Goal: Share content: Share content

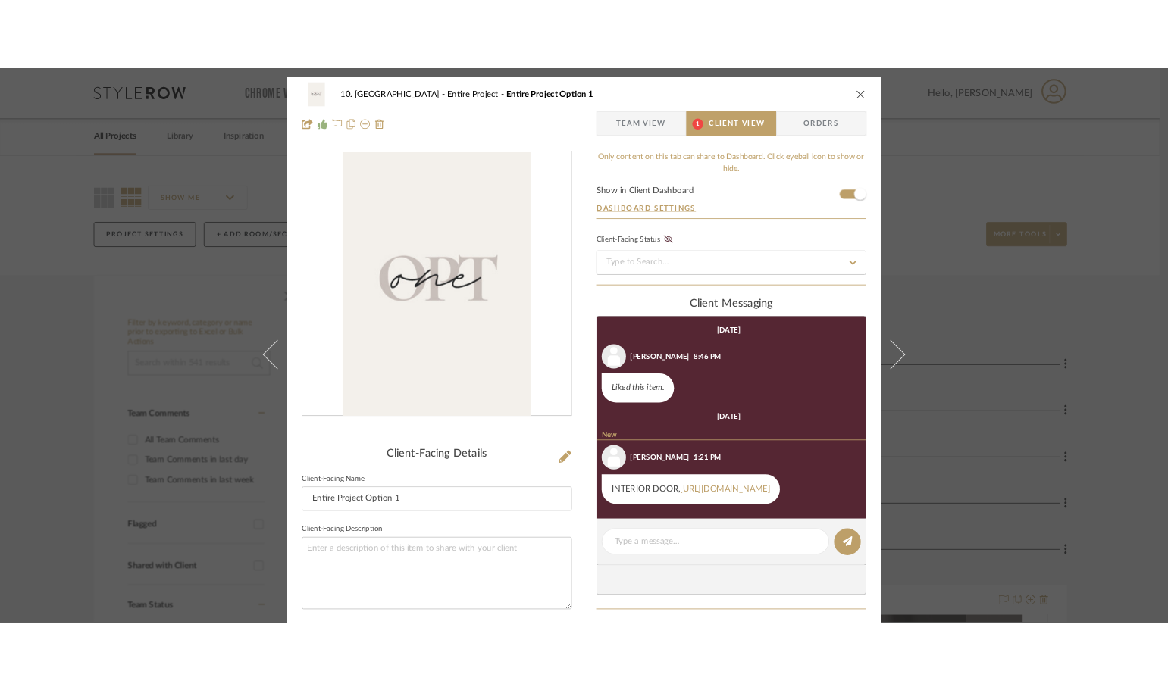
scroll to position [89, 0]
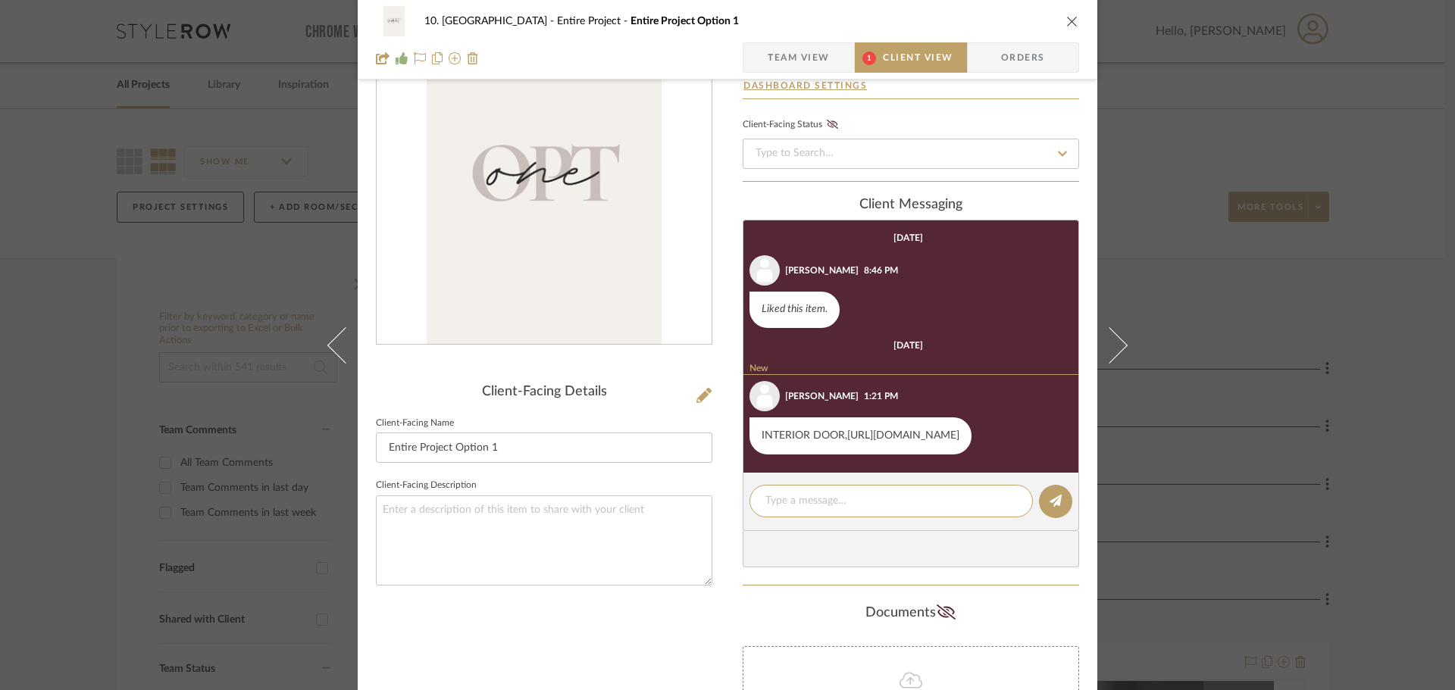
click at [847, 441] on link "https://www.homedepot.com/p/Masonite-30-in-x-80-in-2-Panel-Smooth-Solid-Core-Pr…" at bounding box center [903, 435] width 112 height 11
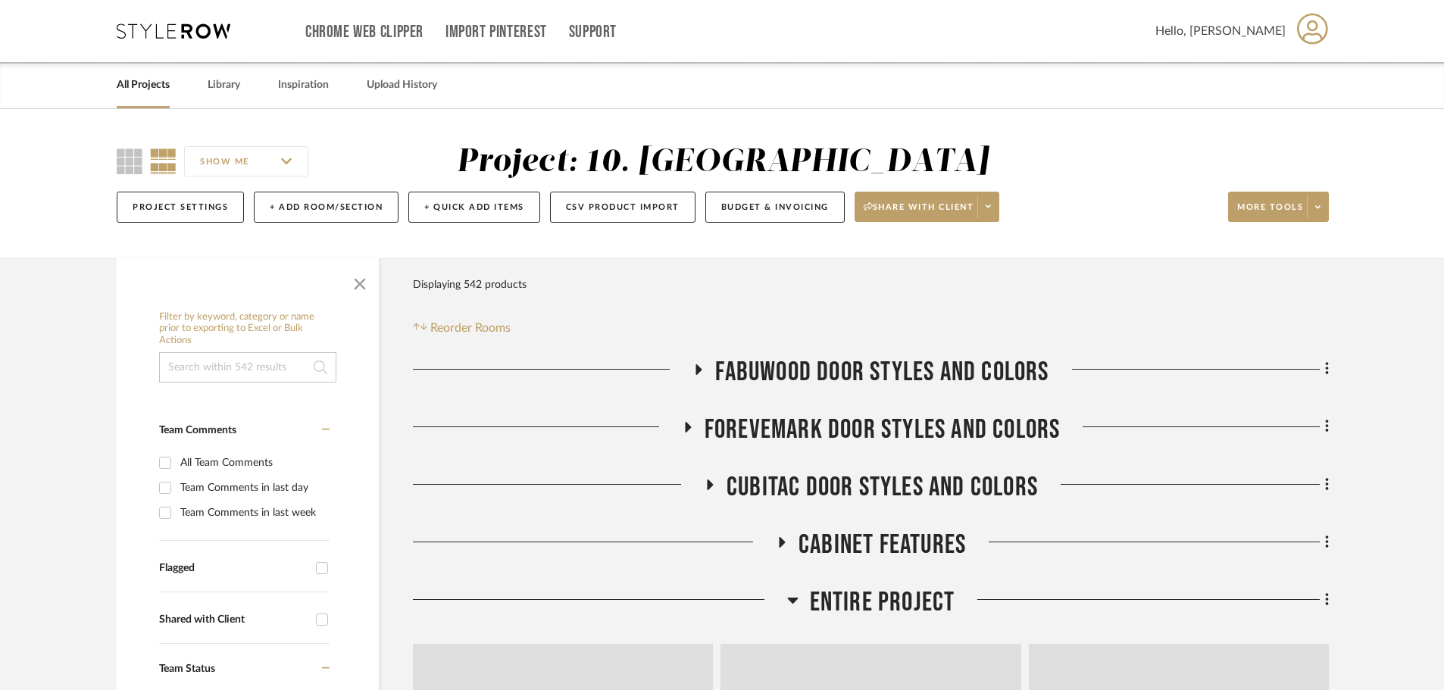
click at [356, 289] on span "button" at bounding box center [360, 281] width 36 height 36
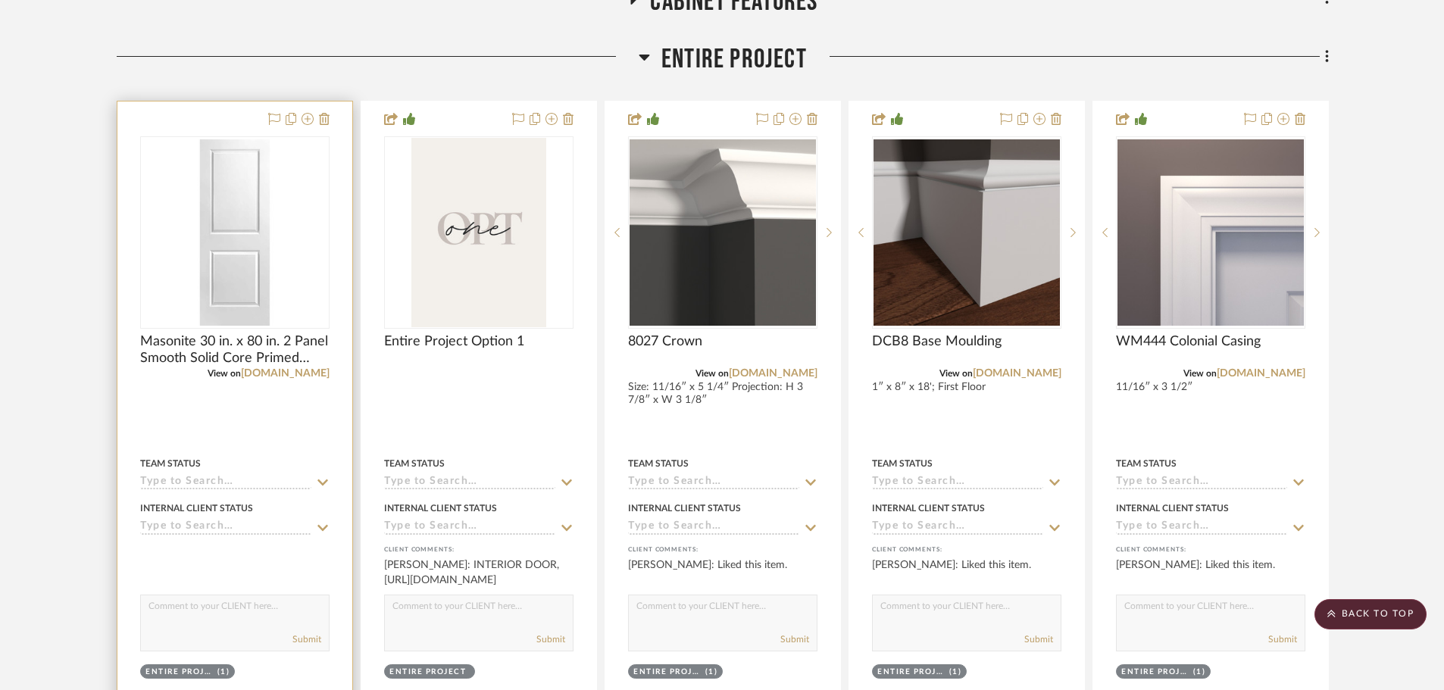
scroll to position [530, 0]
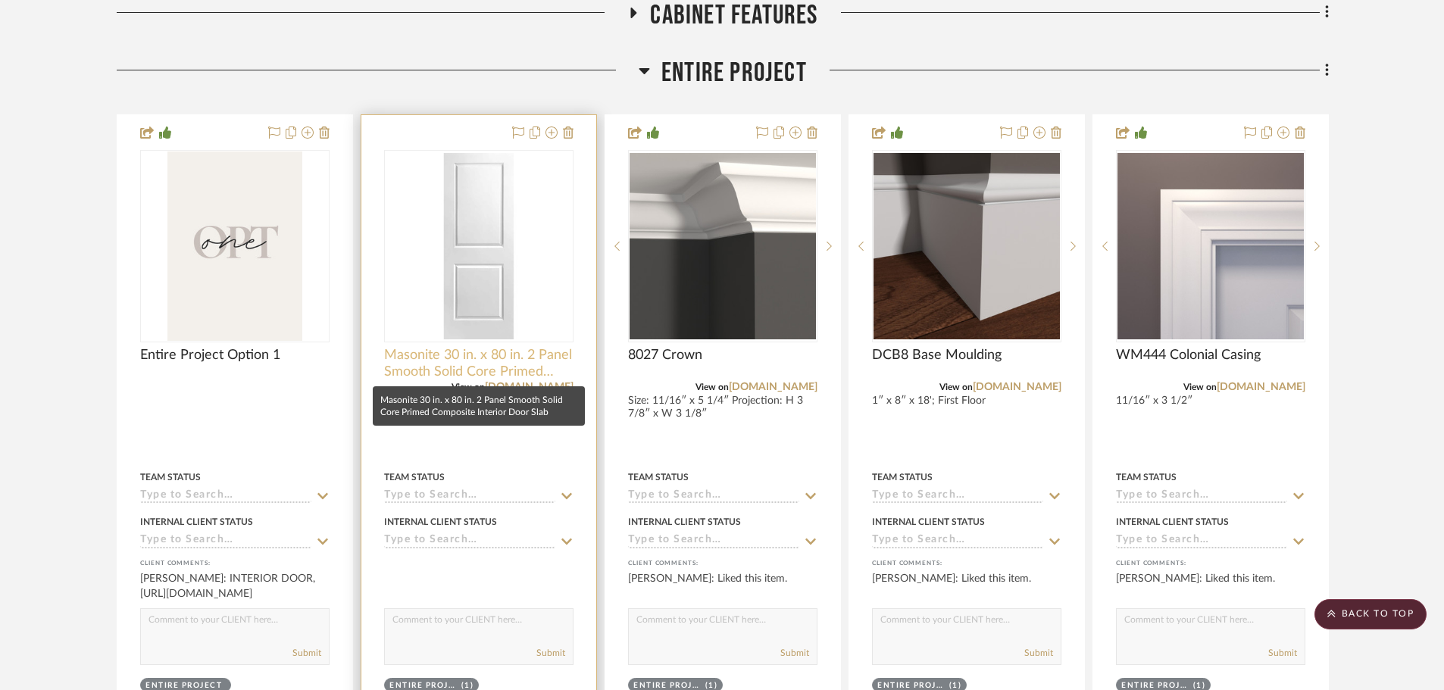
click at [442, 371] on span "Masonite 30 in. x 80 in. 2 Panel Smooth Solid Core Primed Composite Interior Do…" at bounding box center [478, 363] width 189 height 33
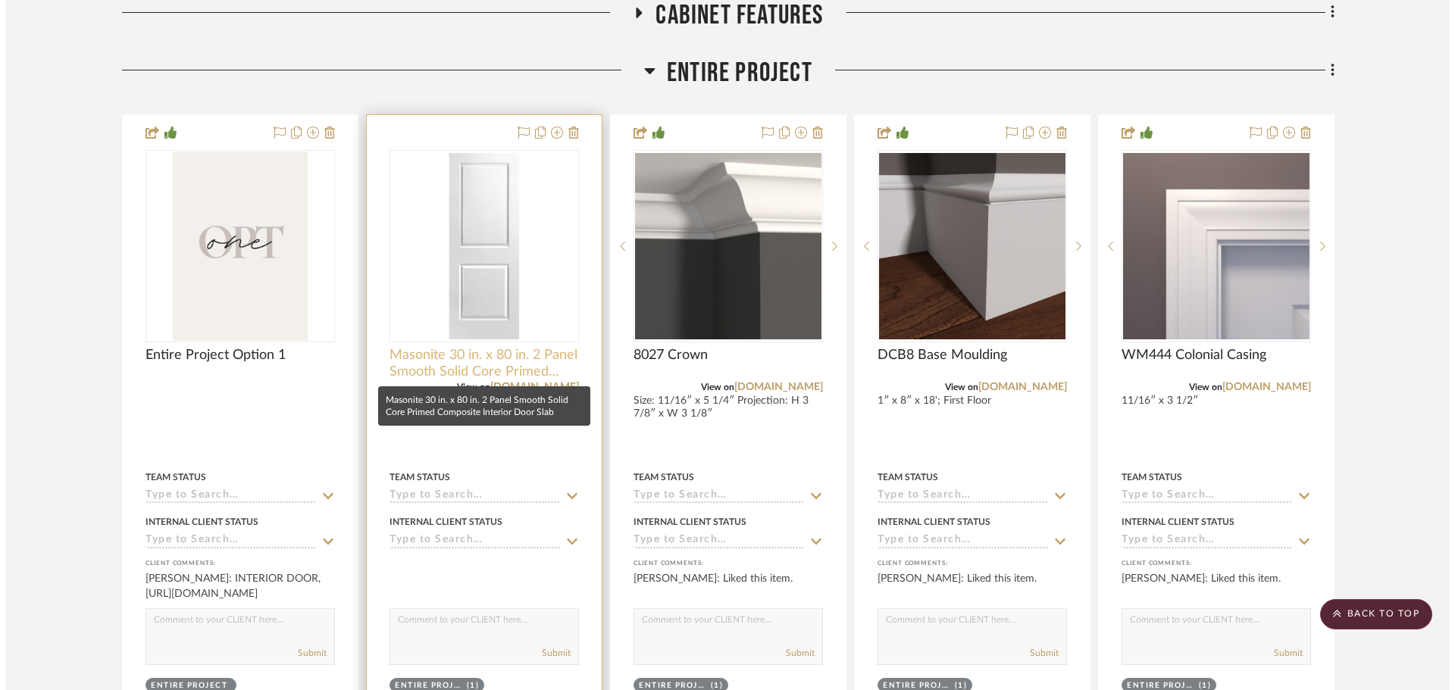
scroll to position [0, 0]
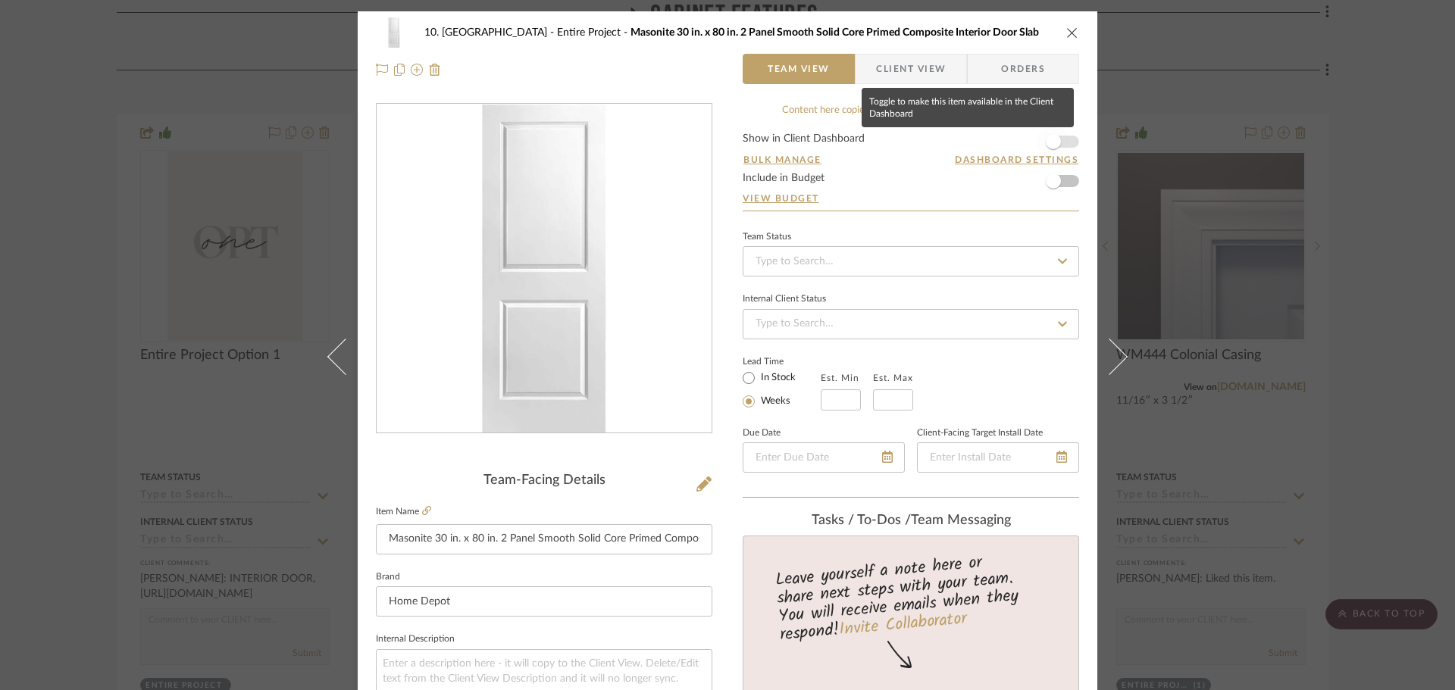
click at [1054, 139] on span "button" at bounding box center [1053, 141] width 15 height 15
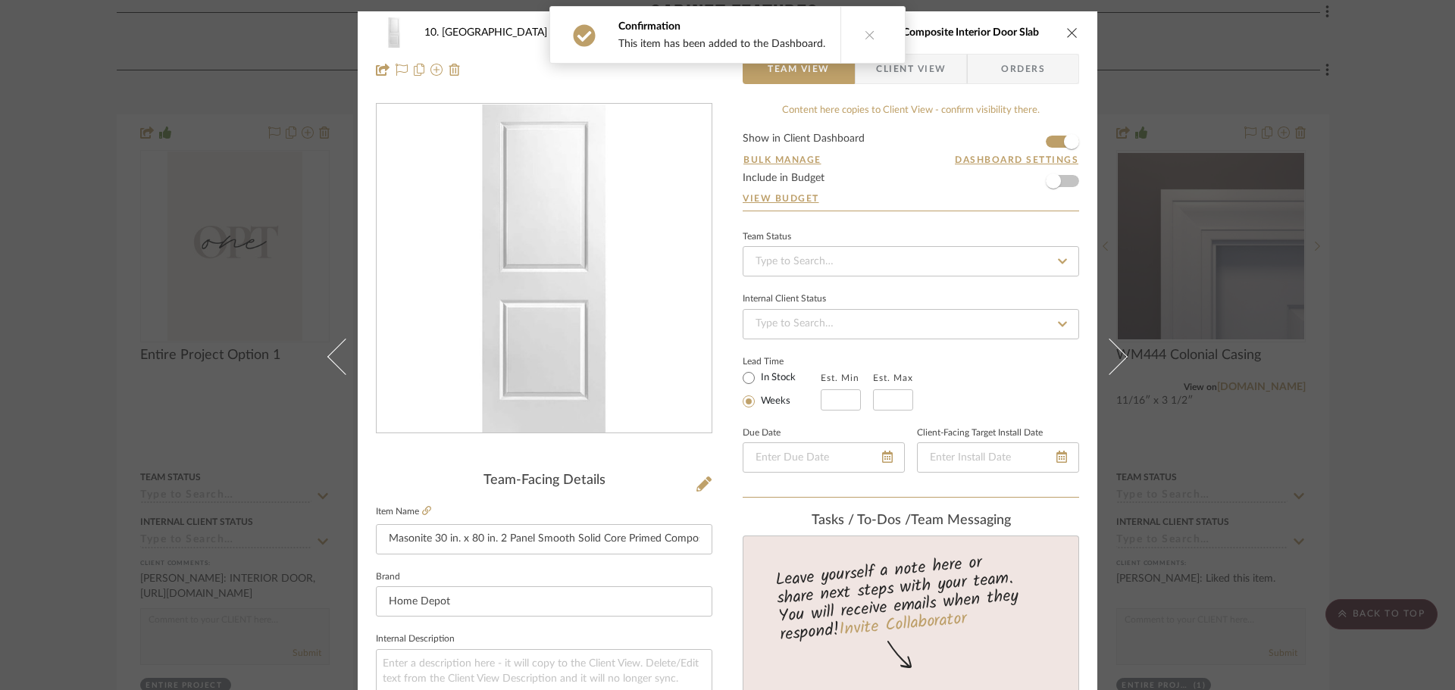
click at [906, 66] on span "Client View" at bounding box center [911, 69] width 70 height 30
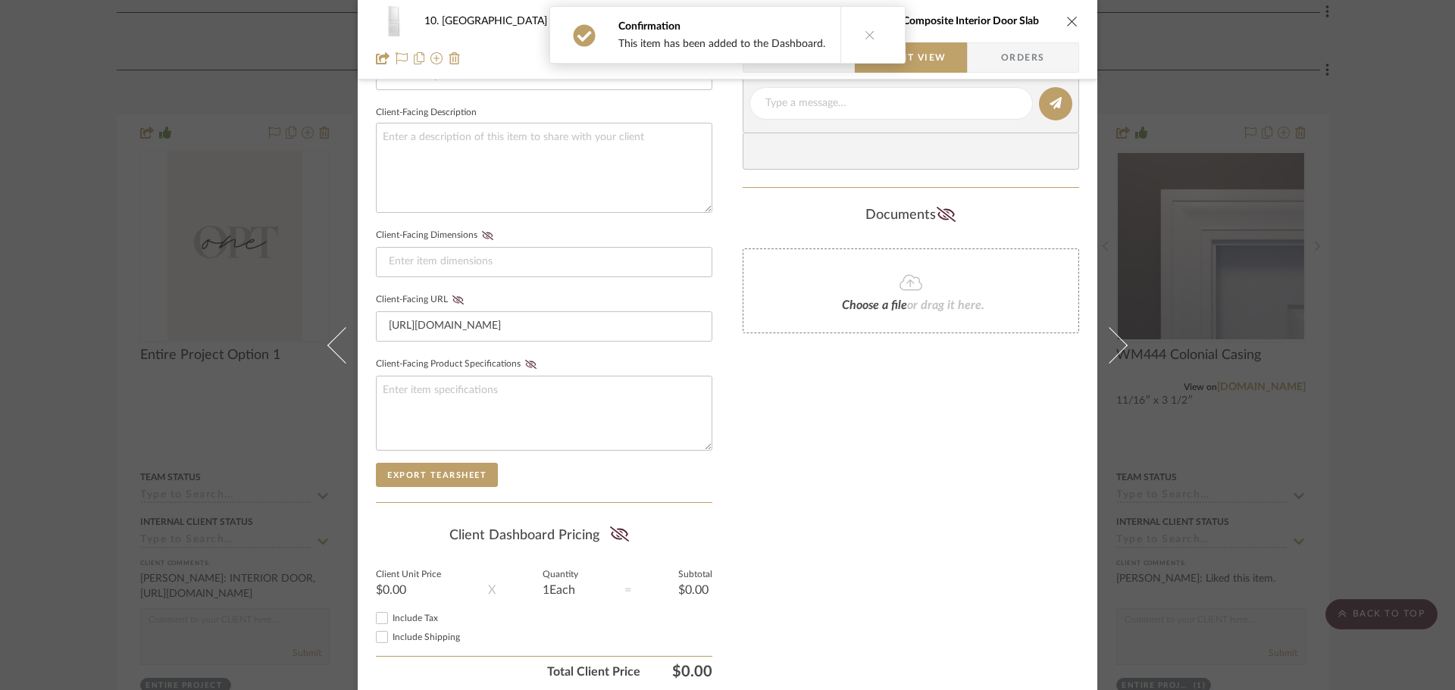
scroll to position [530, 0]
click at [1167, 435] on div "10. Vignola Entire Project Masonite 30 in. x 80 in. 2 Panel Smooth Solid Core P…" at bounding box center [727, 345] width 1455 height 690
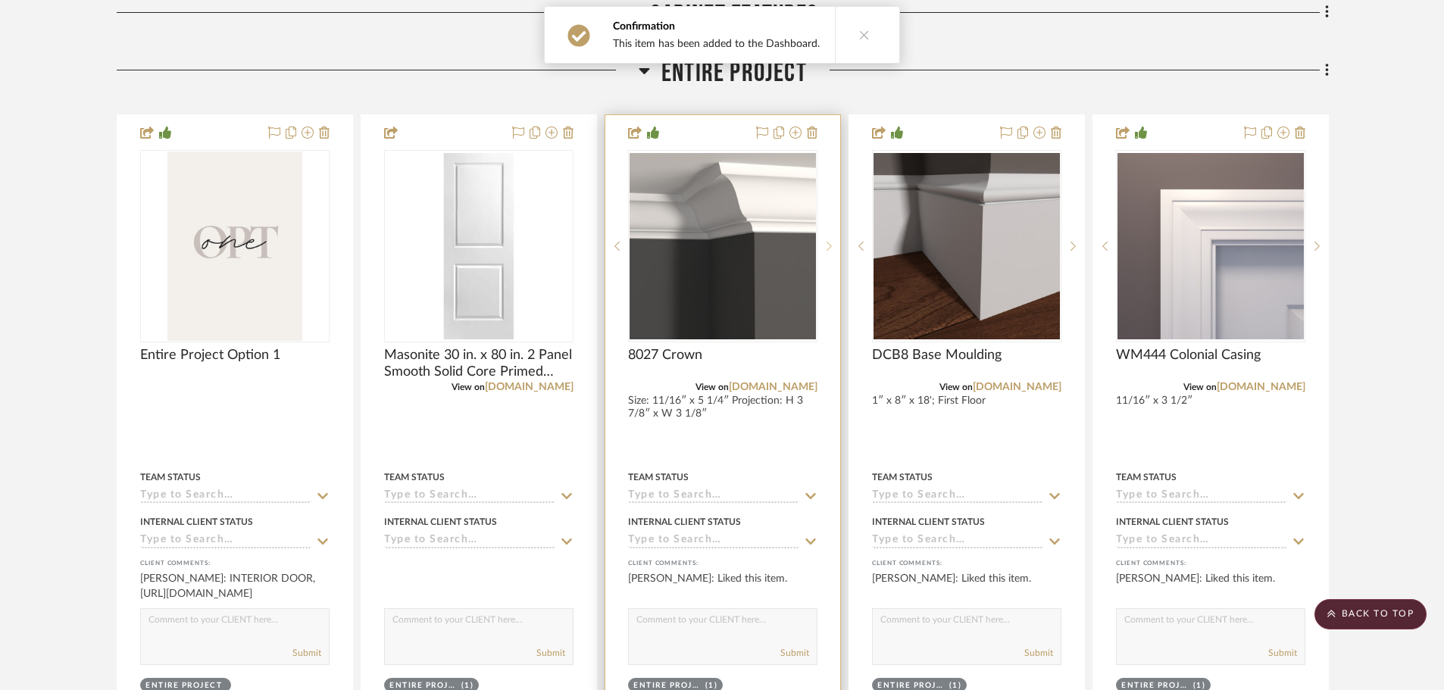
click at [832, 252] on div at bounding box center [829, 246] width 23 height 192
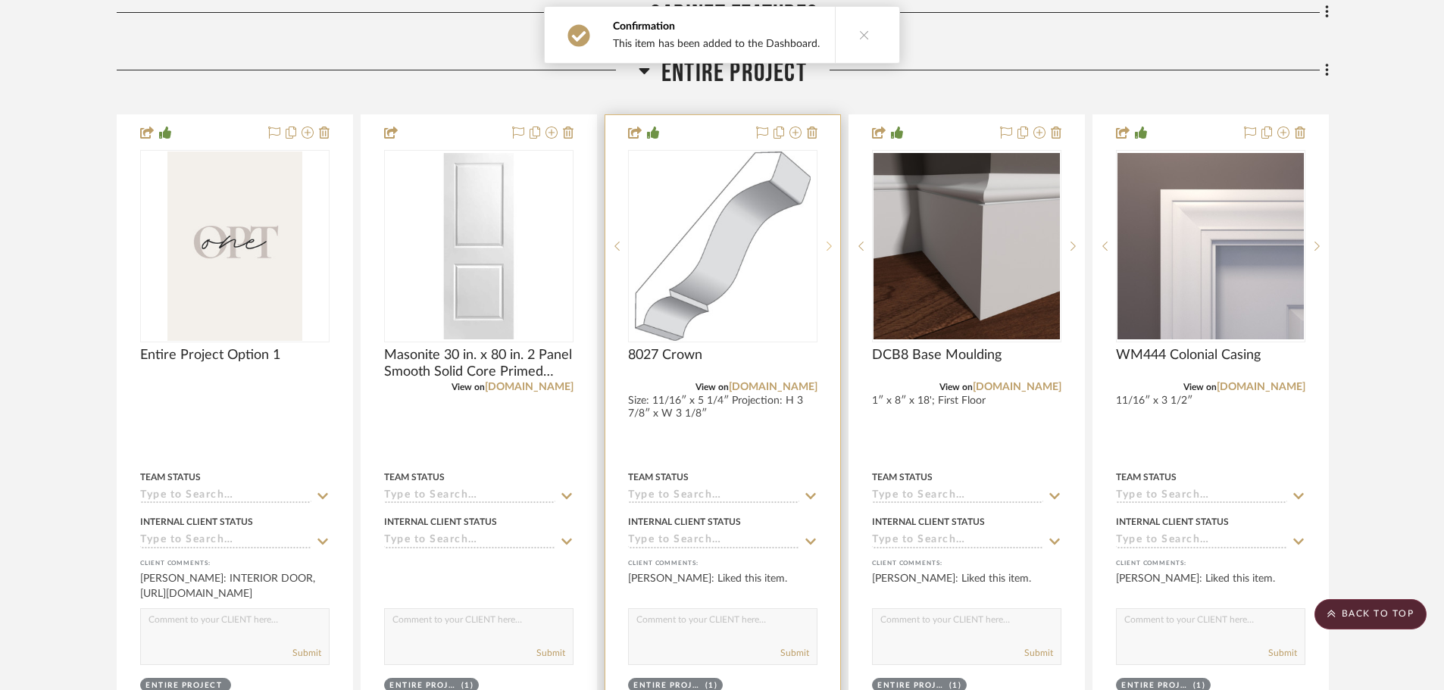
click at [832, 252] on div at bounding box center [829, 246] width 23 height 192
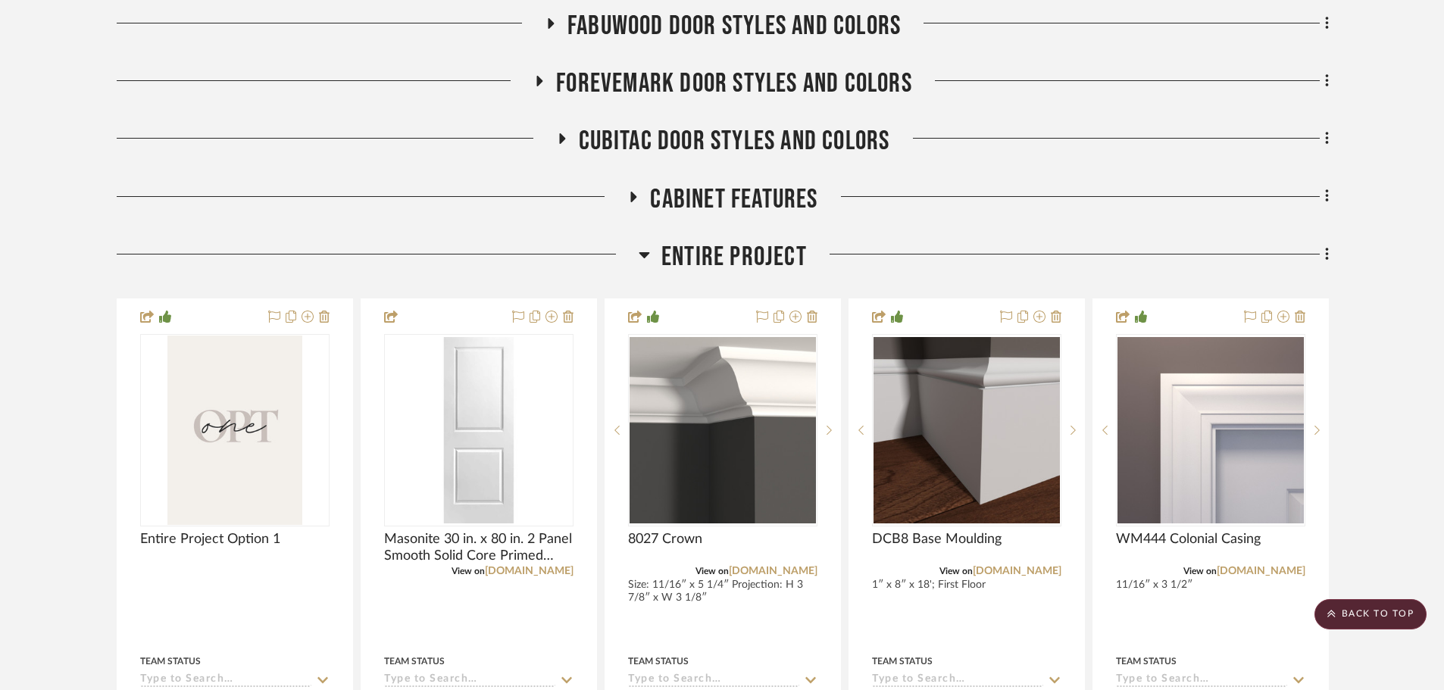
scroll to position [76, 0]
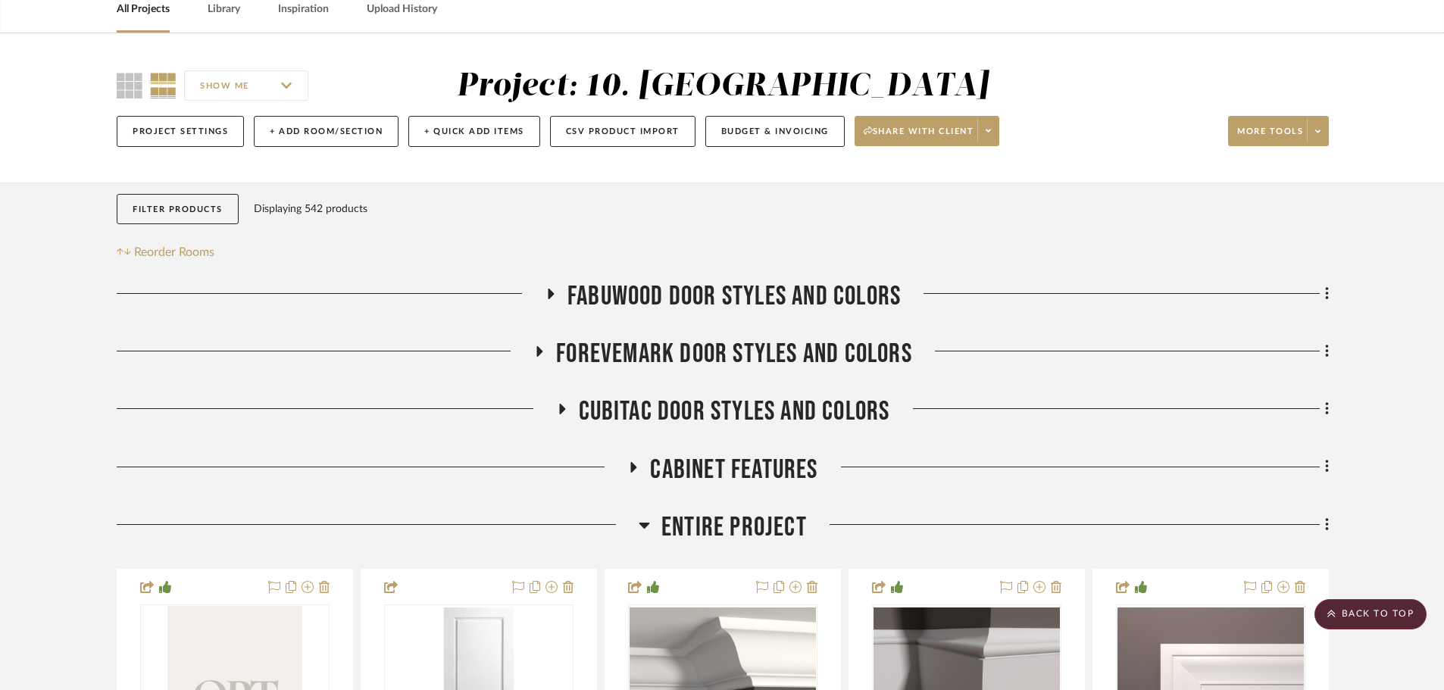
click at [739, 522] on span "Entire Project" at bounding box center [734, 528] width 145 height 33
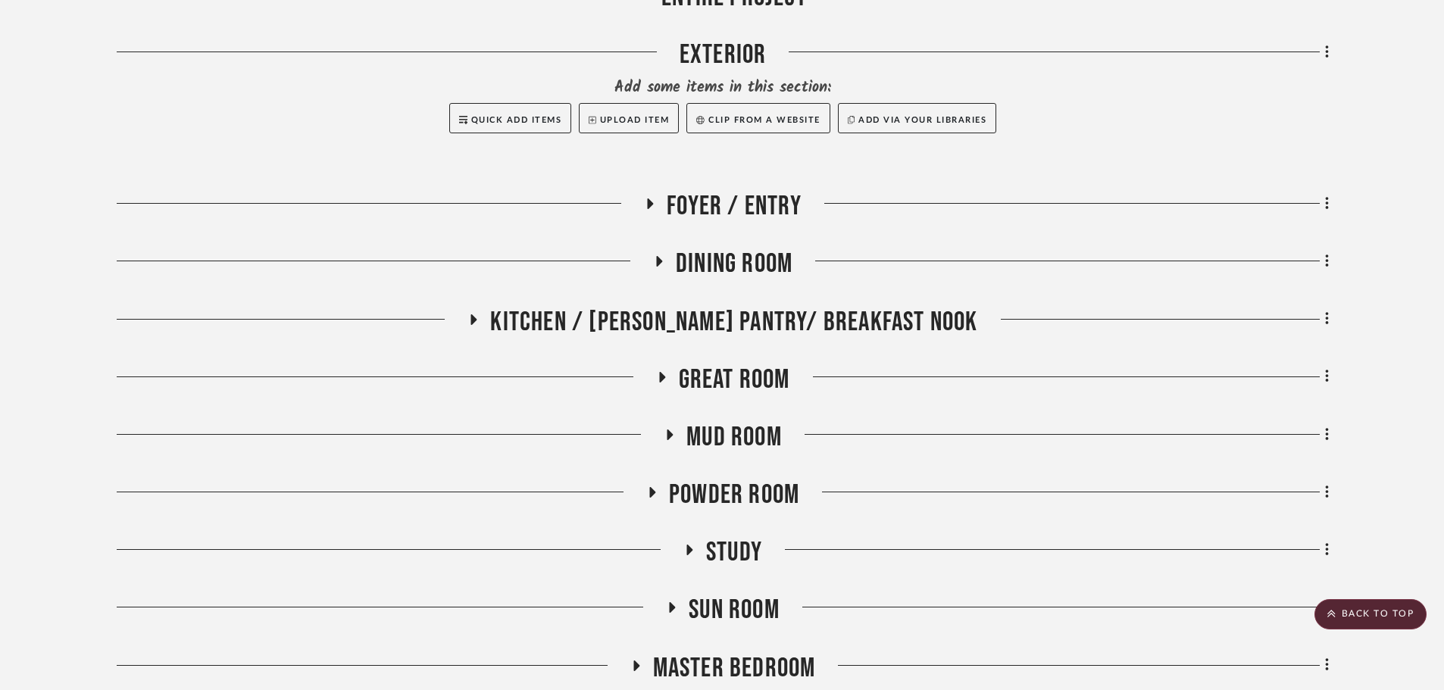
click at [714, 487] on span "Powder Room" at bounding box center [734, 495] width 130 height 33
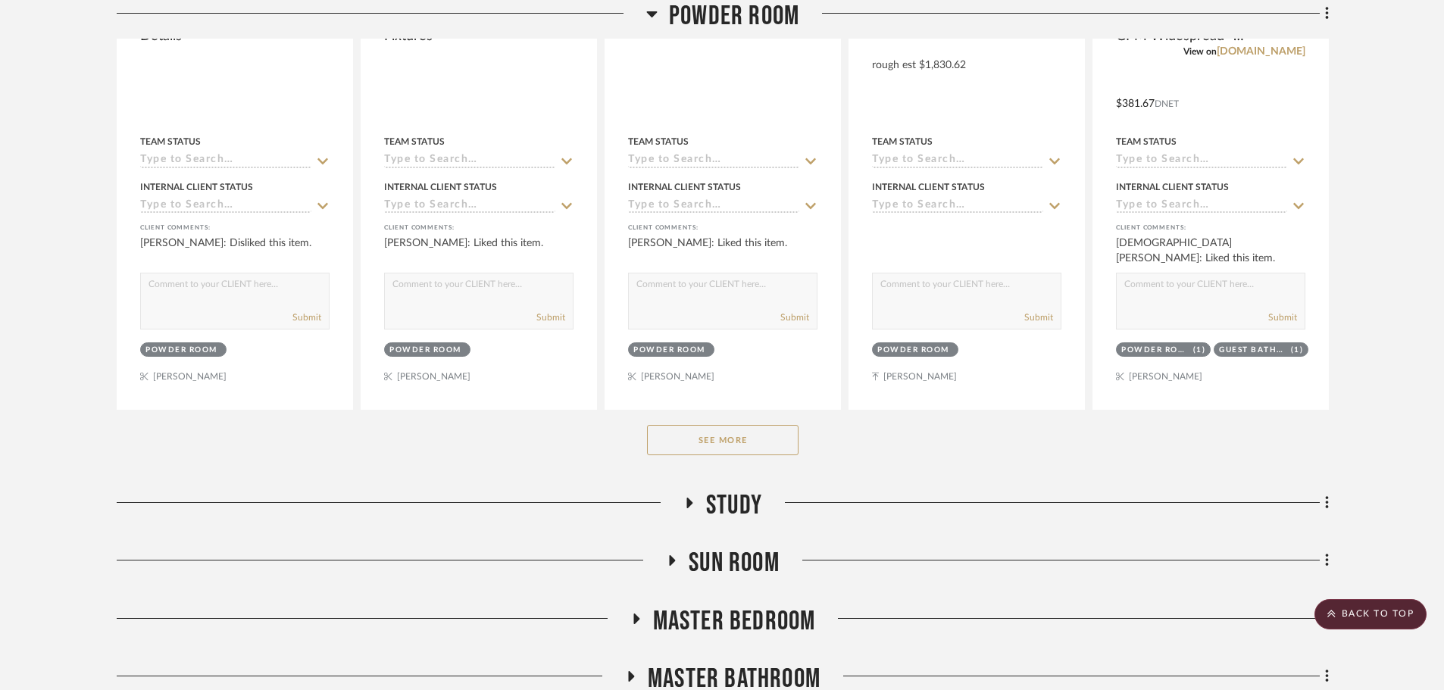
click at [715, 434] on button "See More" at bounding box center [723, 440] width 152 height 30
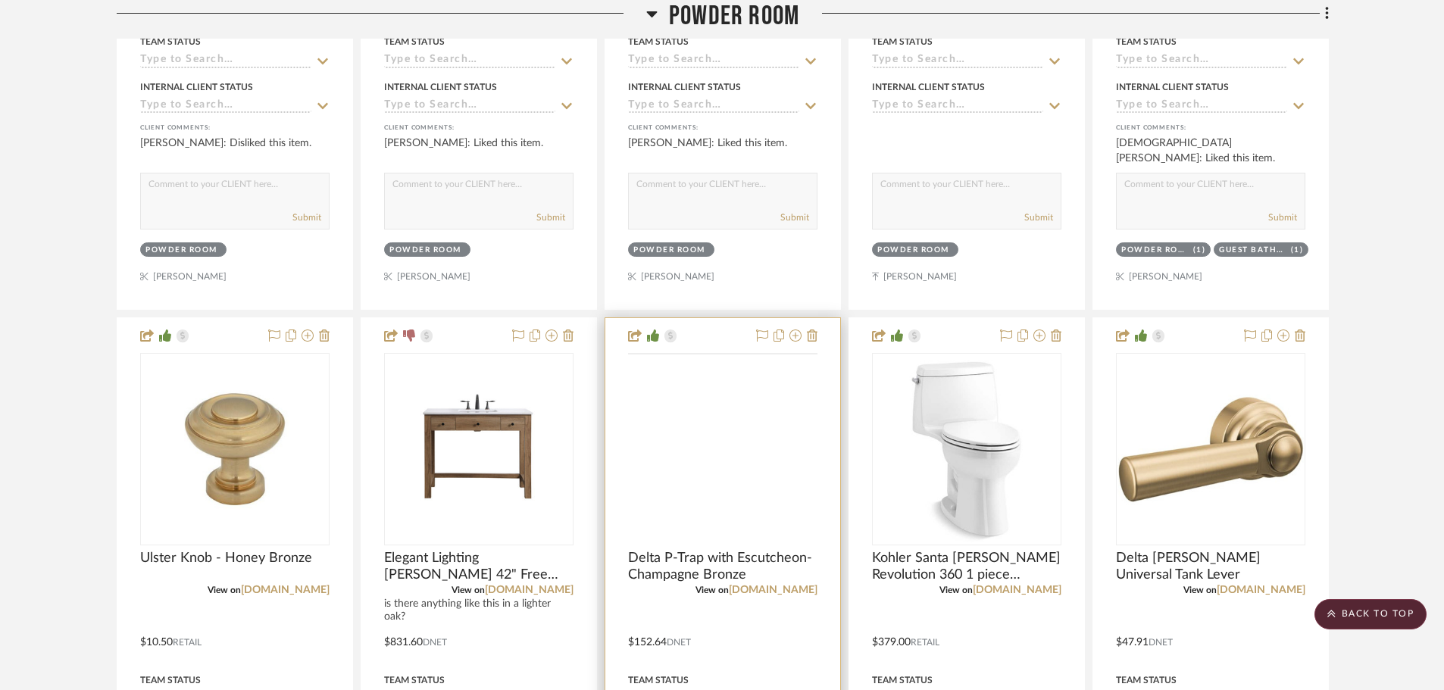
scroll to position [1591, 0]
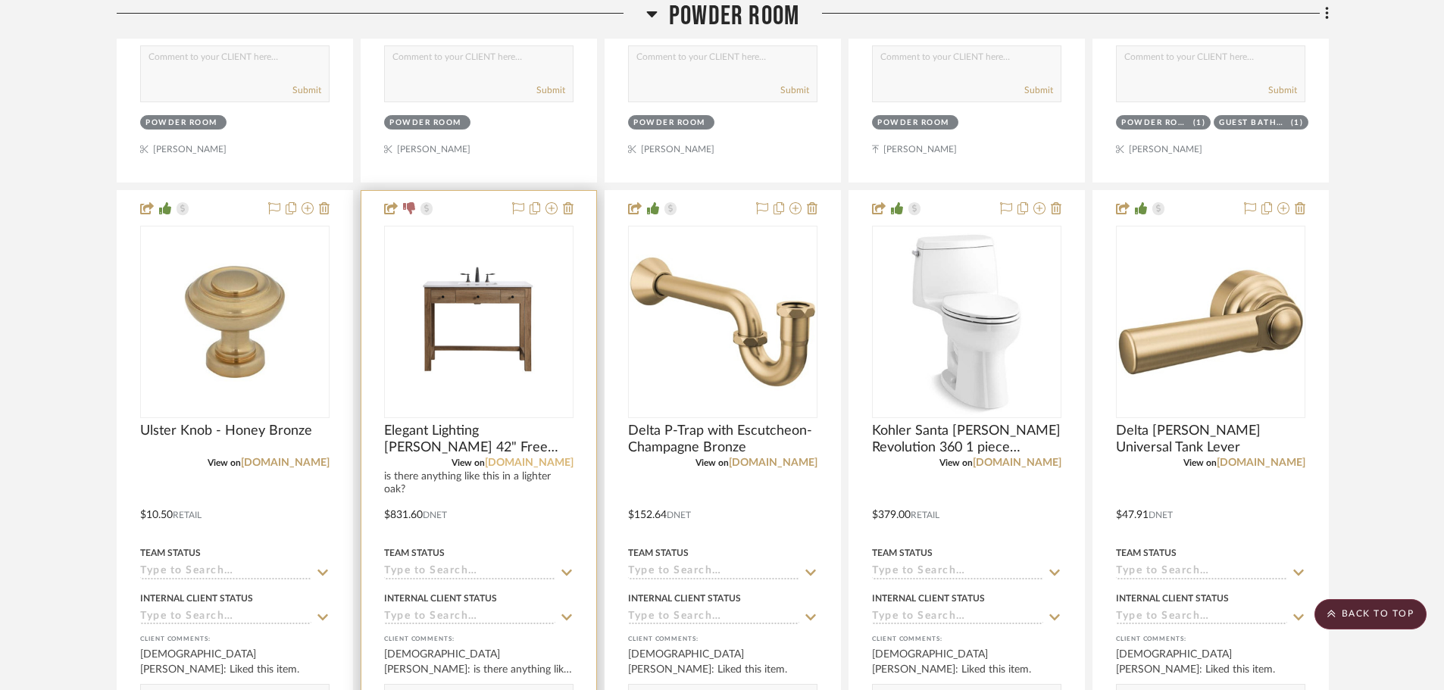
click at [556, 464] on link "[DOMAIN_NAME]" at bounding box center [529, 463] width 89 height 11
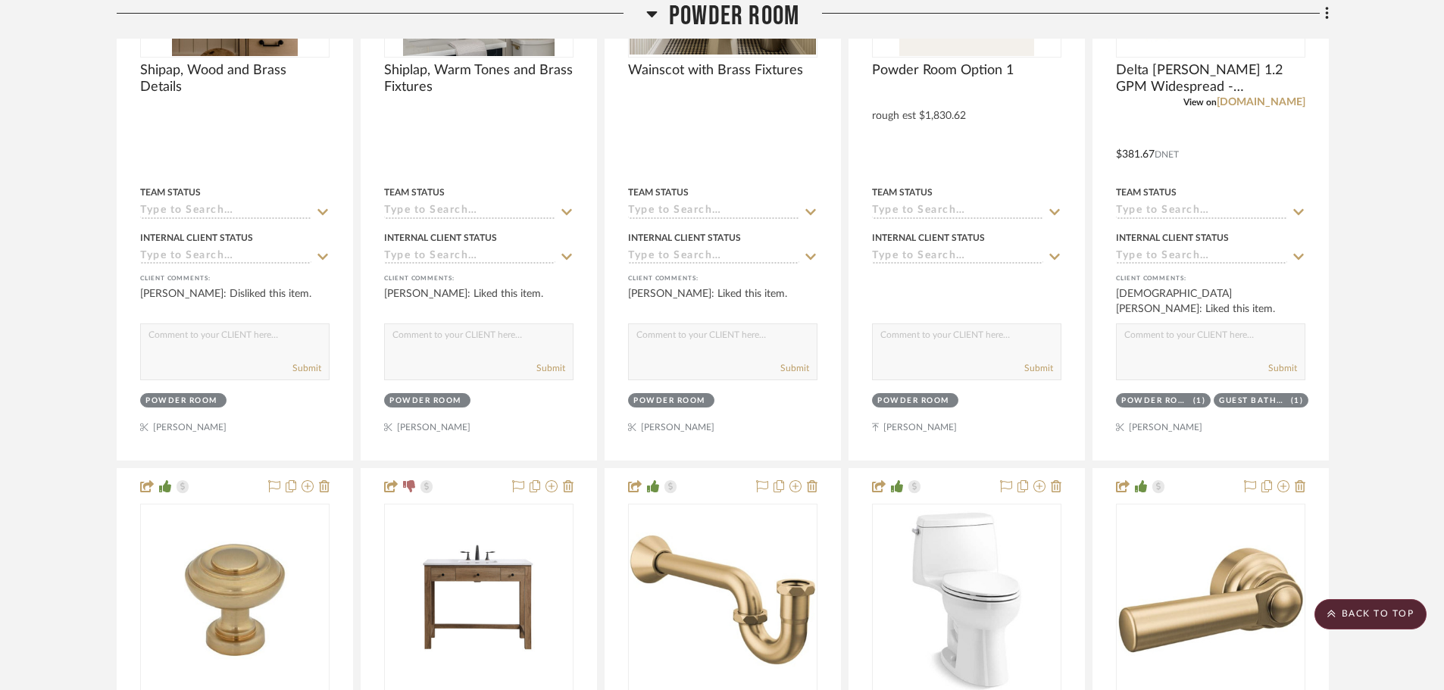
scroll to position [985, 0]
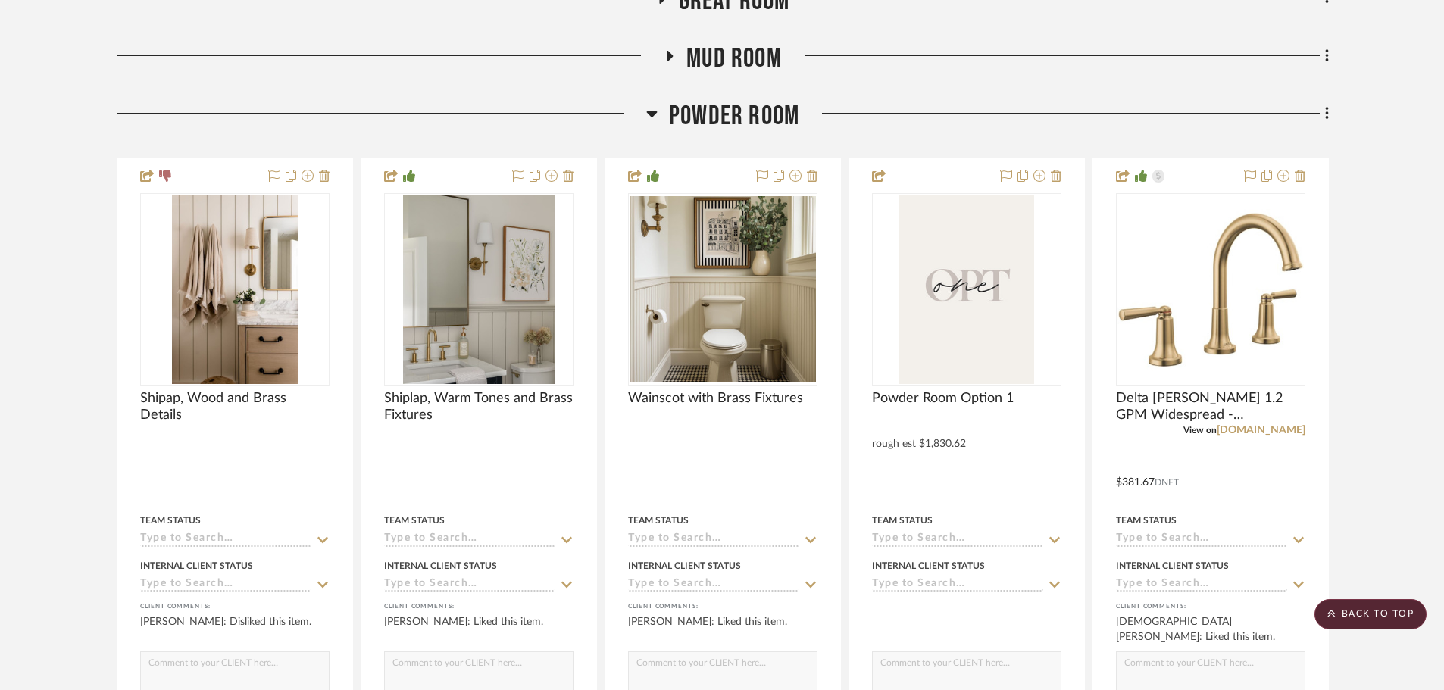
click at [702, 113] on span "Powder Room" at bounding box center [734, 116] width 130 height 33
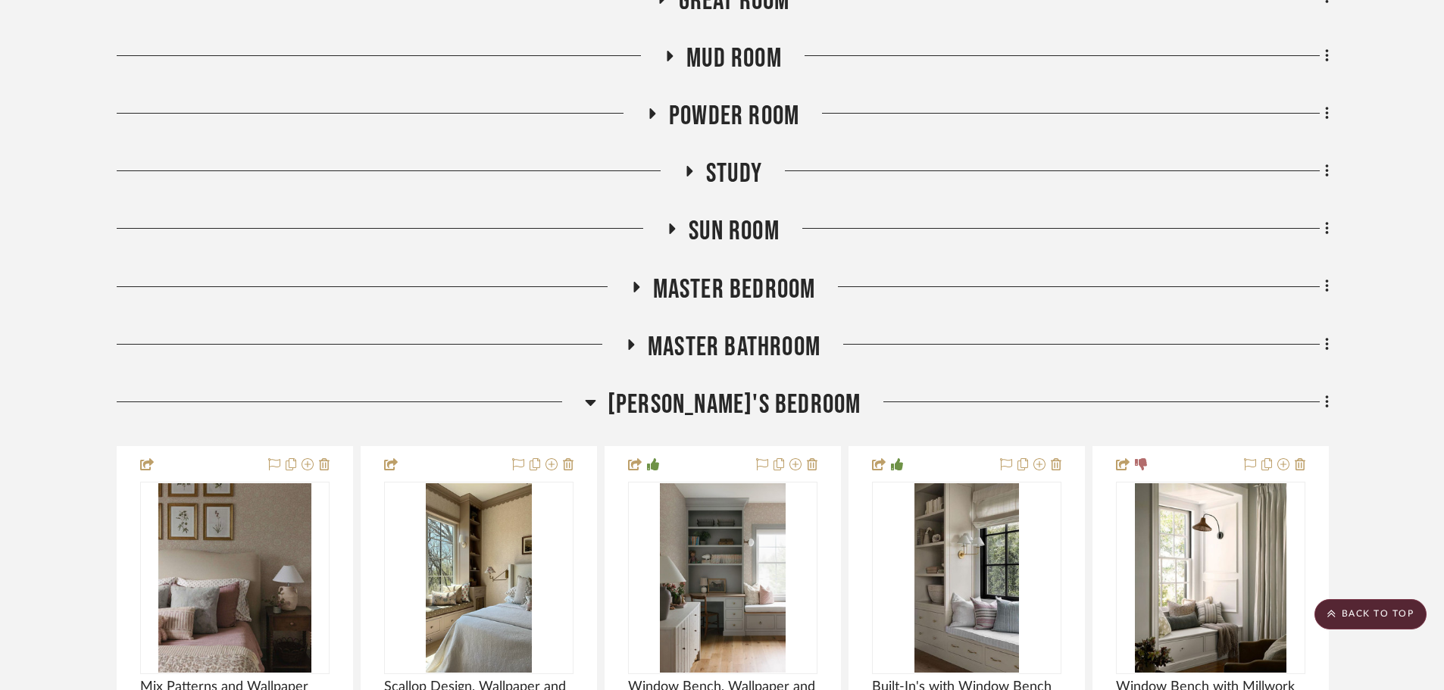
click at [727, 341] on span "Master Bathroom" at bounding box center [734, 347] width 173 height 33
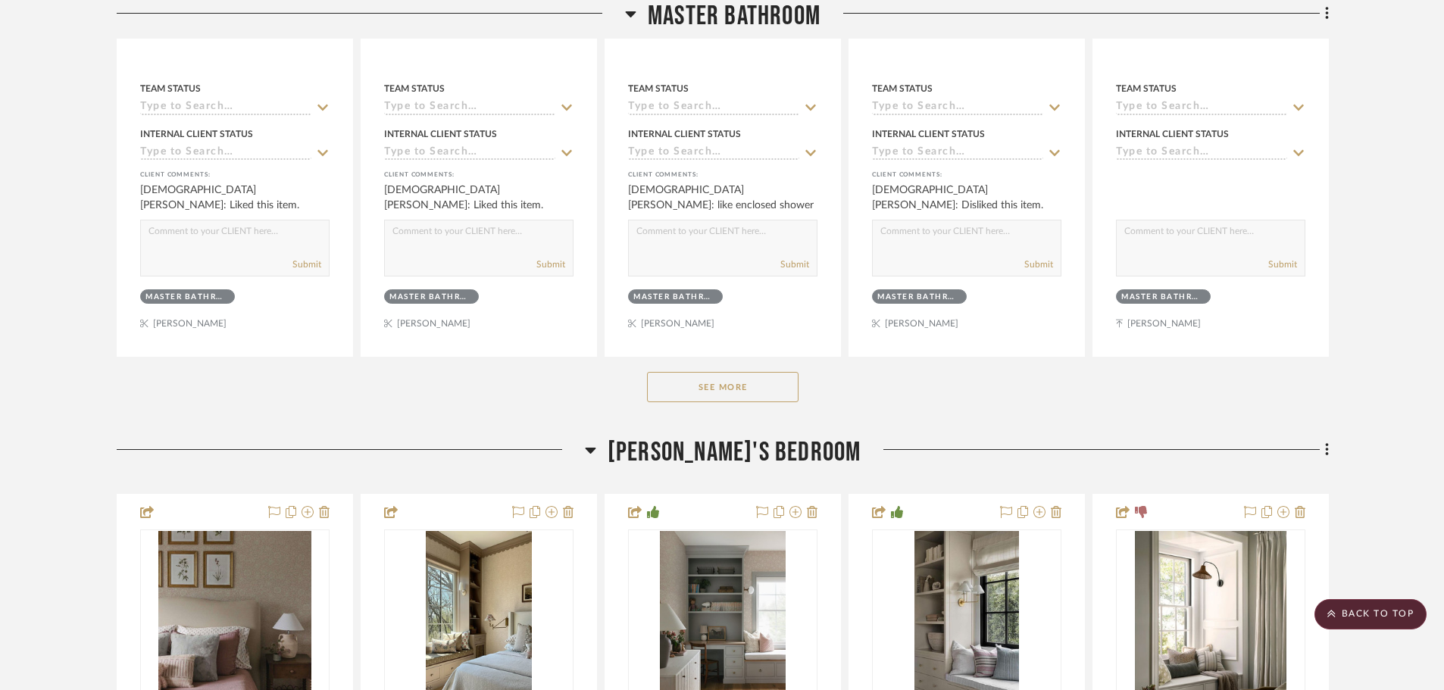
scroll to position [1667, 0]
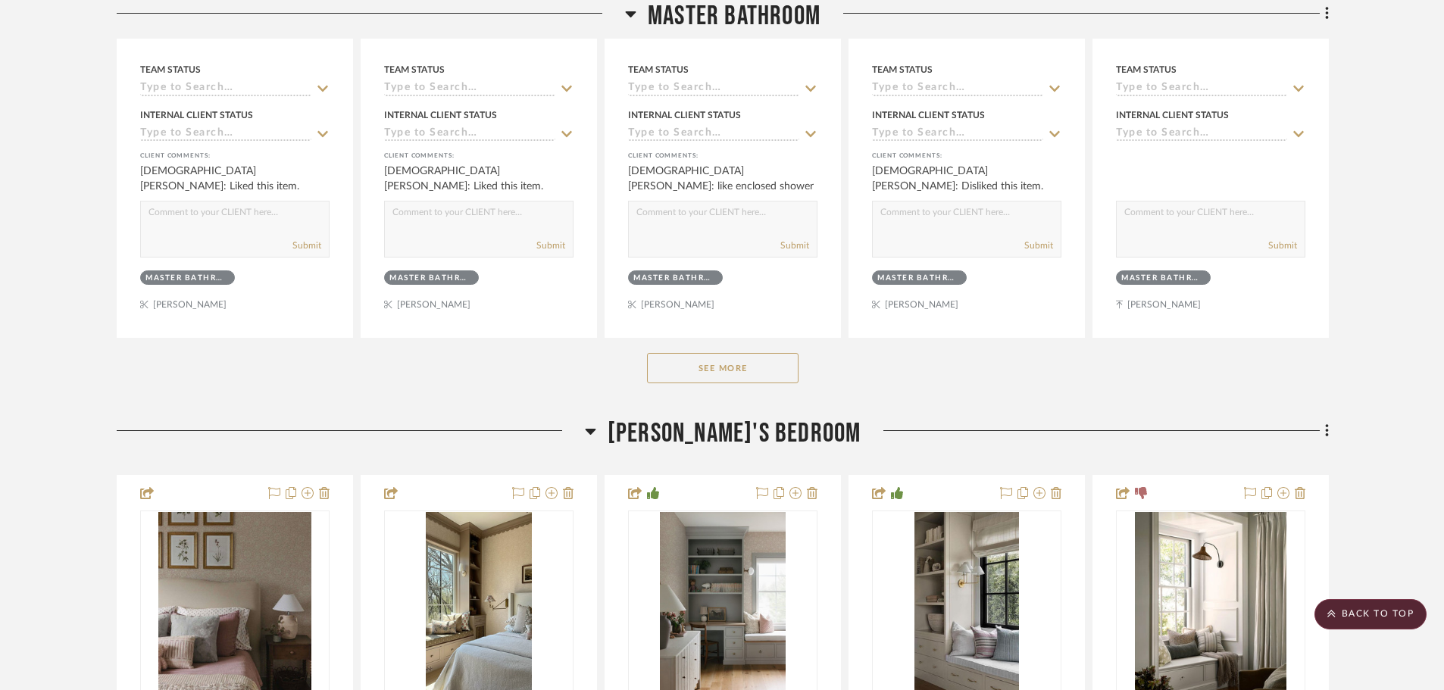
click at [739, 359] on button "See More" at bounding box center [723, 368] width 152 height 30
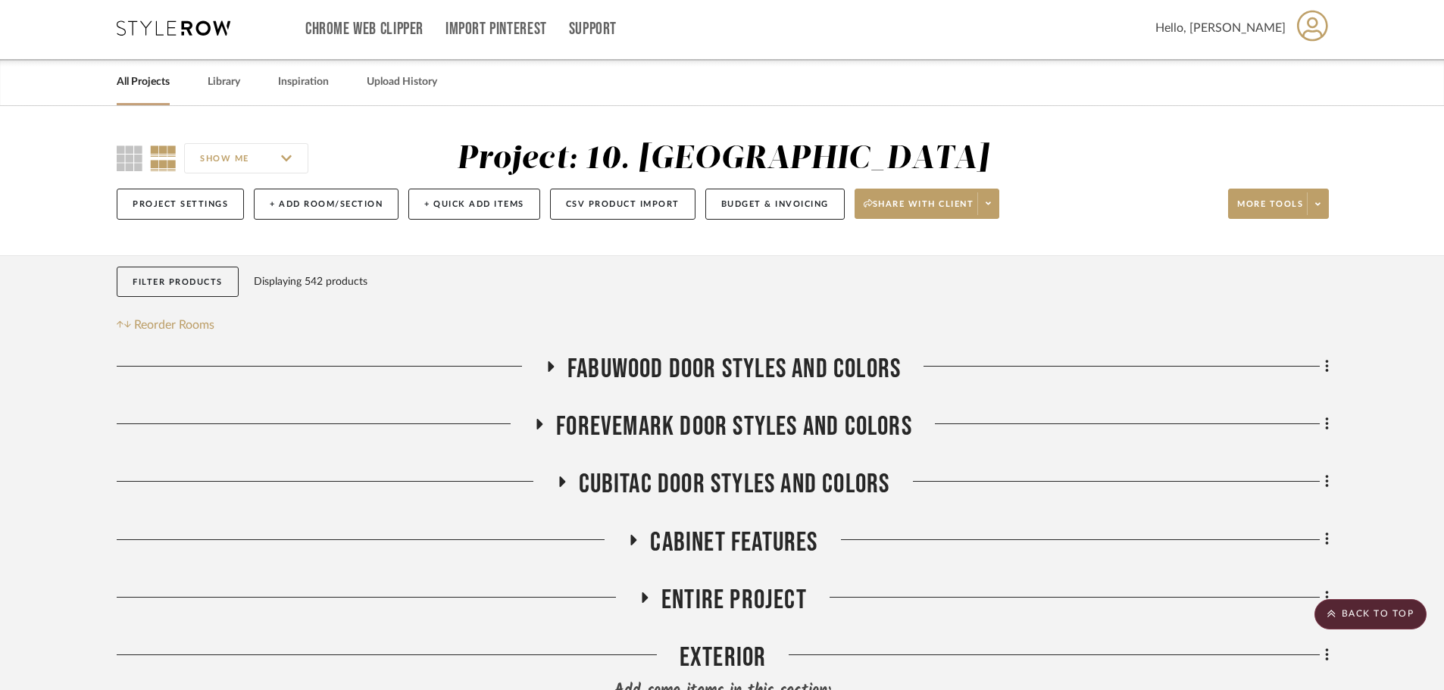
scroll to position [0, 0]
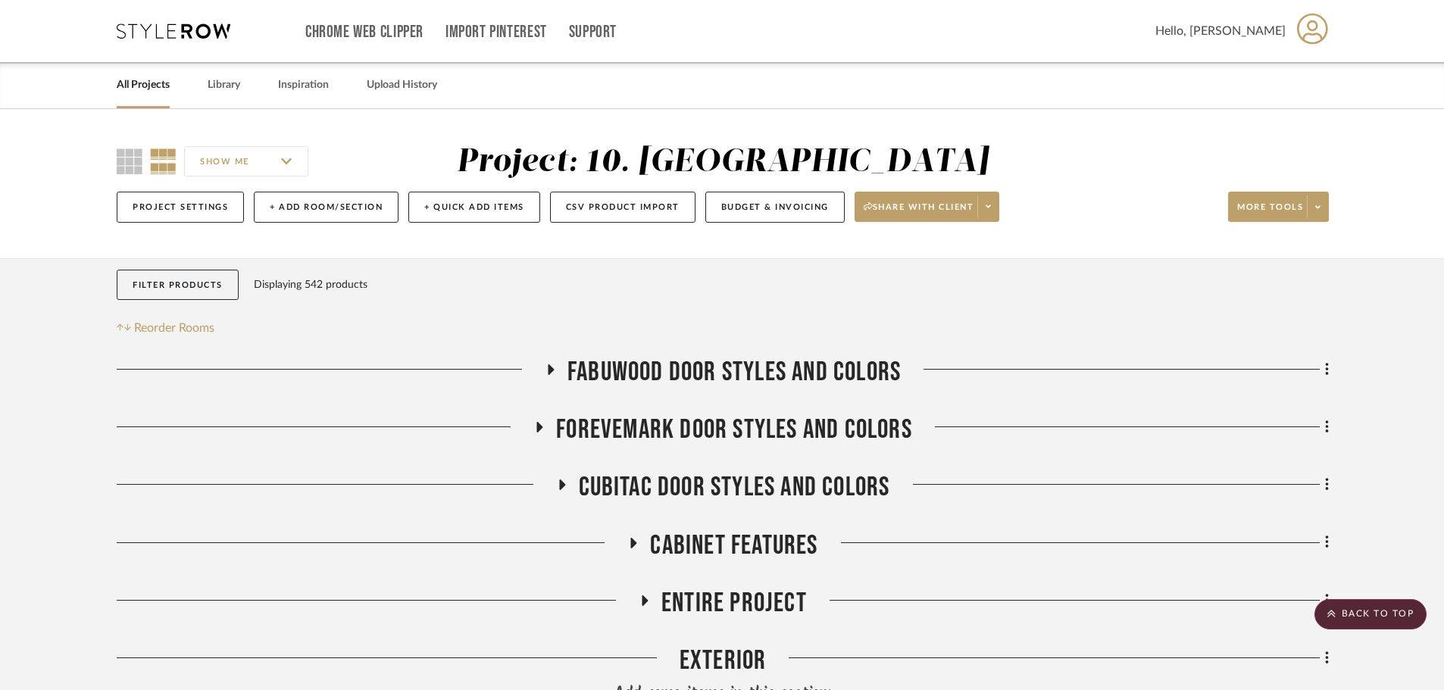
click at [696, 370] on span "FABUWOOD DOOR STYLES AND COLORS" at bounding box center [734, 372] width 333 height 33
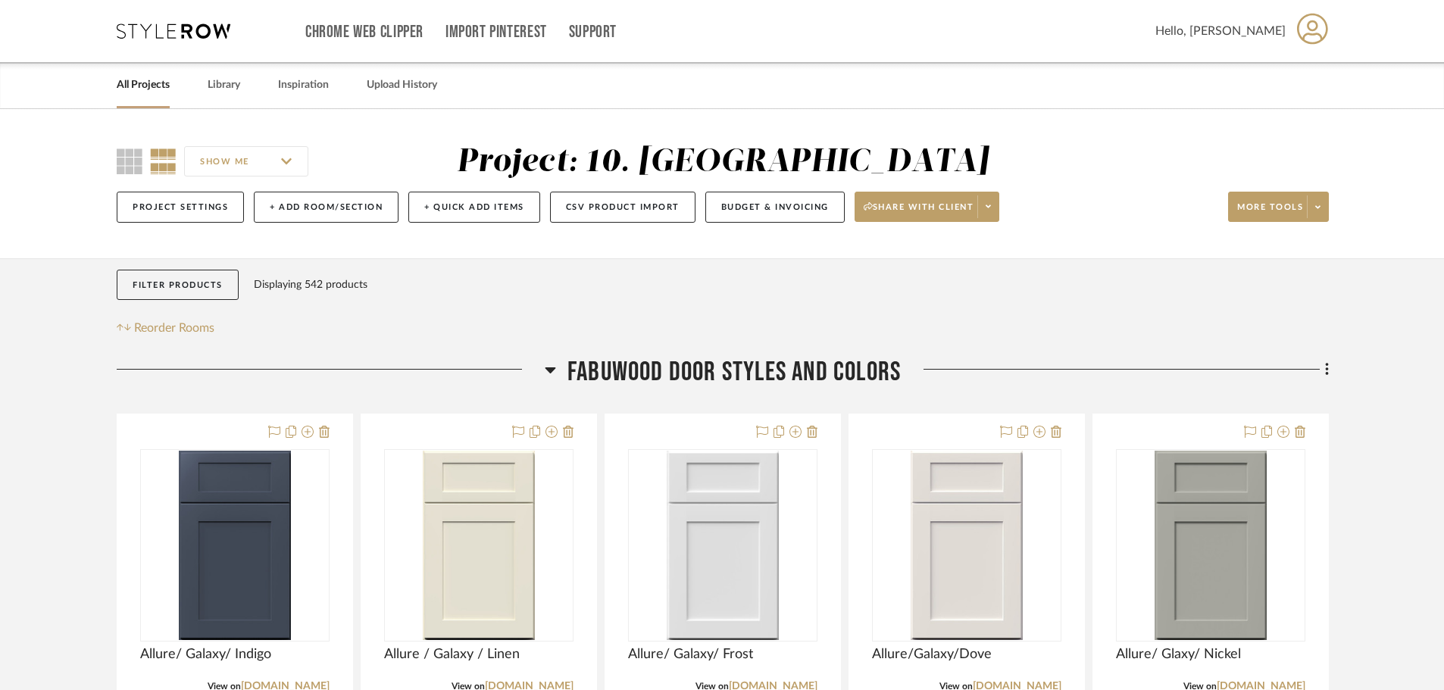
click at [695, 371] on span "FABUWOOD DOOR STYLES AND COLORS" at bounding box center [734, 372] width 333 height 33
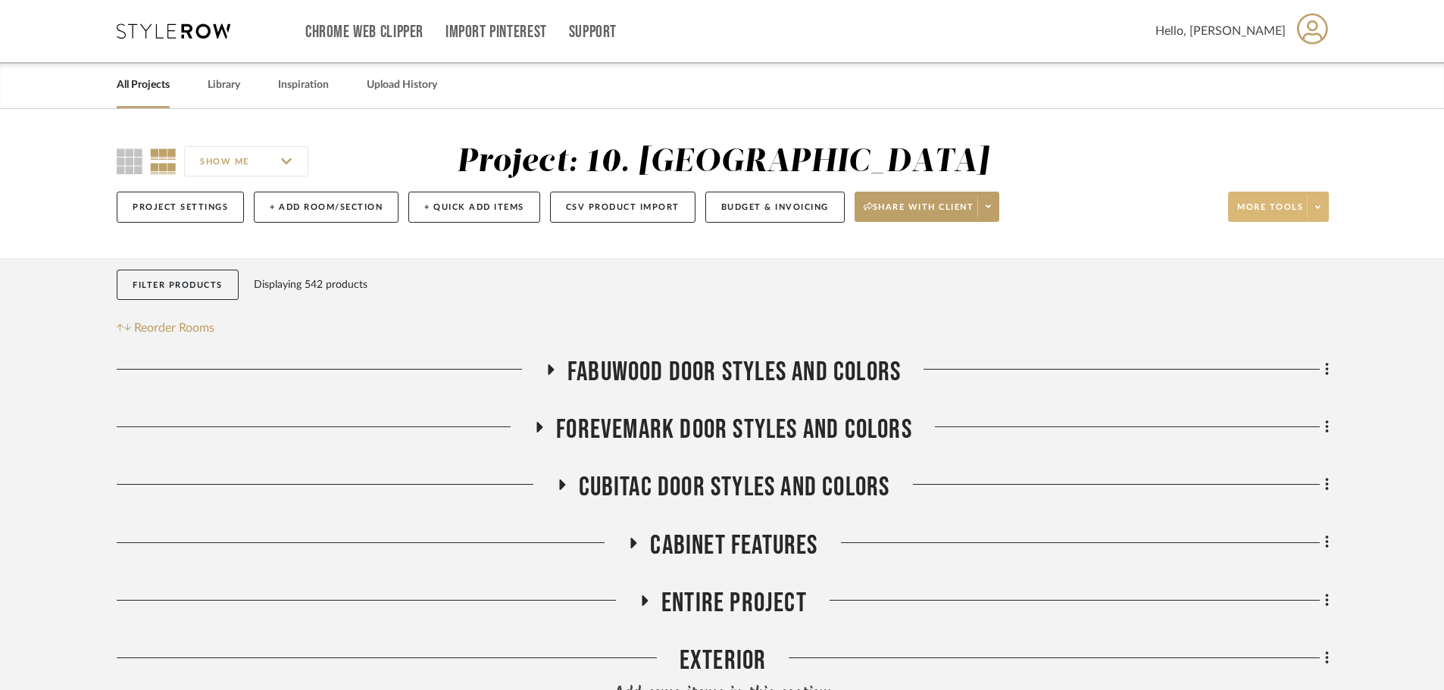
click at [1167, 199] on button "More tools" at bounding box center [1278, 207] width 101 height 30
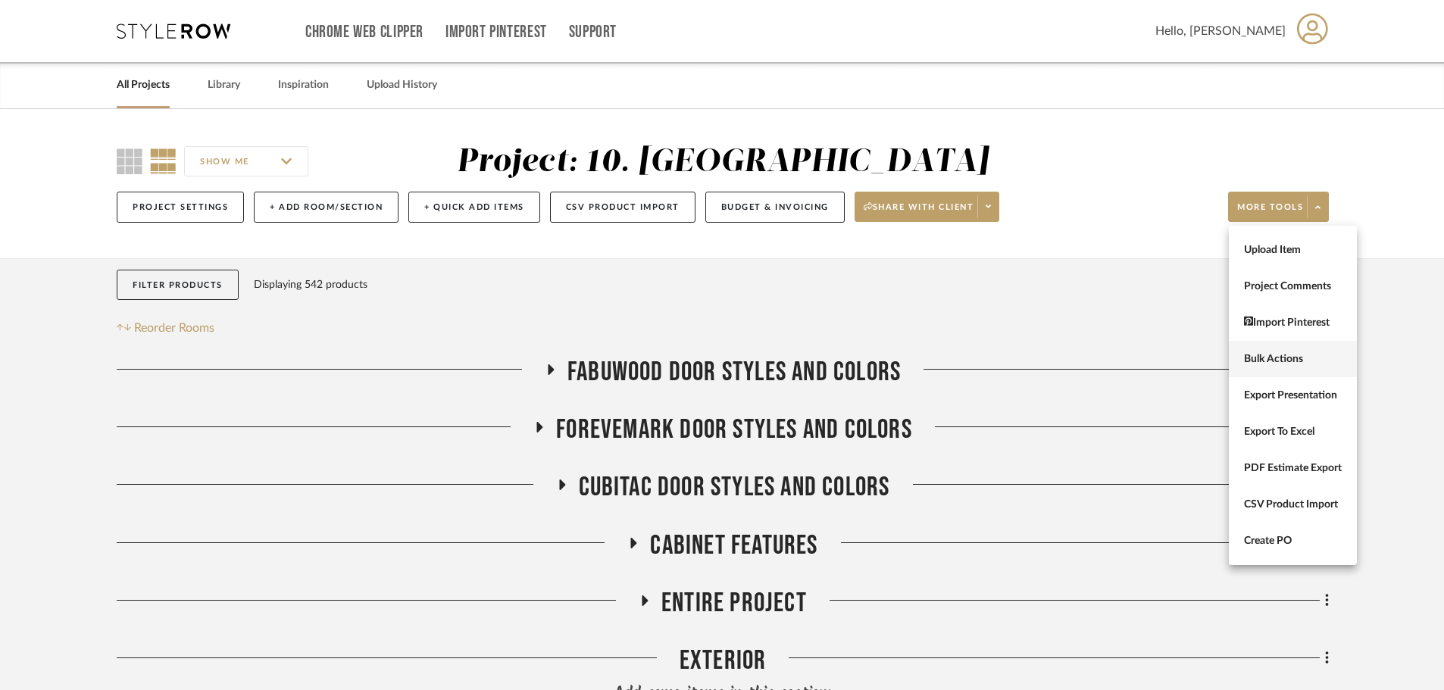
click at [1167, 367] on button "Bulk Actions" at bounding box center [1293, 359] width 128 height 36
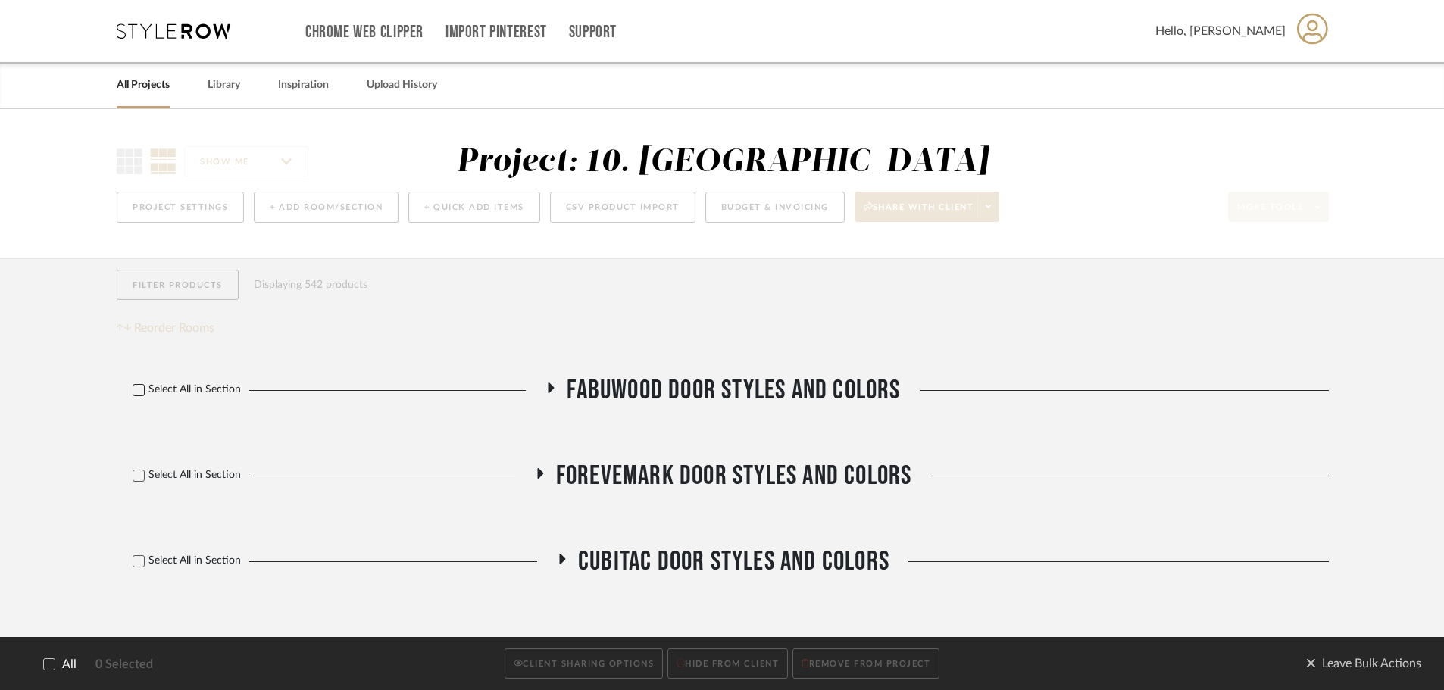
click at [130, 388] on label "Select All in Section" at bounding box center [181, 389] width 129 height 13
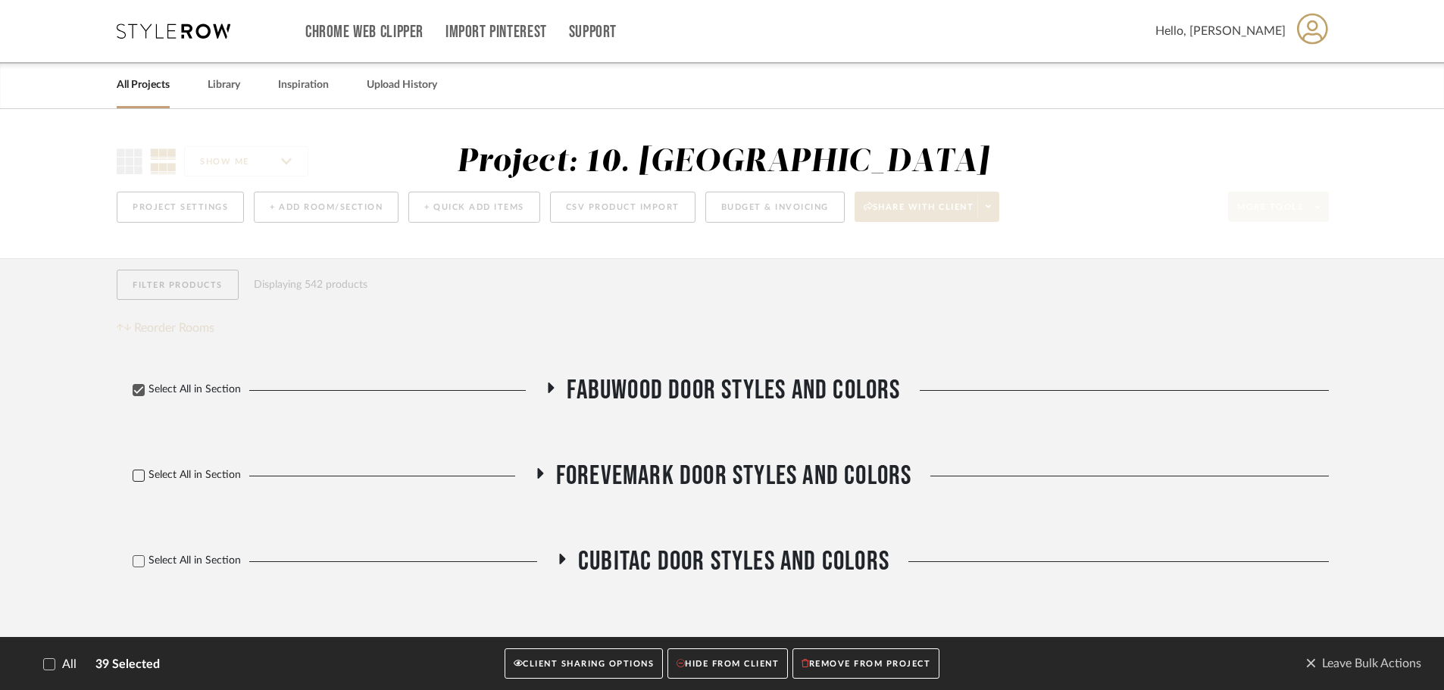
click at [139, 477] on icon at bounding box center [139, 476] width 10 height 8
click at [136, 568] on div "Select All in Section" at bounding box center [333, 562] width 432 height 33
drag, startPoint x: 145, startPoint y: 556, endPoint x: 166, endPoint y: 562, distance: 21.9
click at [143, 557] on label "Select All in Section" at bounding box center [181, 561] width 129 height 13
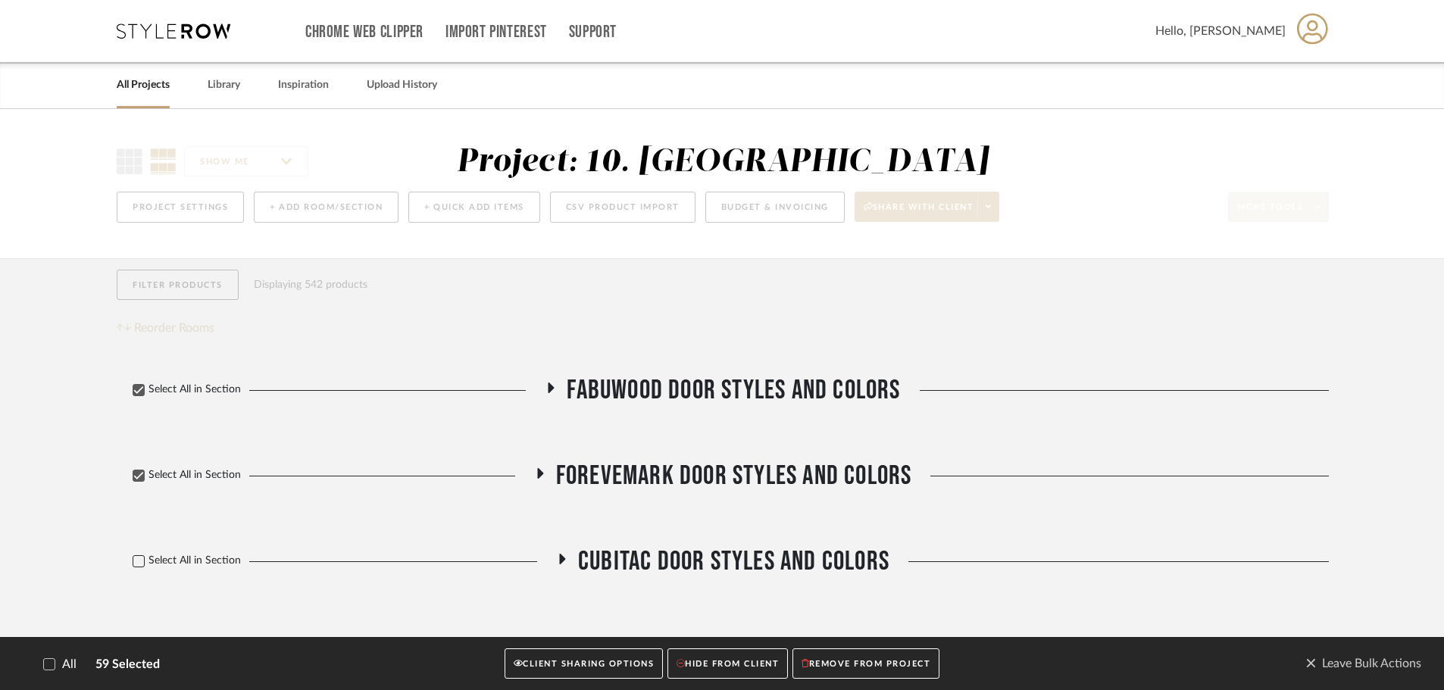
click at [558, 669] on button "CLIENT SHARING OPTIONS" at bounding box center [584, 664] width 158 height 31
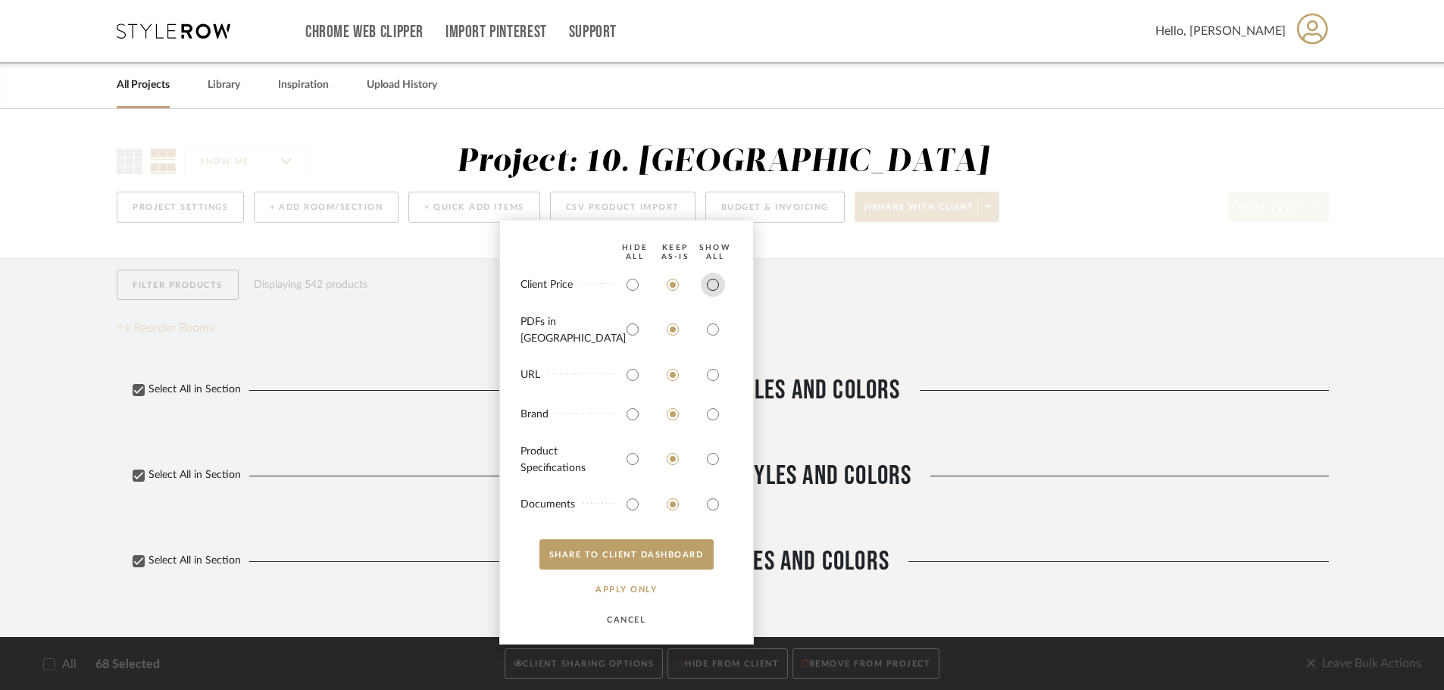
click at [713, 297] on input "radio" at bounding box center [713, 285] width 24 height 24
radio input "true"
click at [715, 336] on input "radio" at bounding box center [713, 330] width 24 height 24
radio input "true"
click at [668, 559] on button "SHARE TO CLIENT Dashboard" at bounding box center [627, 555] width 174 height 30
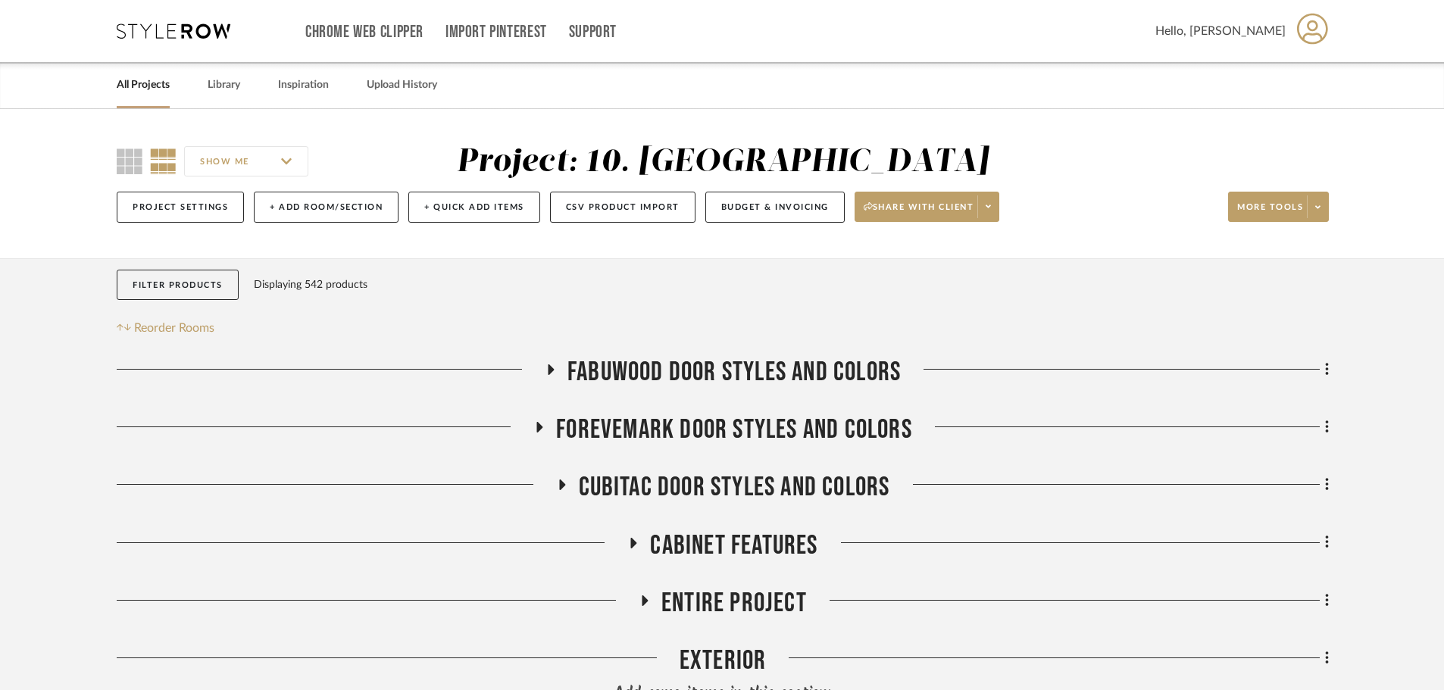
click at [681, 386] on span "FABUWOOD DOOR STYLES AND COLORS" at bounding box center [734, 372] width 333 height 33
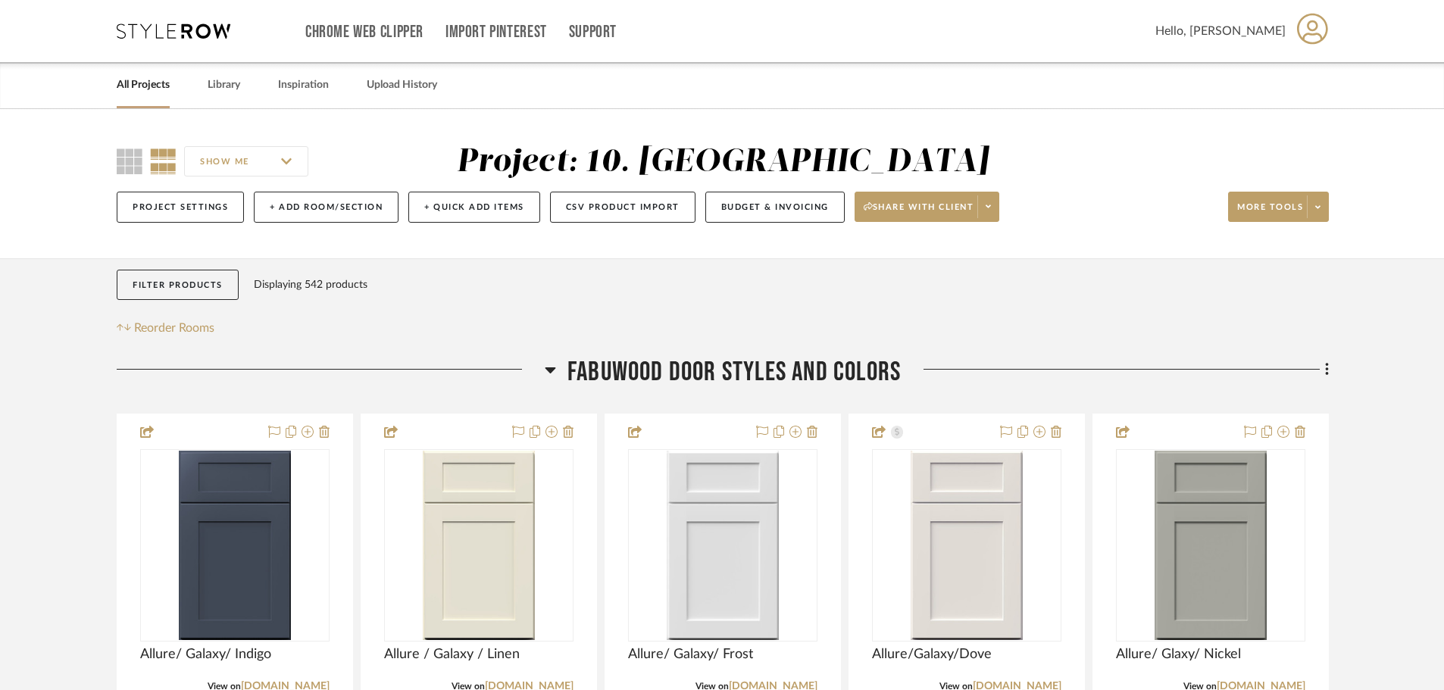
click at [695, 376] on span "FABUWOOD DOOR STYLES AND COLORS" at bounding box center [734, 372] width 333 height 33
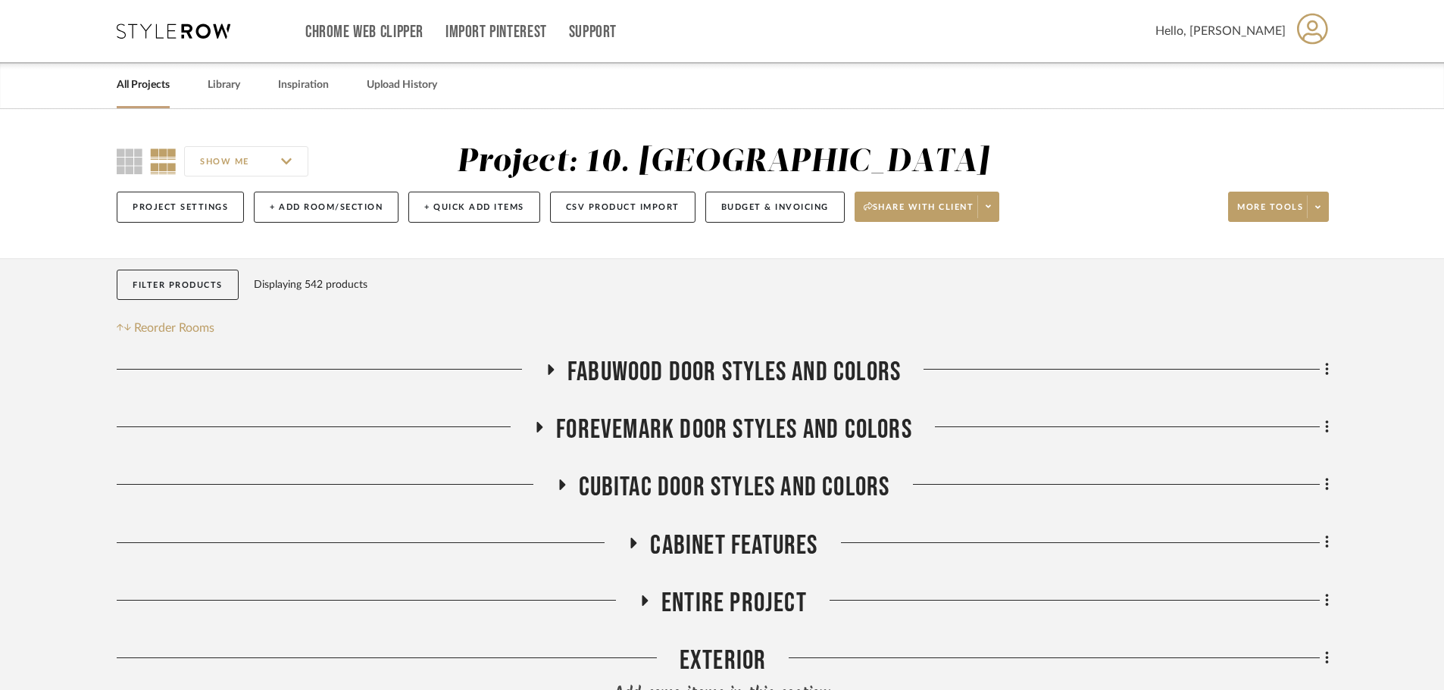
click at [717, 372] on span "FABUWOOD DOOR STYLES AND COLORS" at bounding box center [734, 372] width 333 height 33
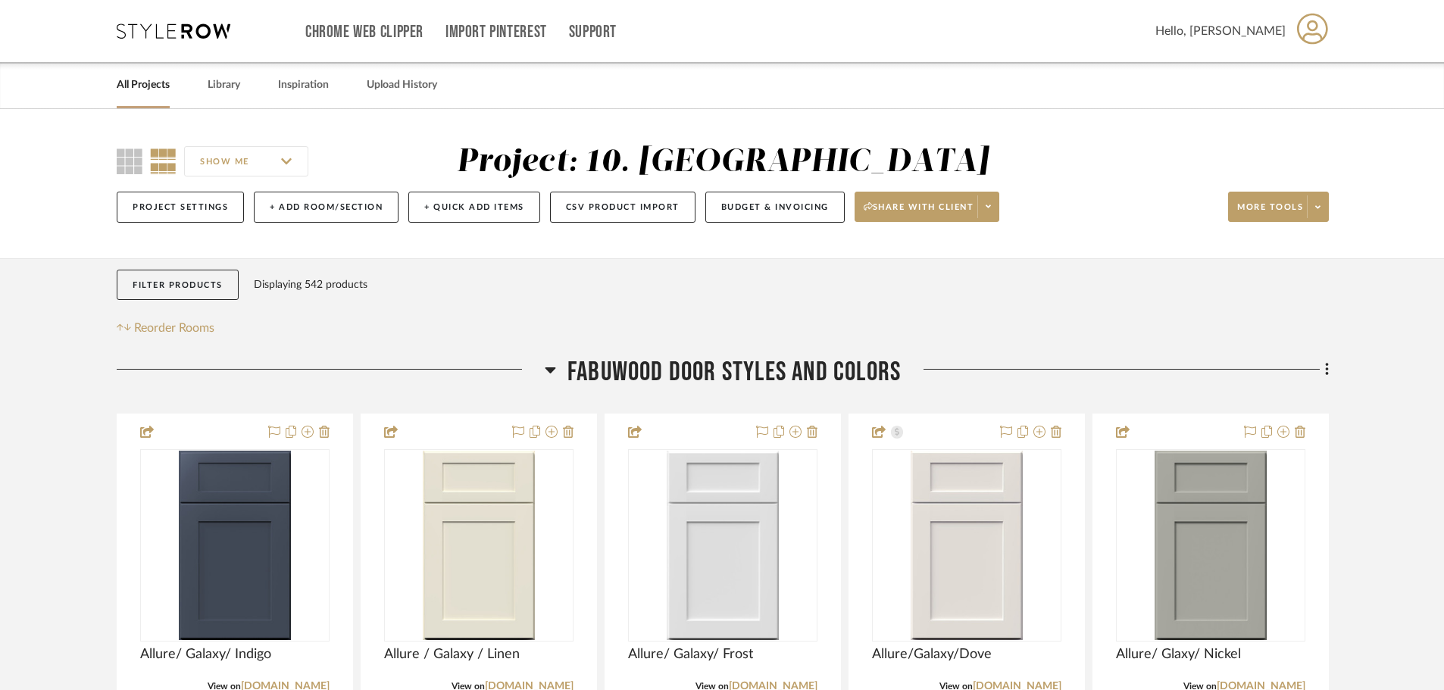
click at [682, 380] on span "FABUWOOD DOOR STYLES AND COLORS" at bounding box center [734, 372] width 333 height 33
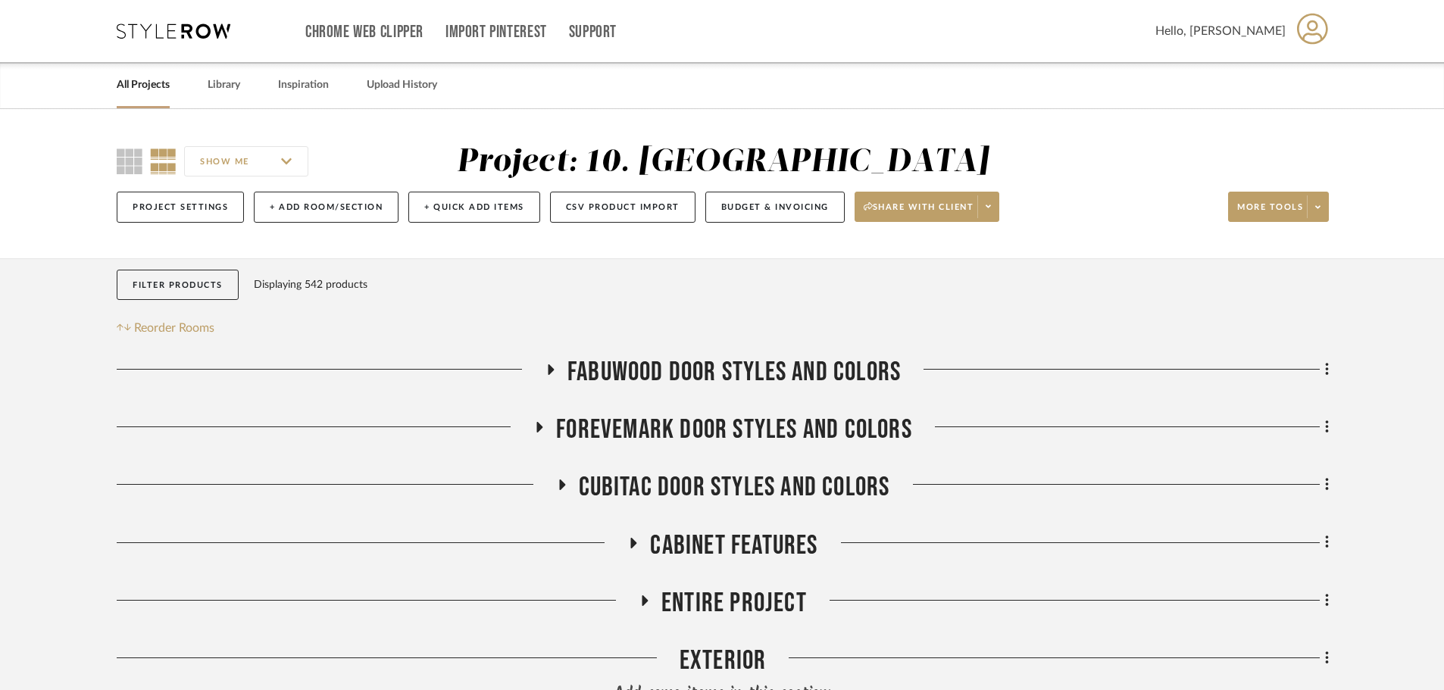
click at [658, 428] on span "FOREVEMARK DOOR STYLES AND COLORS" at bounding box center [734, 430] width 356 height 33
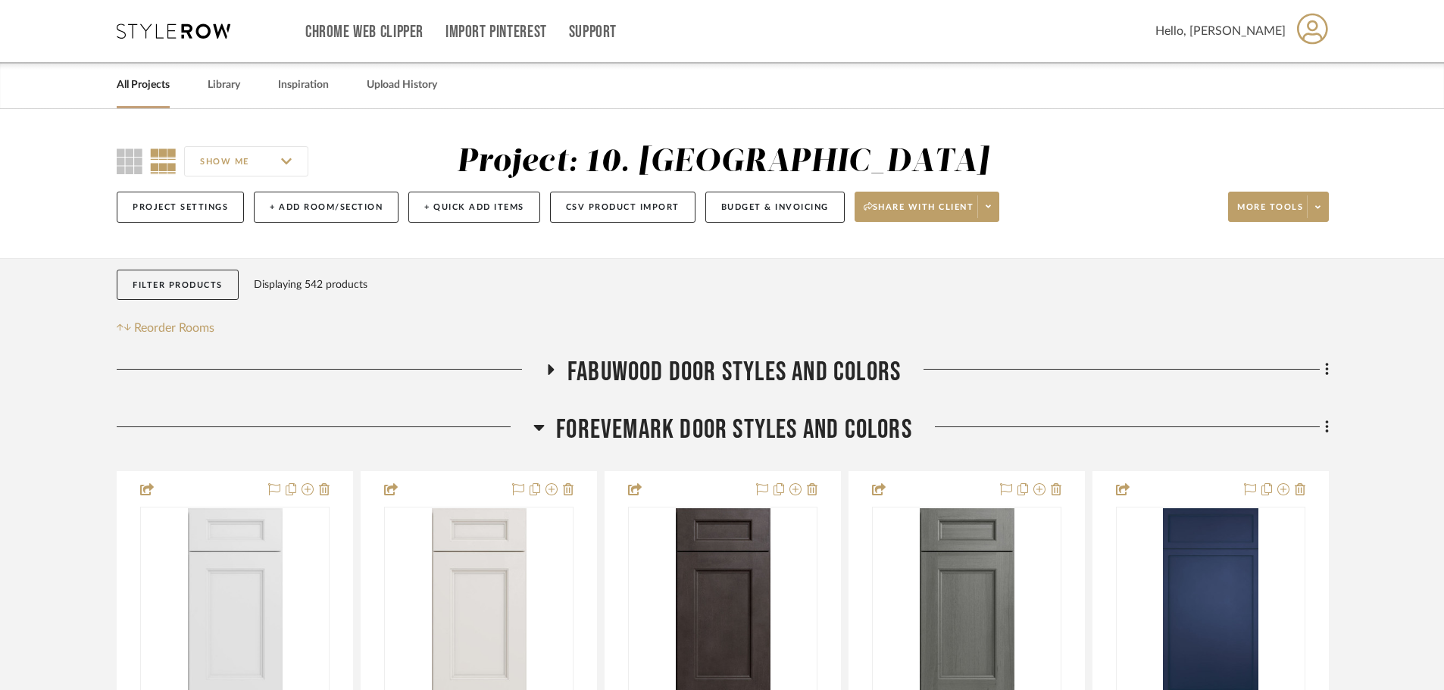
click at [642, 436] on span "FOREVEMARK DOOR STYLES AND COLORS" at bounding box center [734, 430] width 356 height 33
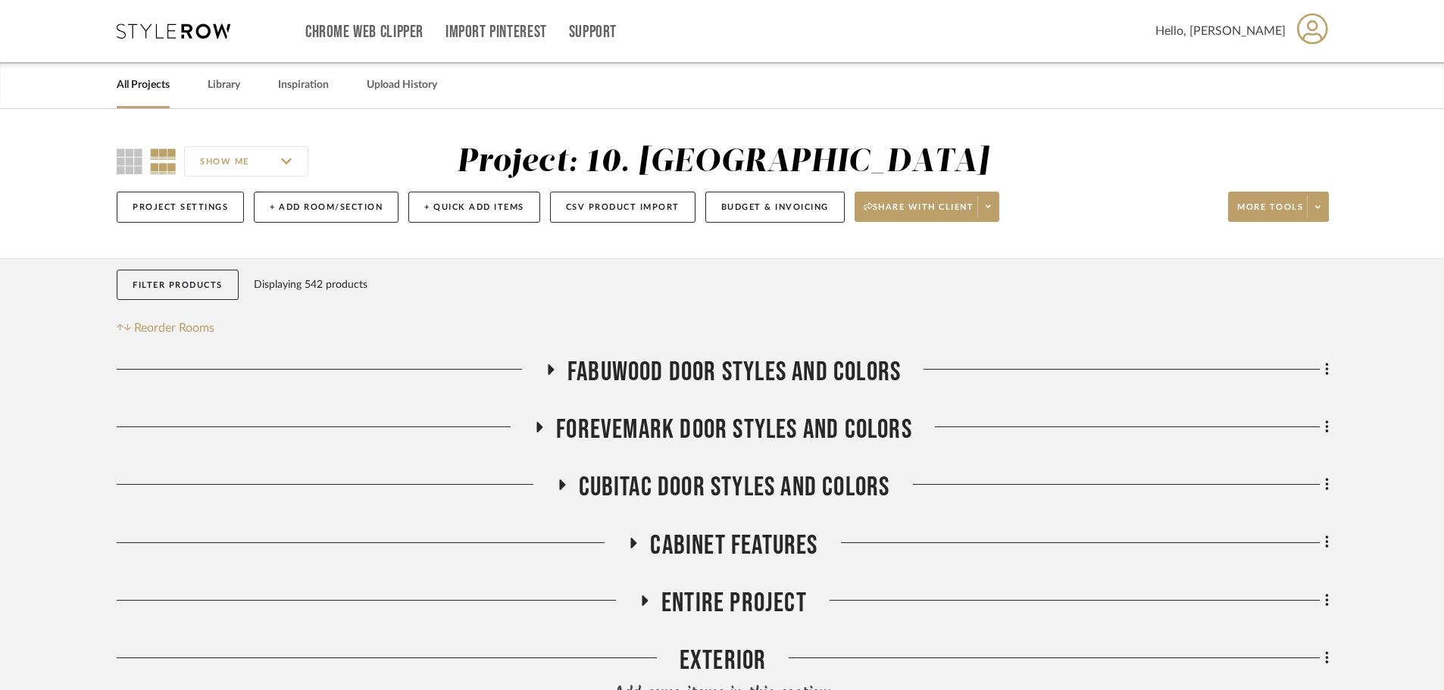
click at [621, 490] on span "CUBITAC DOOR STYLES AND COLORS" at bounding box center [734, 487] width 311 height 33
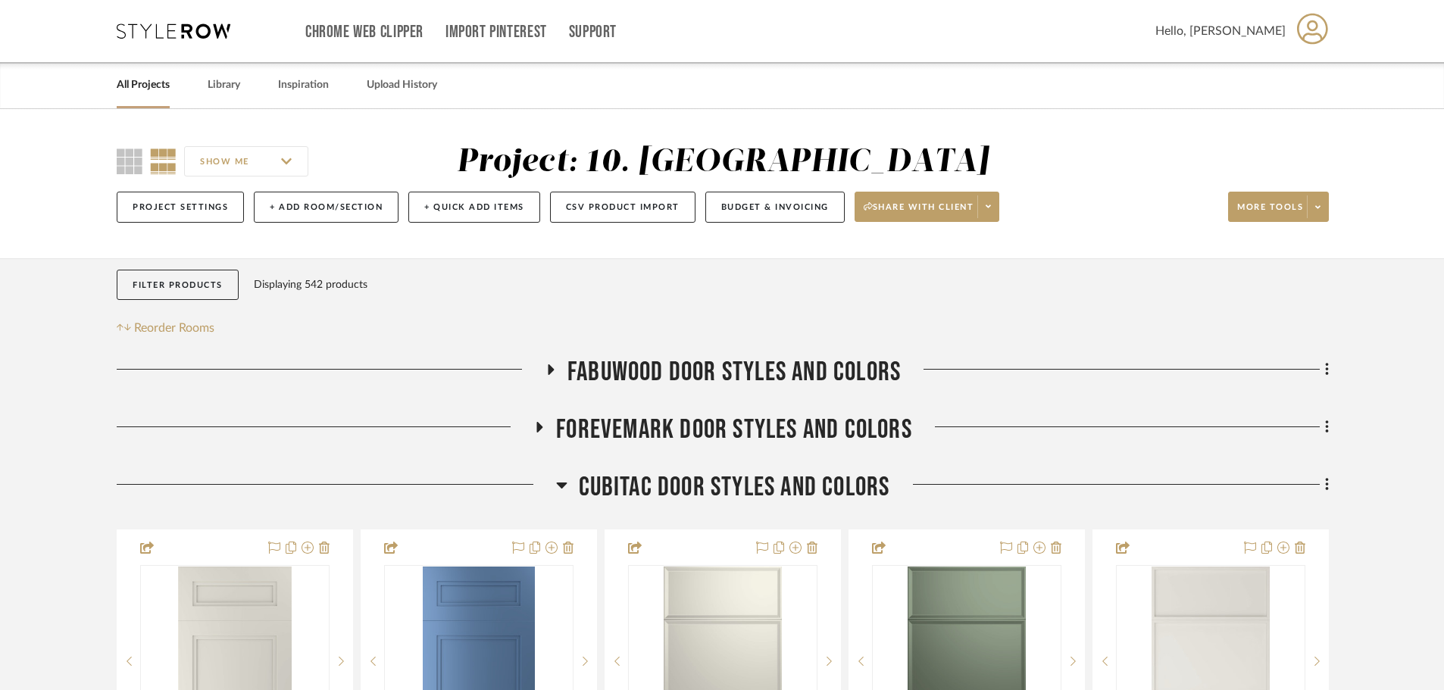
click at [617, 496] on span "CUBITAC DOOR STYLES AND COLORS" at bounding box center [734, 487] width 311 height 33
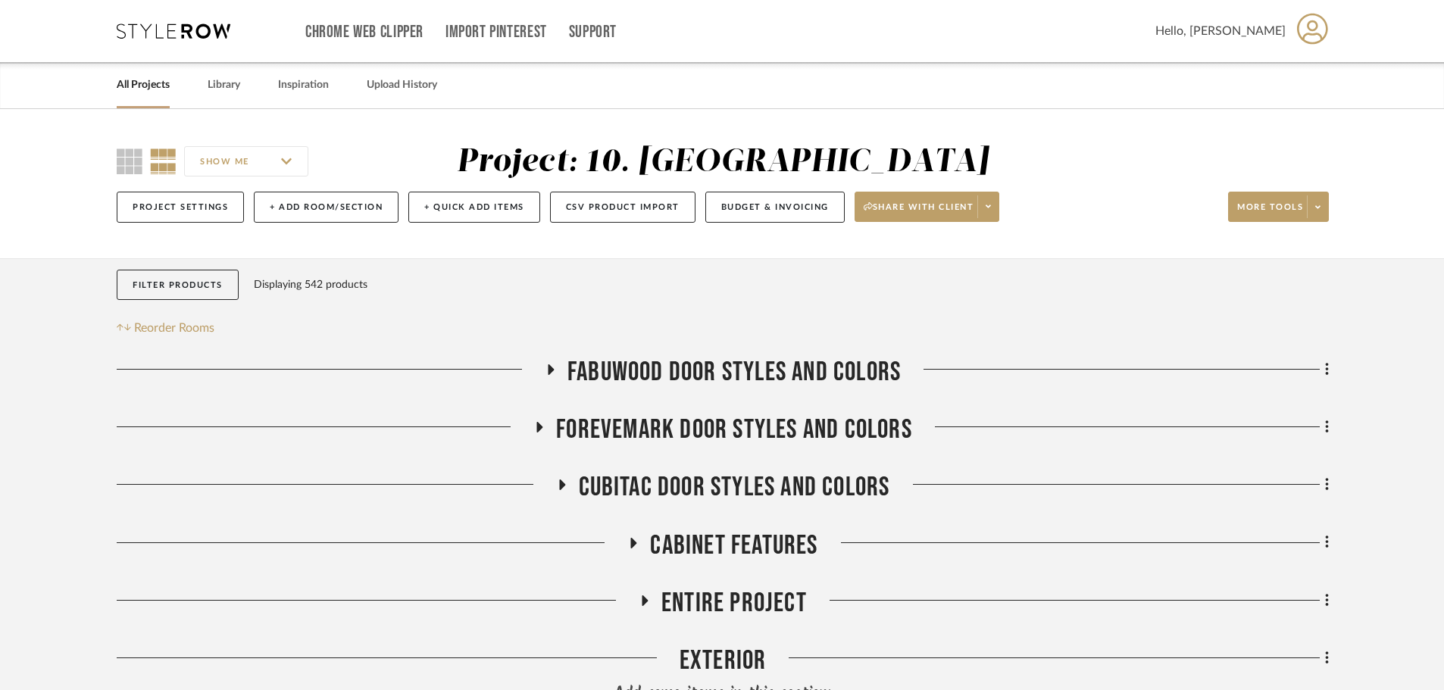
click at [633, 428] on span "FOREVEMARK DOOR STYLES AND COLORS" at bounding box center [734, 430] width 356 height 33
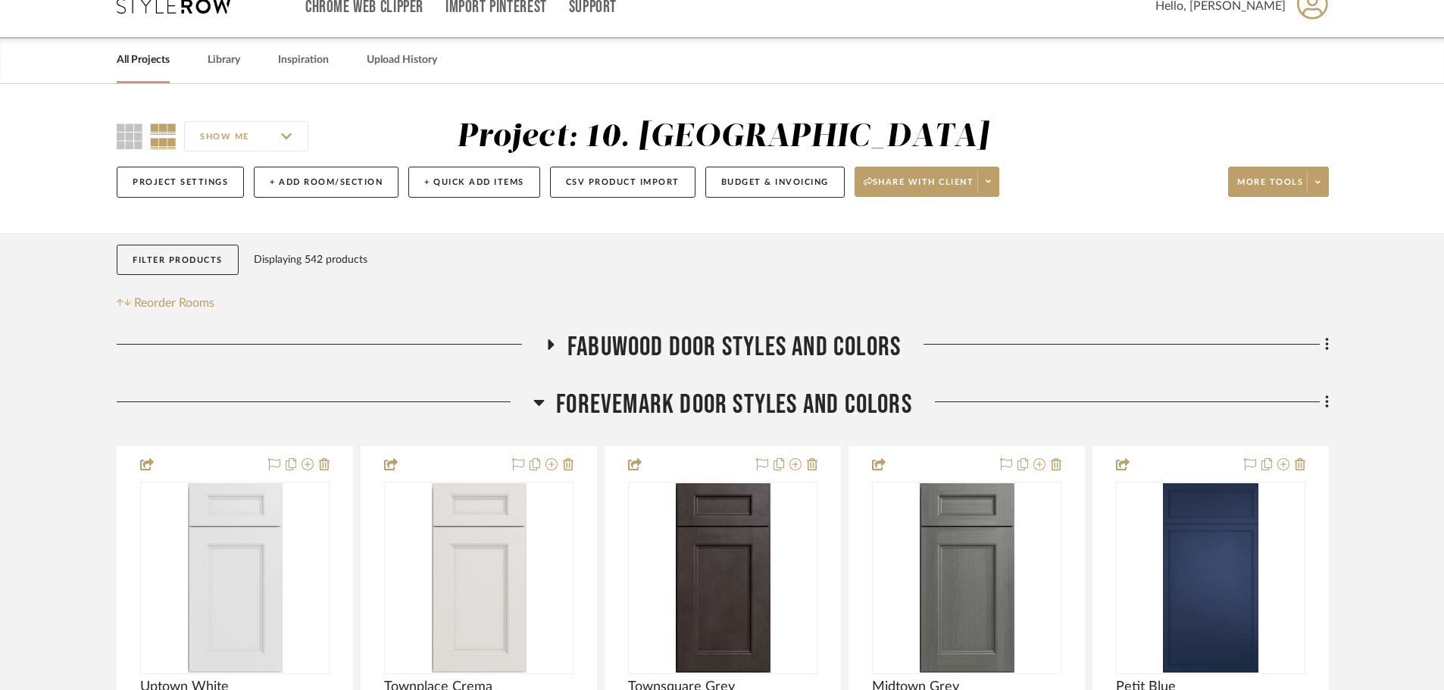
scroll to position [76, 0]
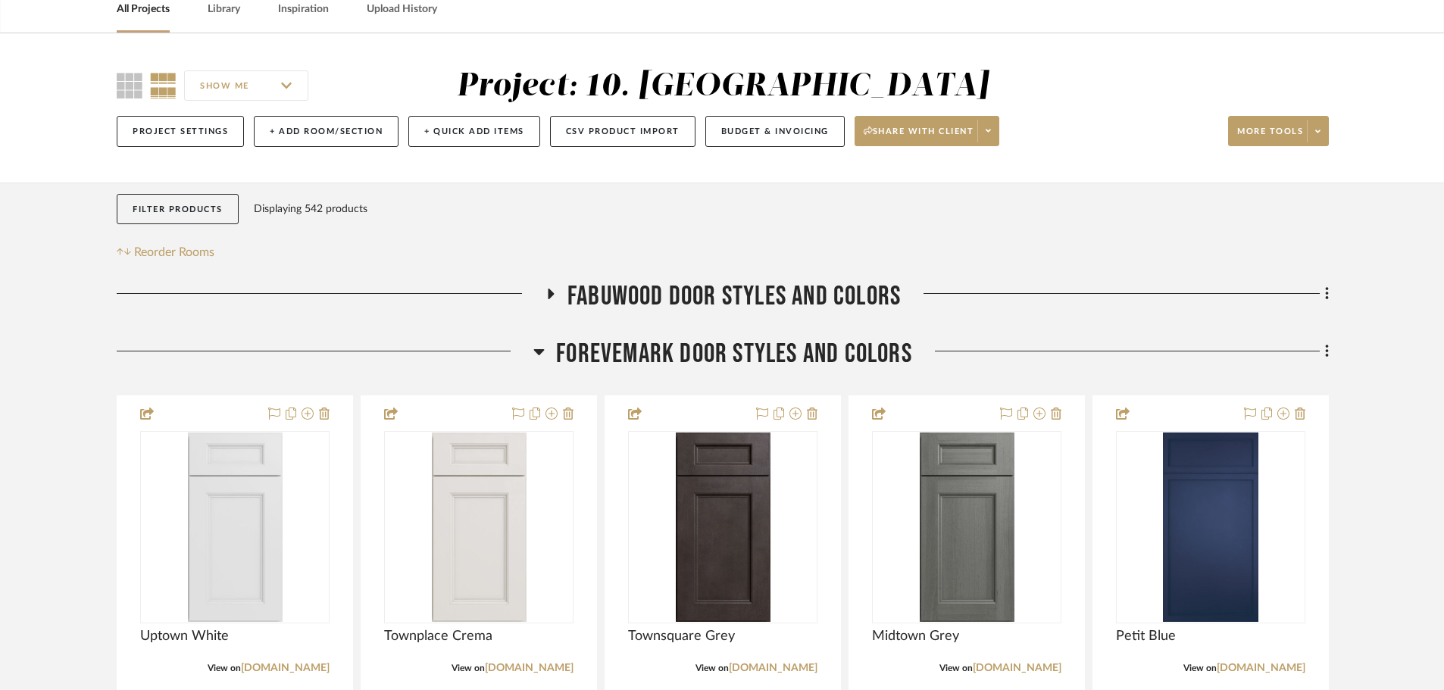
click at [646, 363] on span "FOREVEMARK DOOR STYLES AND COLORS" at bounding box center [734, 354] width 356 height 33
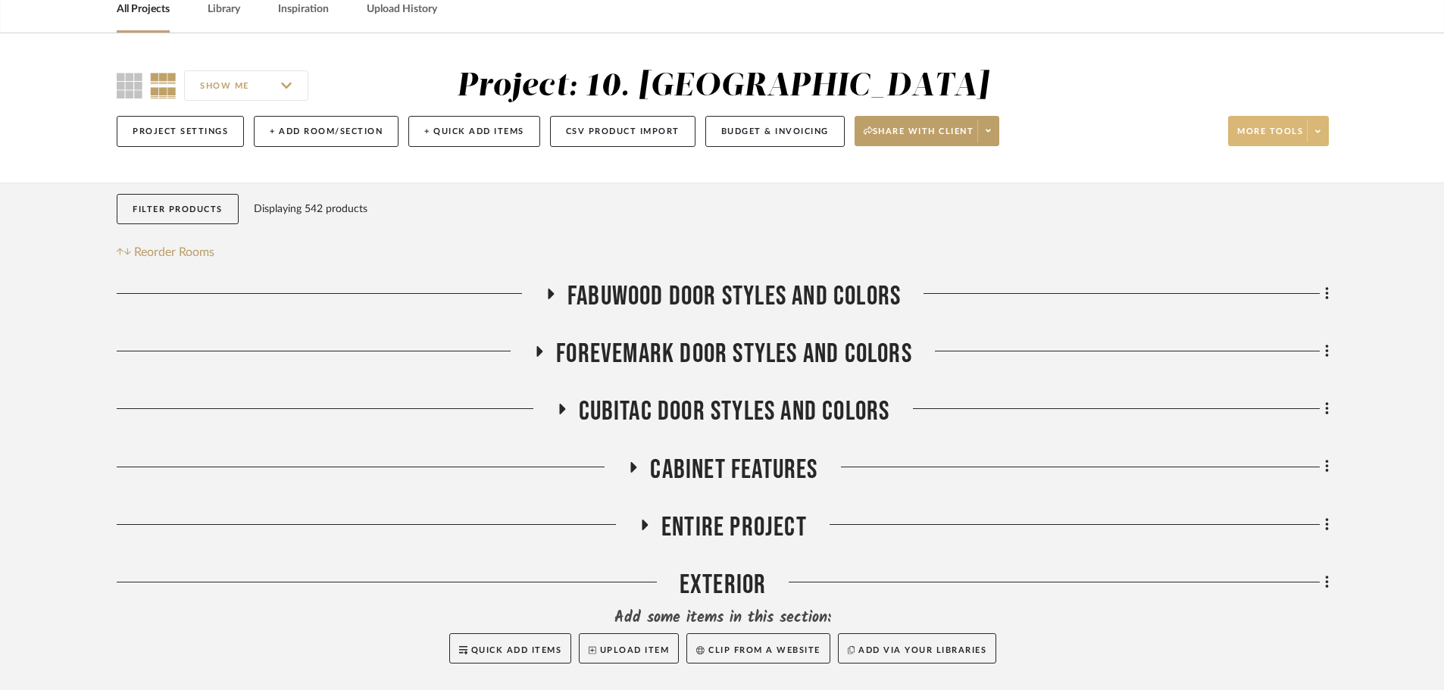
click at [1167, 131] on span "More tools" at bounding box center [1270, 137] width 66 height 23
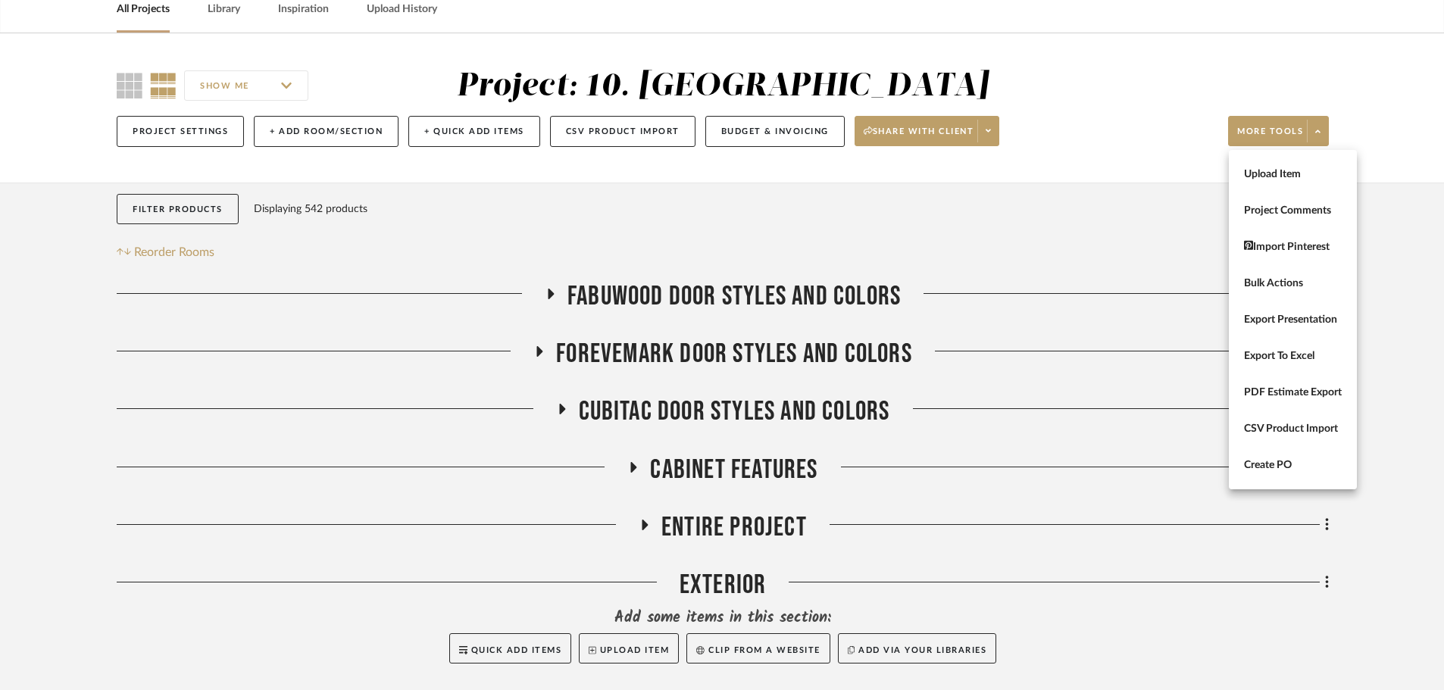
click at [821, 478] on div at bounding box center [722, 345] width 1444 height 690
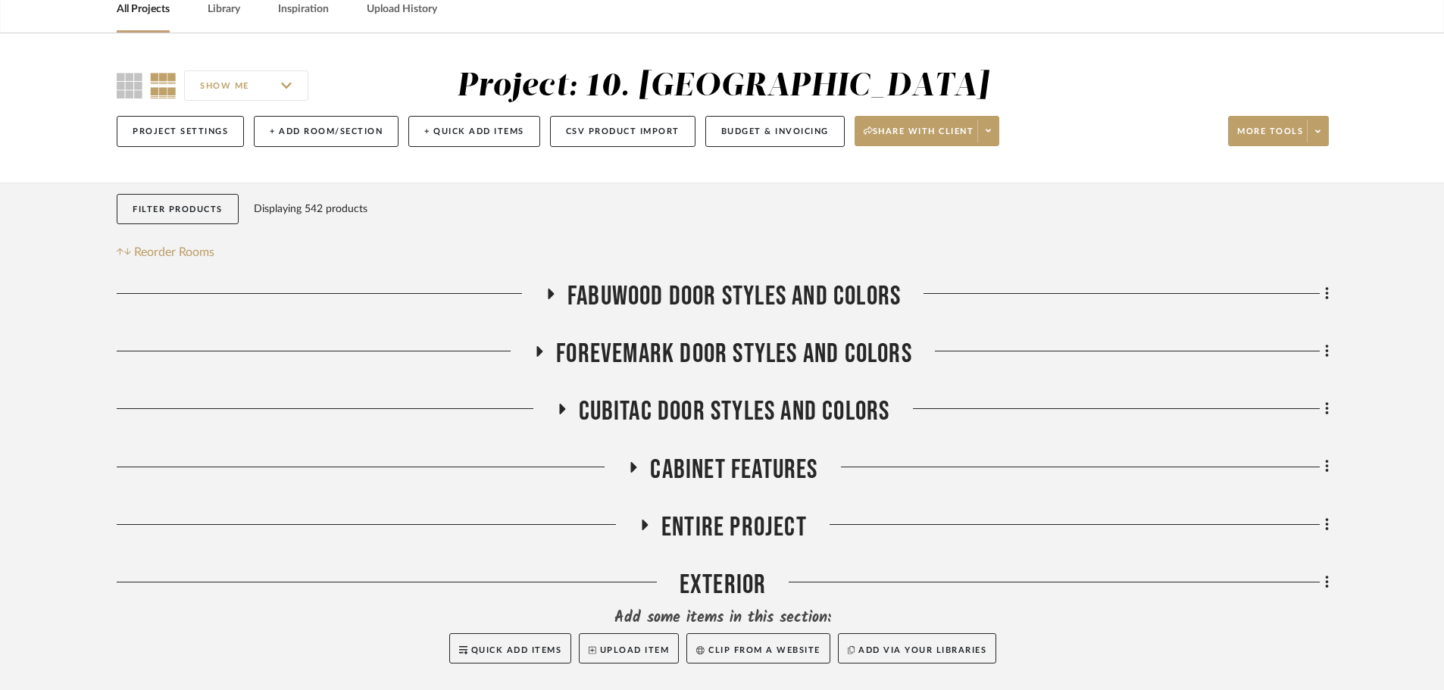
click at [777, 471] on span "Cabinet Features" at bounding box center [733, 470] width 167 height 33
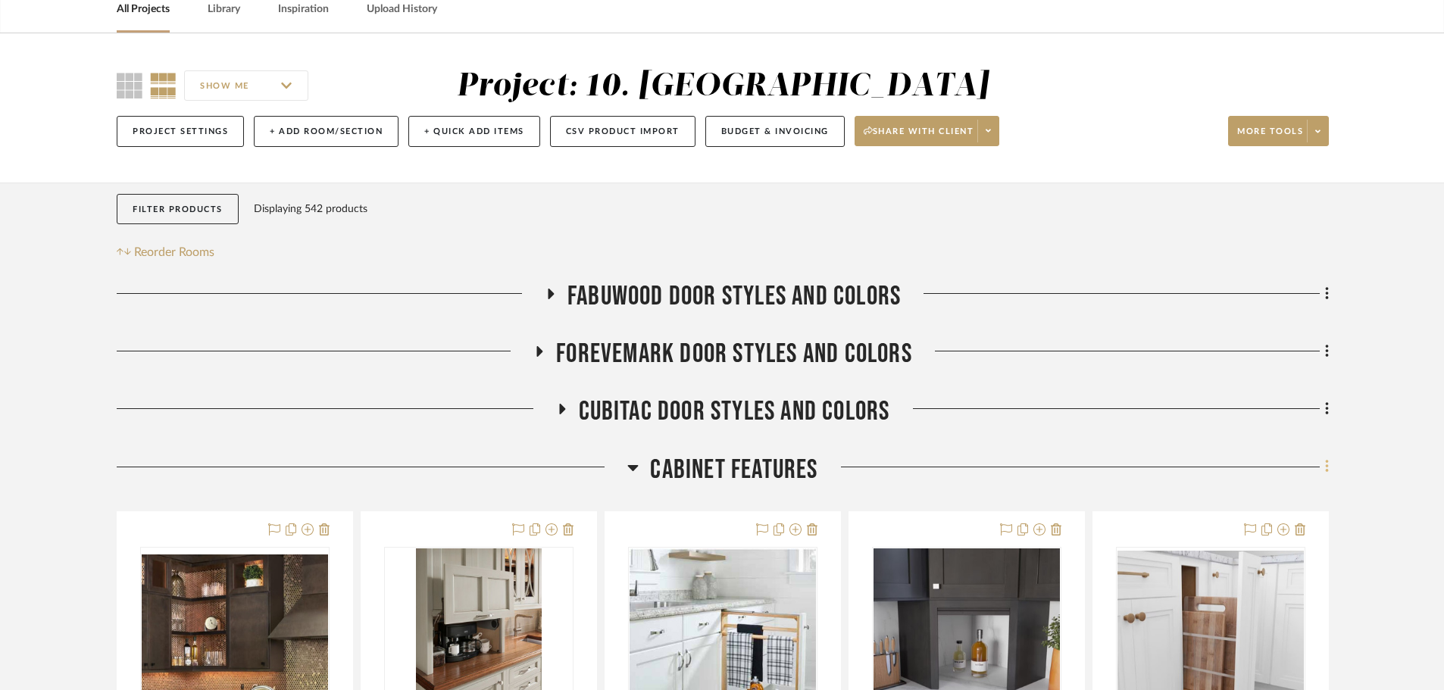
click at [1167, 465] on icon at bounding box center [1327, 466] width 5 height 17
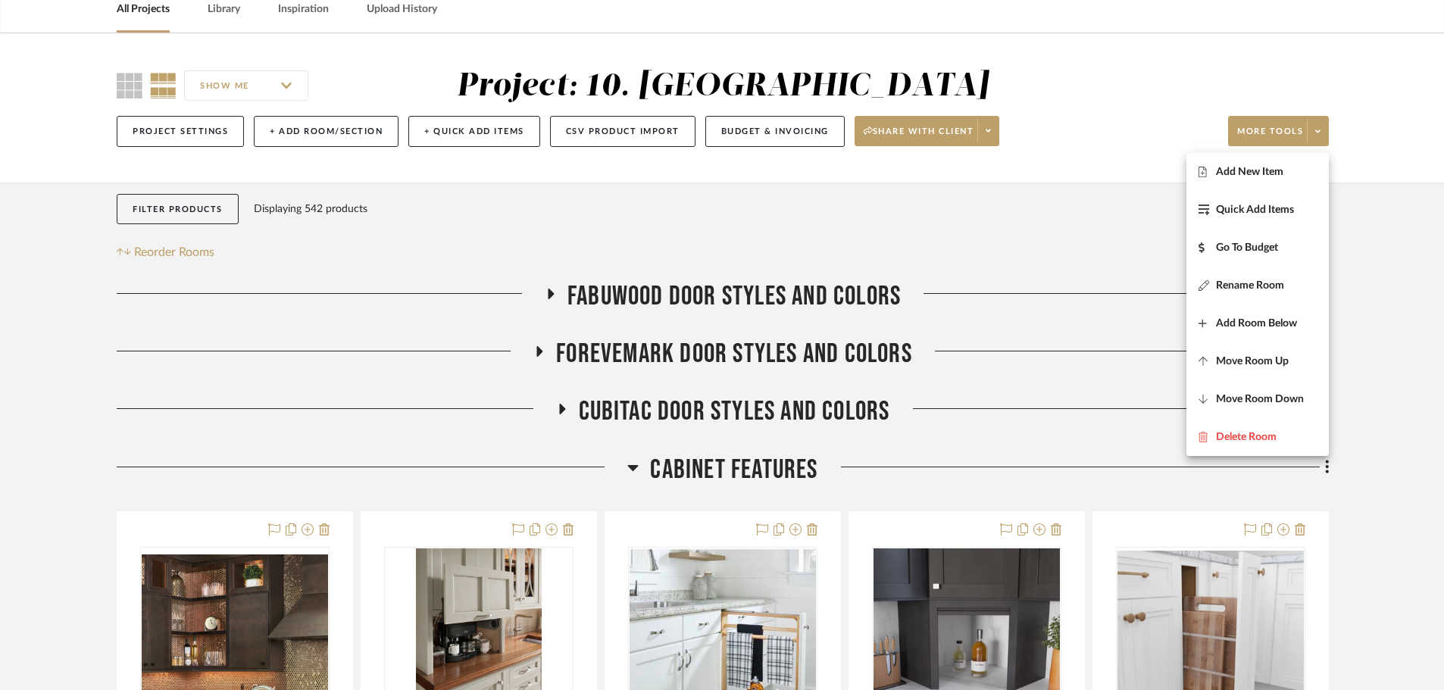
click at [1167, 103] on div at bounding box center [722, 345] width 1444 height 690
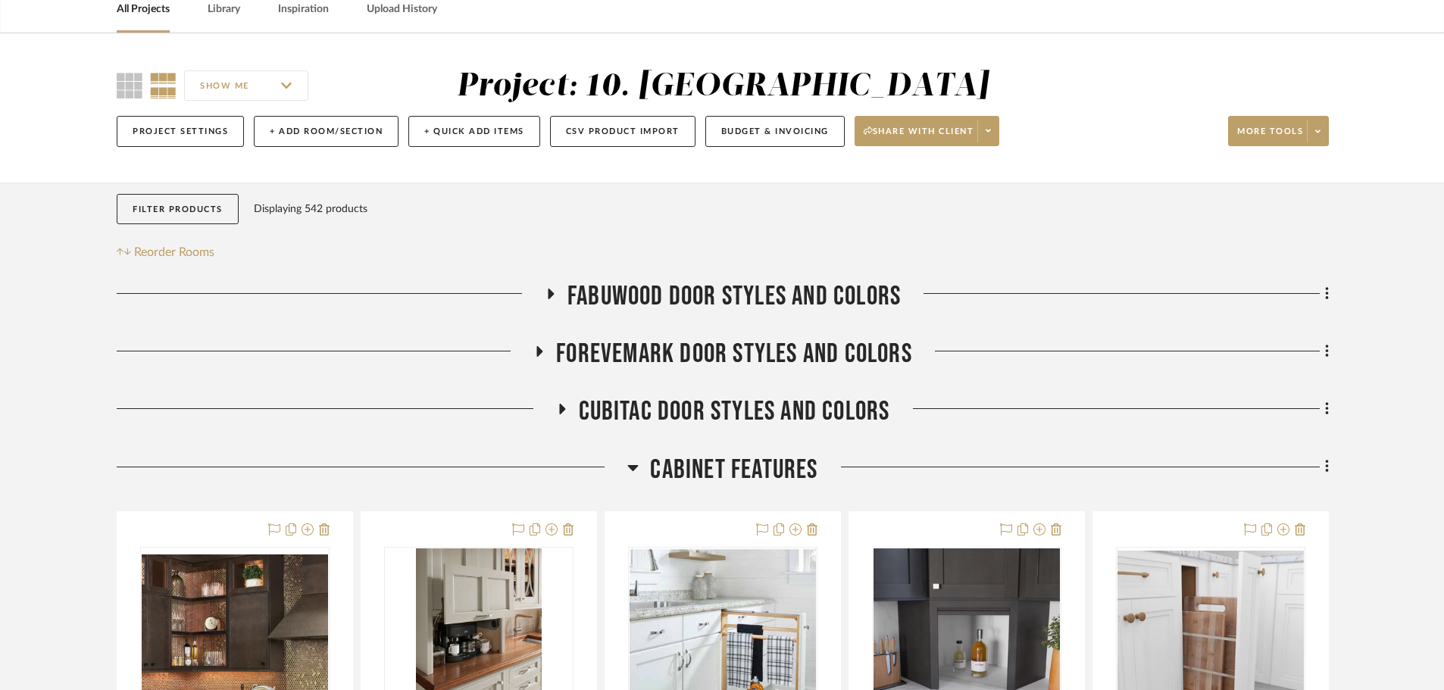
click at [661, 302] on span "FABUWOOD DOOR STYLES AND COLORS" at bounding box center [734, 296] width 333 height 33
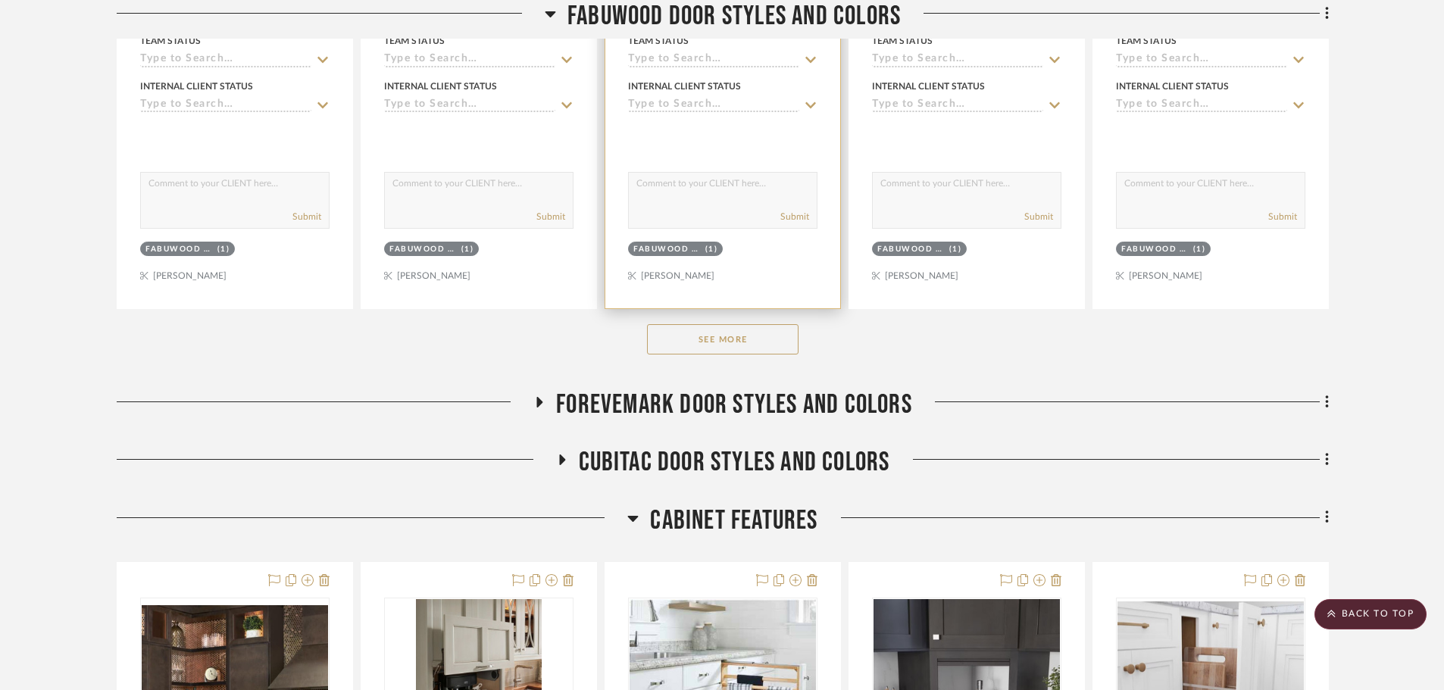
scroll to position [758, 0]
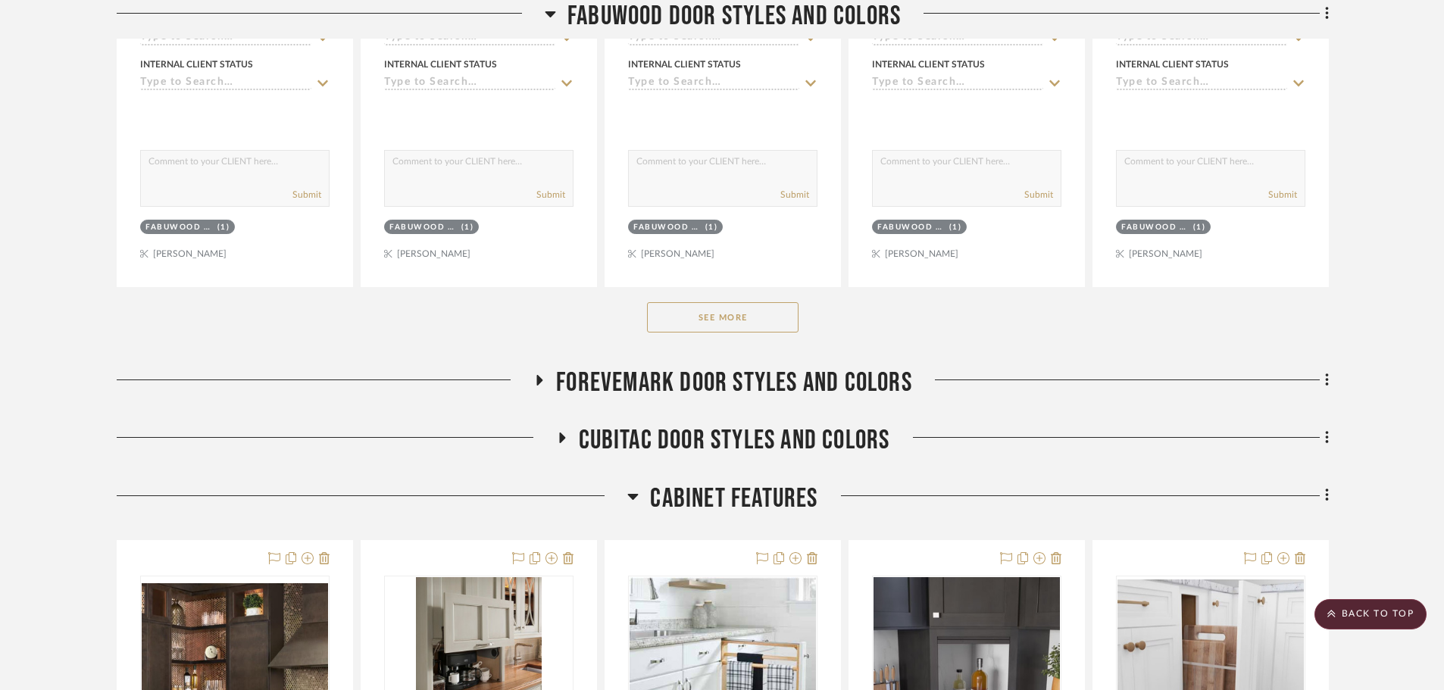
click at [756, 320] on button "See More" at bounding box center [723, 317] width 152 height 30
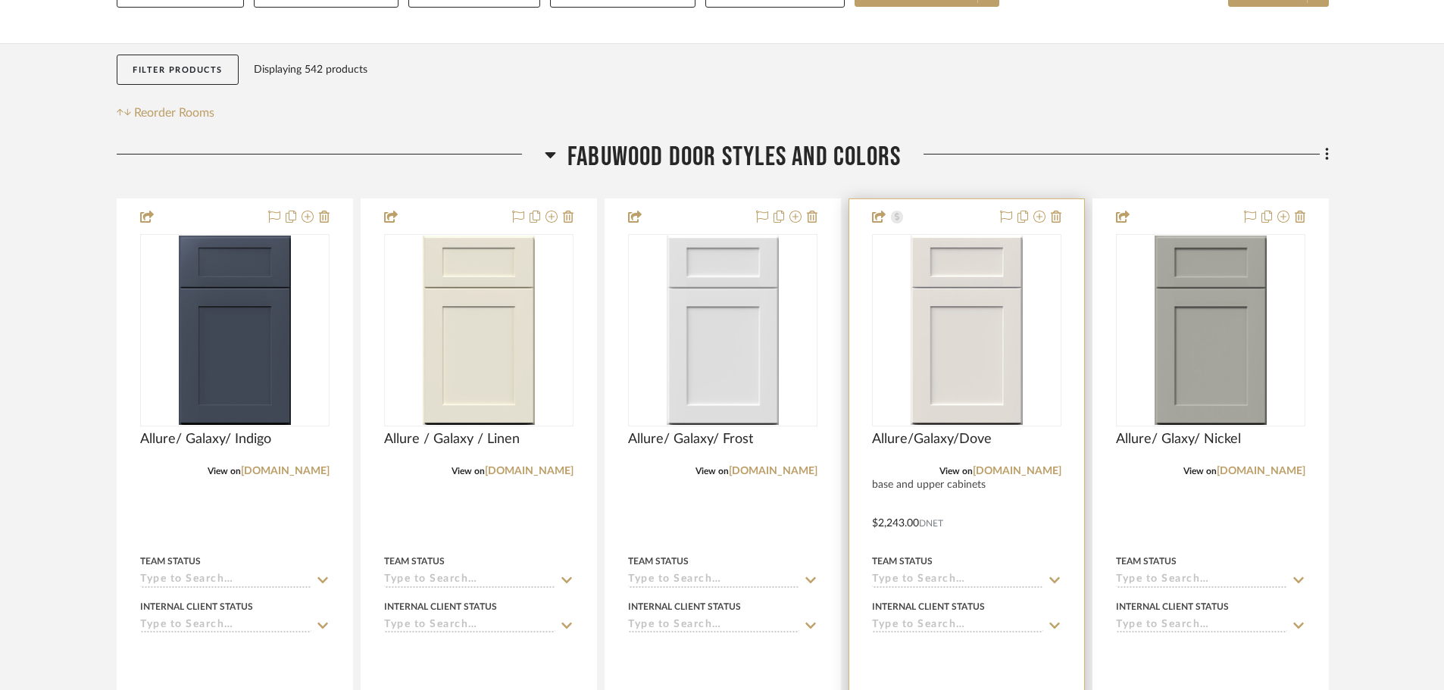
scroll to position [227, 0]
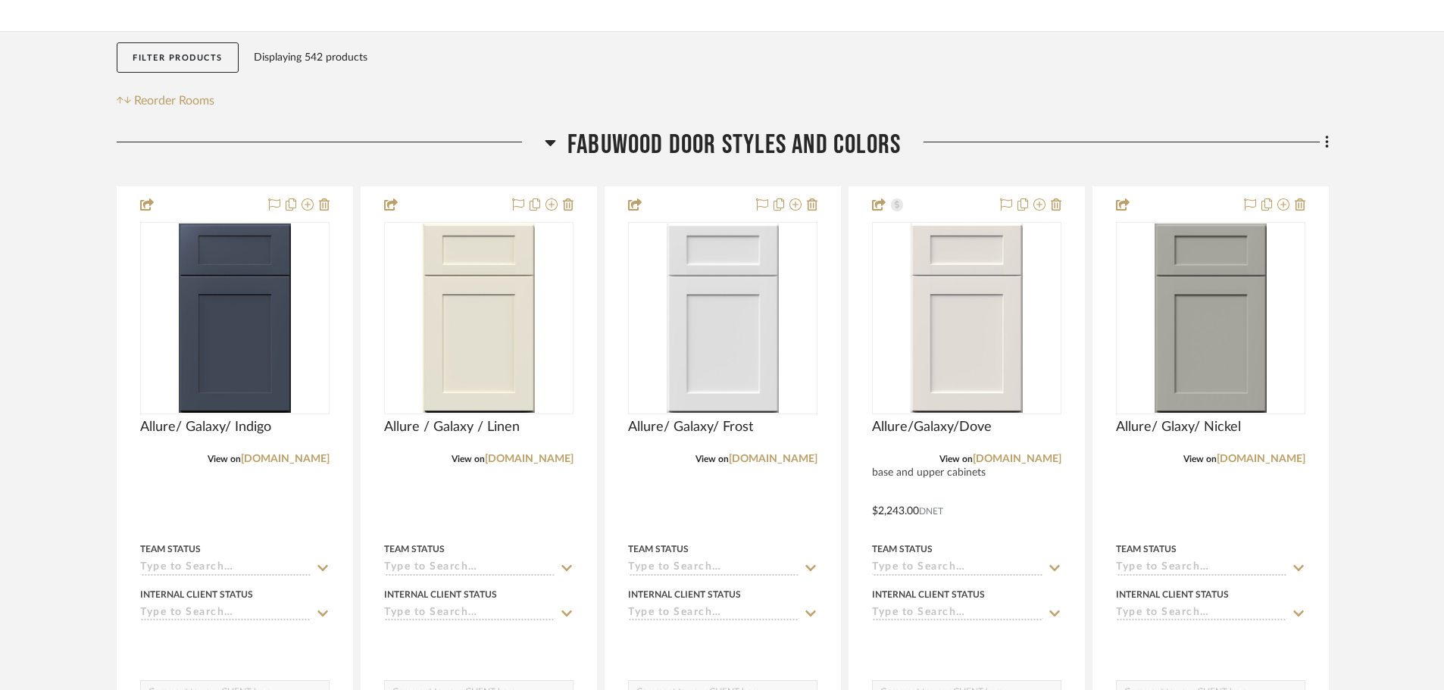
click at [744, 150] on span "FABUWOOD DOOR STYLES AND COLORS" at bounding box center [734, 145] width 333 height 33
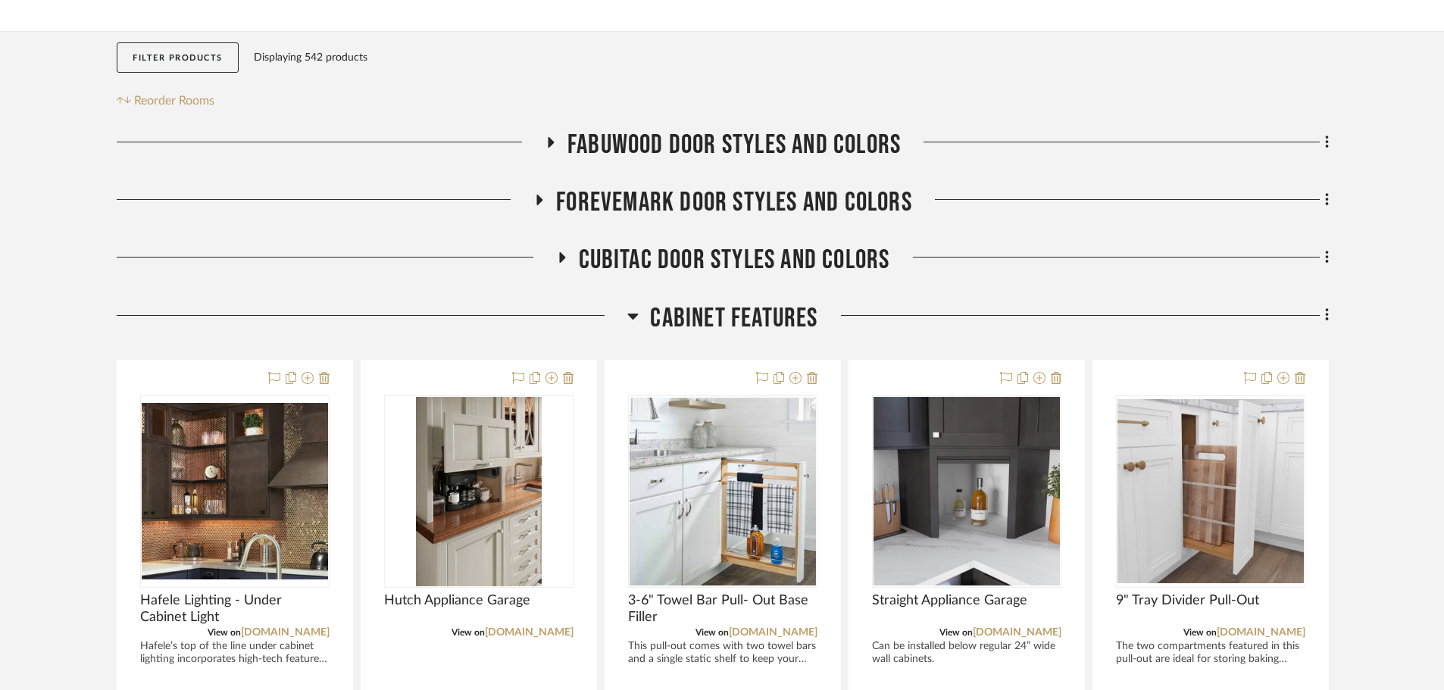
click at [724, 271] on span "CUBITAC DOOR STYLES AND COLORS" at bounding box center [734, 260] width 311 height 33
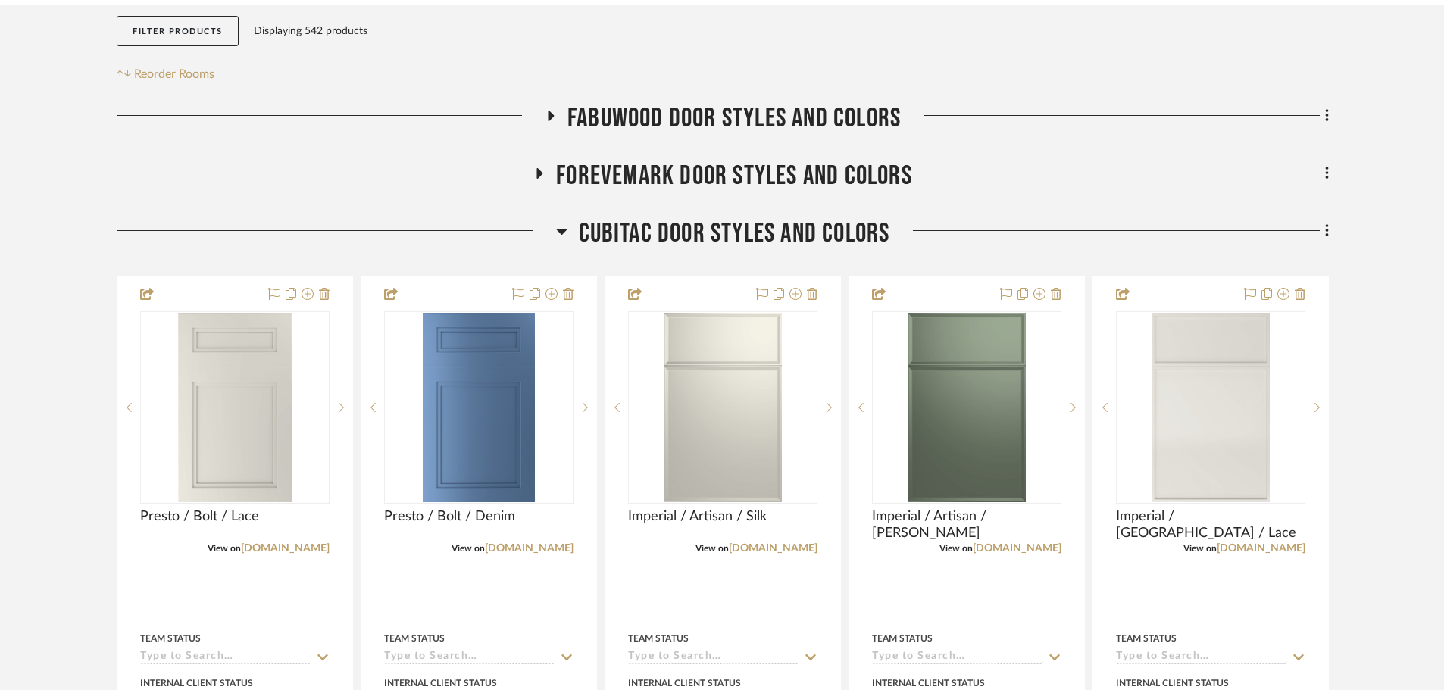
scroll to position [379, 0]
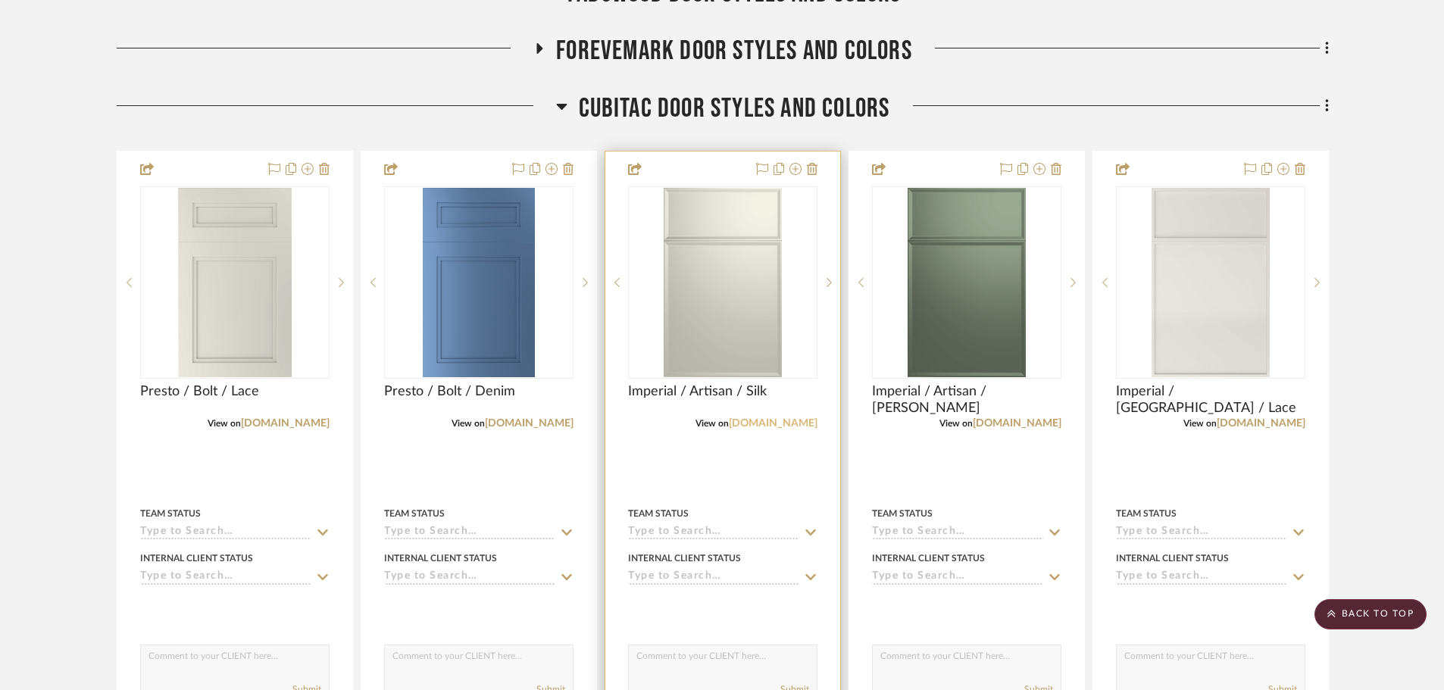
click at [801, 426] on link "cubitac.com" at bounding box center [773, 423] width 89 height 11
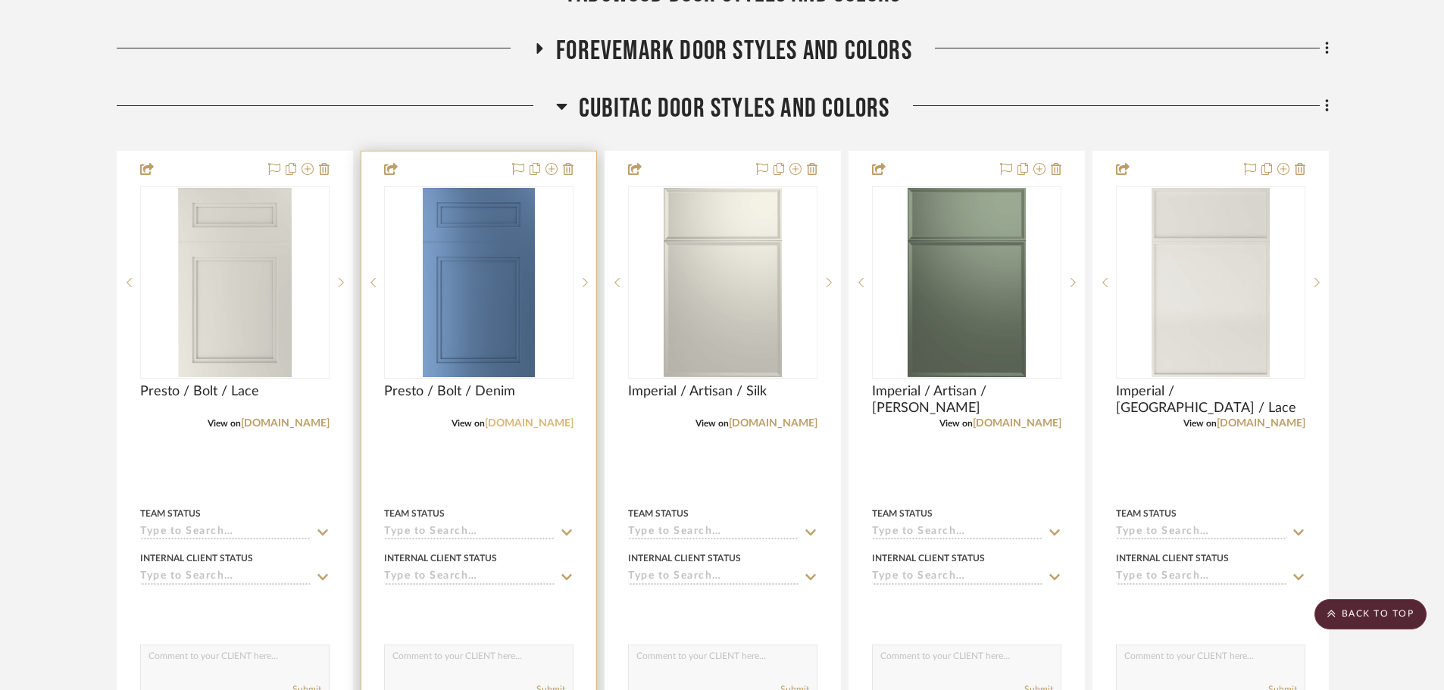
click at [536, 422] on link "cubitac.com" at bounding box center [529, 423] width 89 height 11
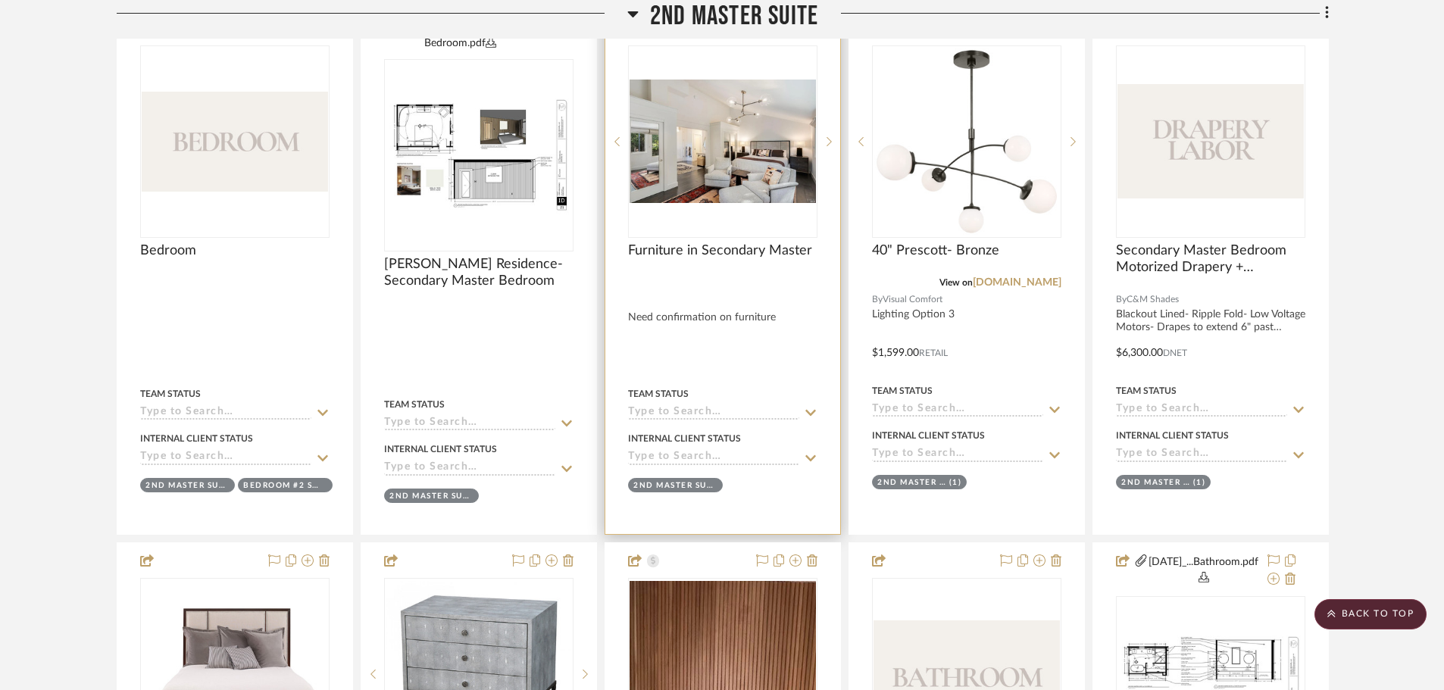
scroll to position [834, 0]
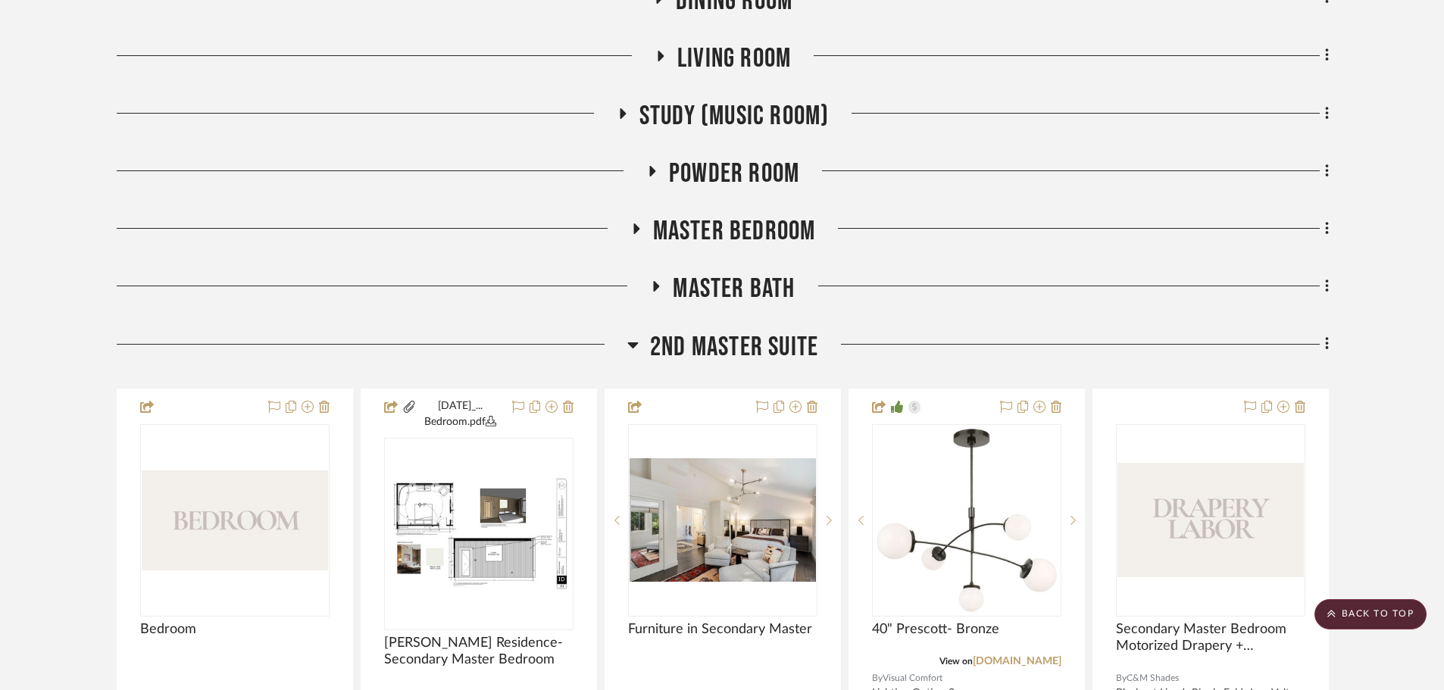
click at [738, 340] on span "2nd Master Suite" at bounding box center [734, 347] width 168 height 33
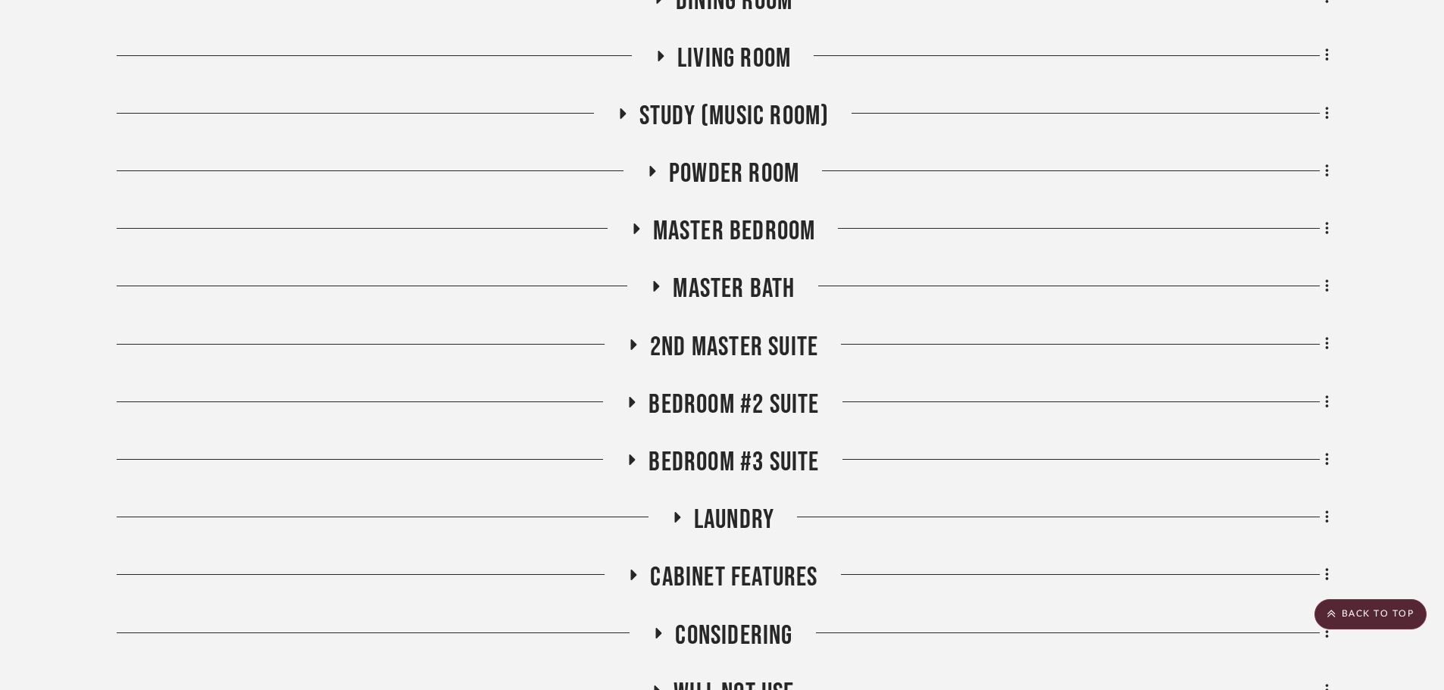
click at [743, 408] on span "Bedroom #2 Suite" at bounding box center [734, 405] width 171 height 33
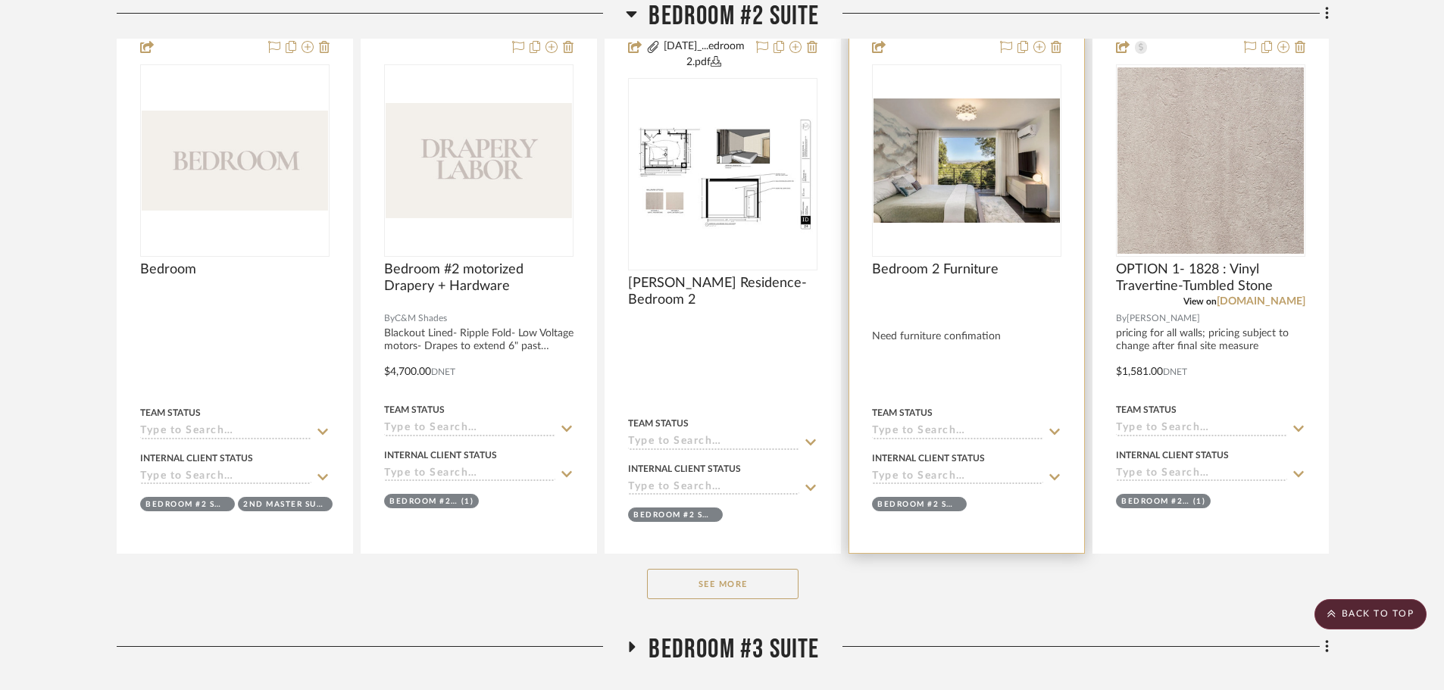
scroll to position [1364, 0]
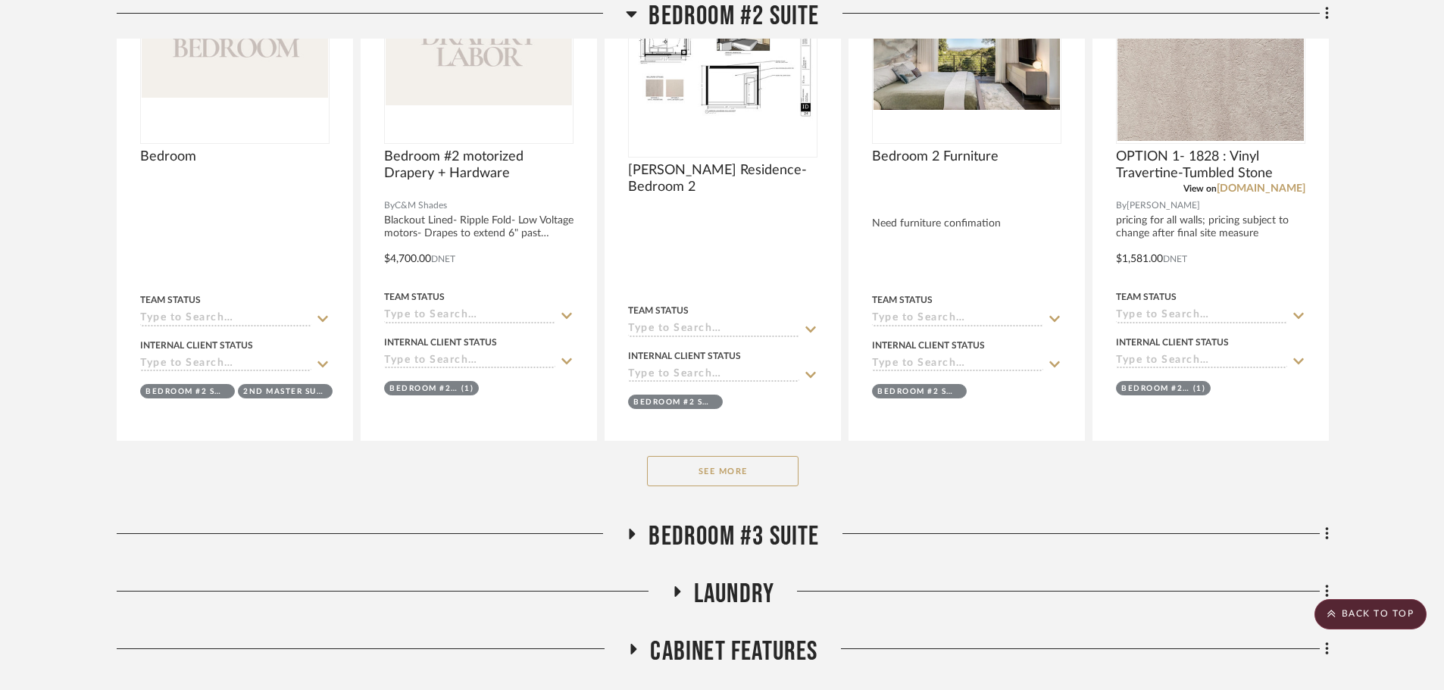
click at [744, 471] on button "See More" at bounding box center [723, 471] width 152 height 30
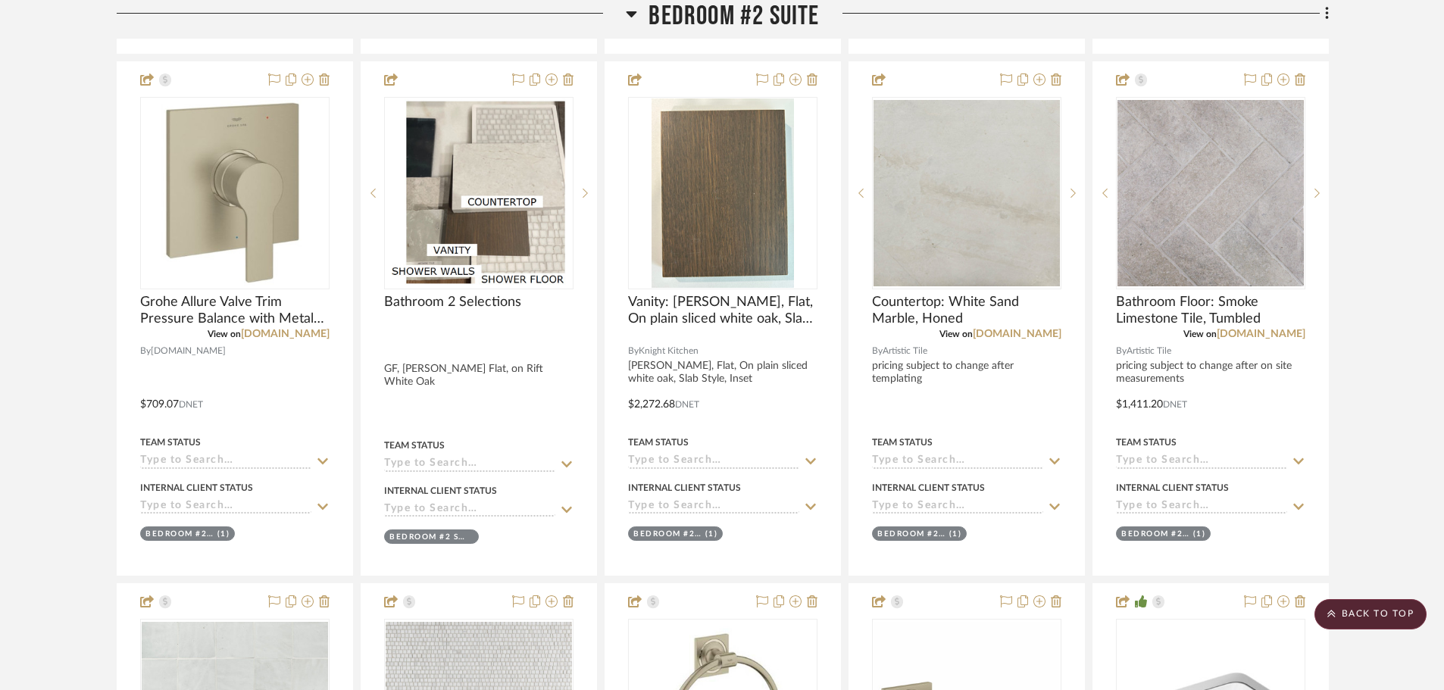
scroll to position [3334, 0]
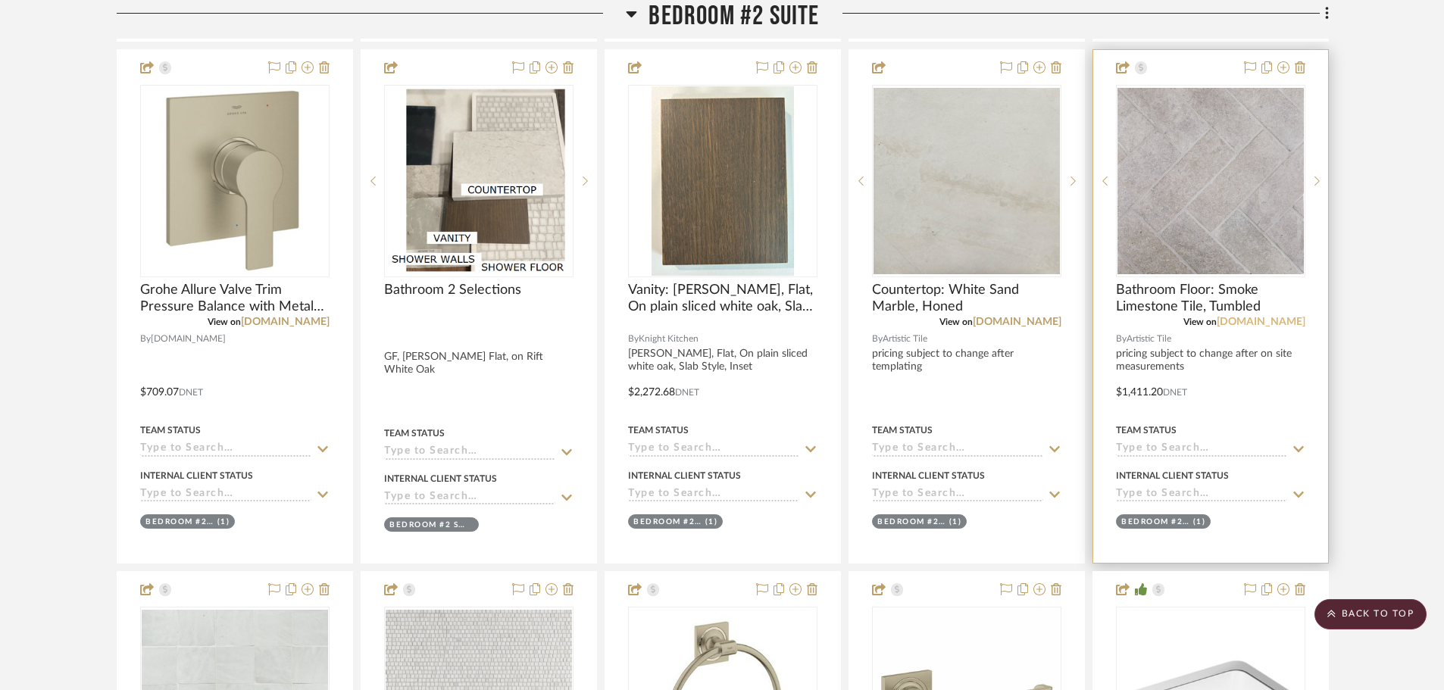
click at [1276, 324] on link "[DOMAIN_NAME]" at bounding box center [1261, 322] width 89 height 11
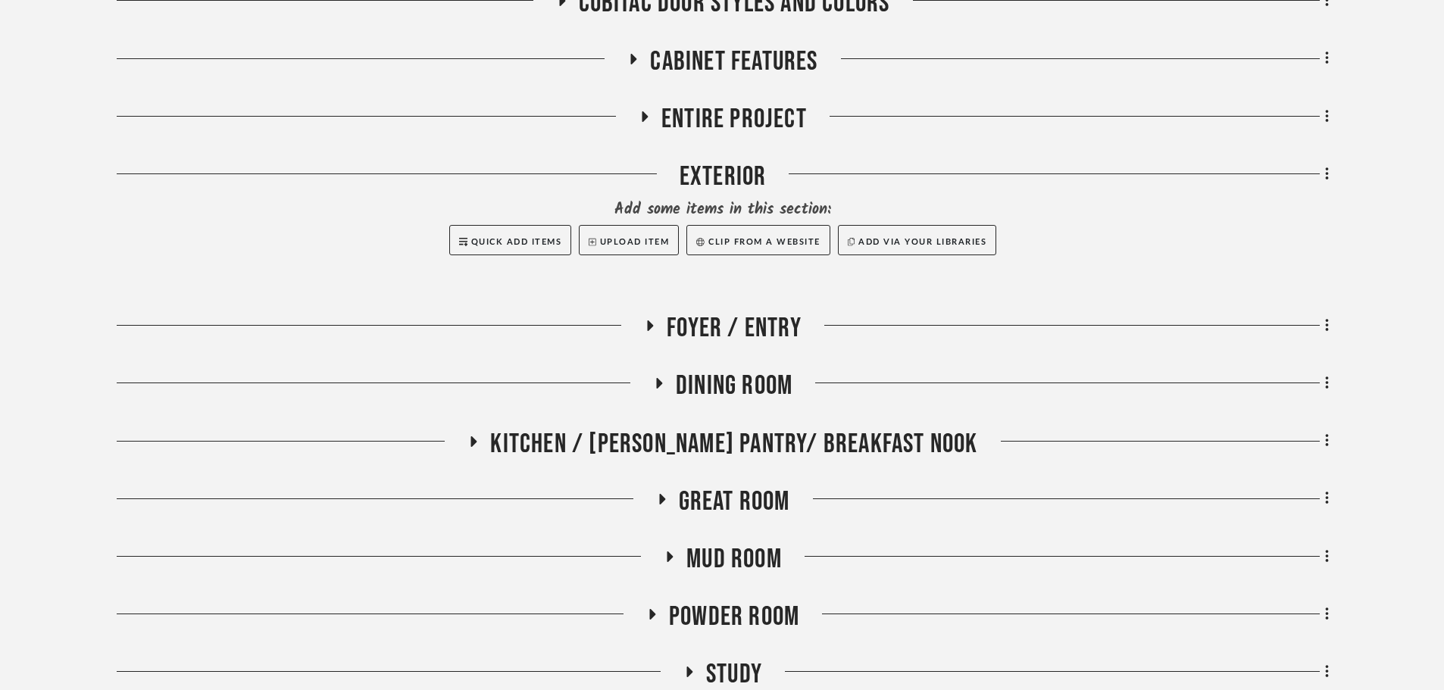
scroll to position [530, 0]
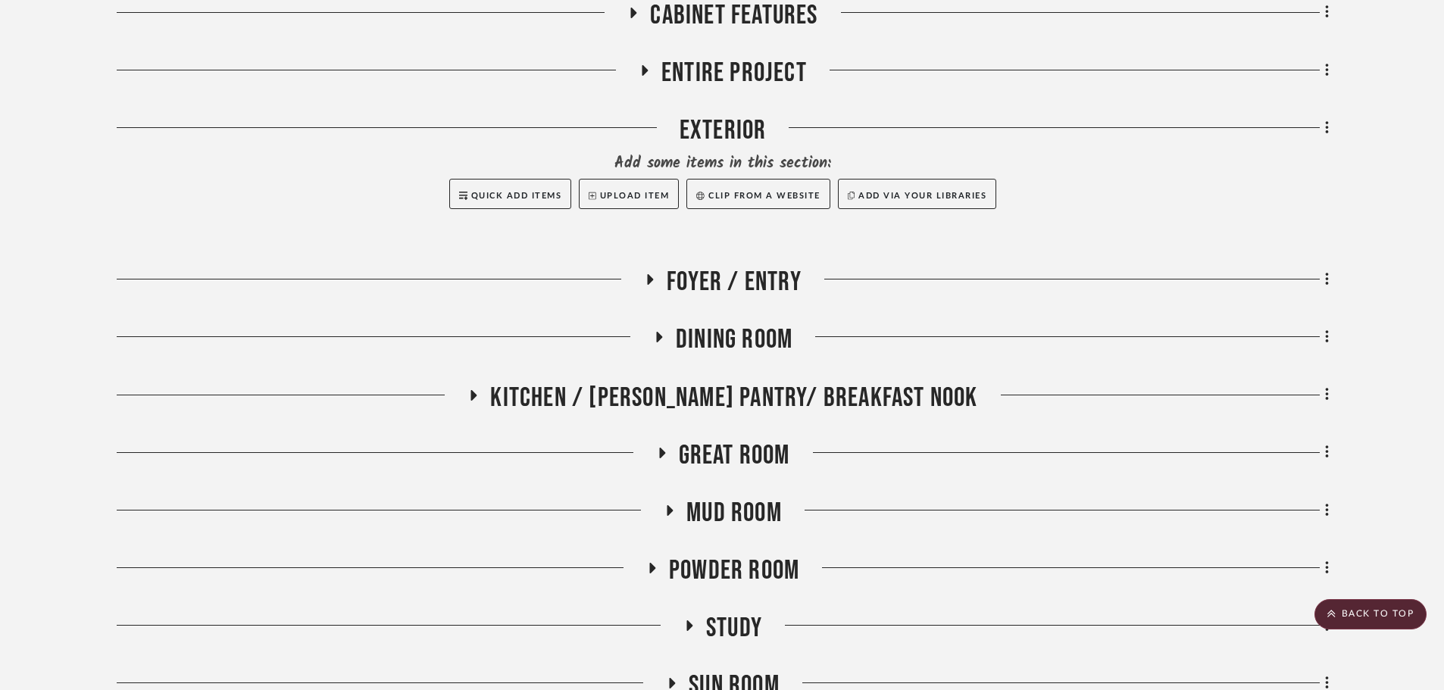
click at [697, 350] on span "Dining Room" at bounding box center [734, 340] width 117 height 33
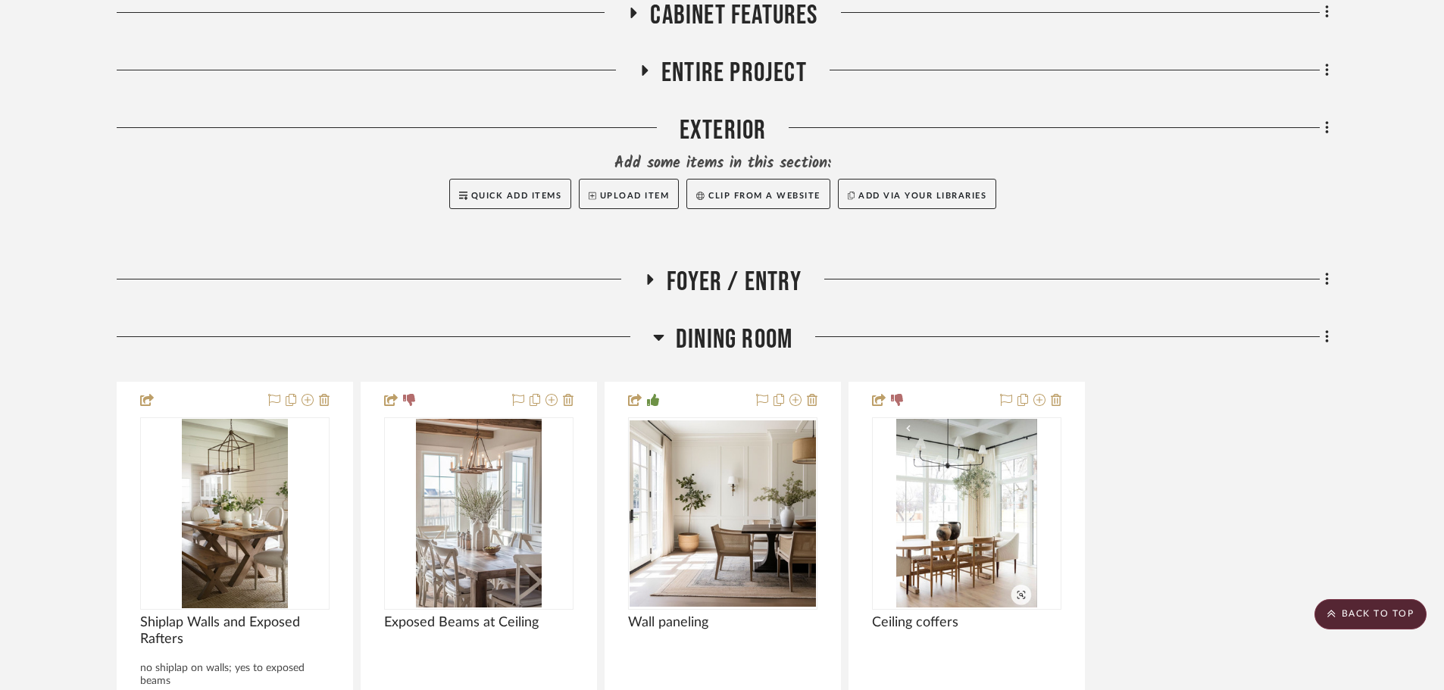
click at [699, 339] on span "Dining Room" at bounding box center [734, 340] width 117 height 33
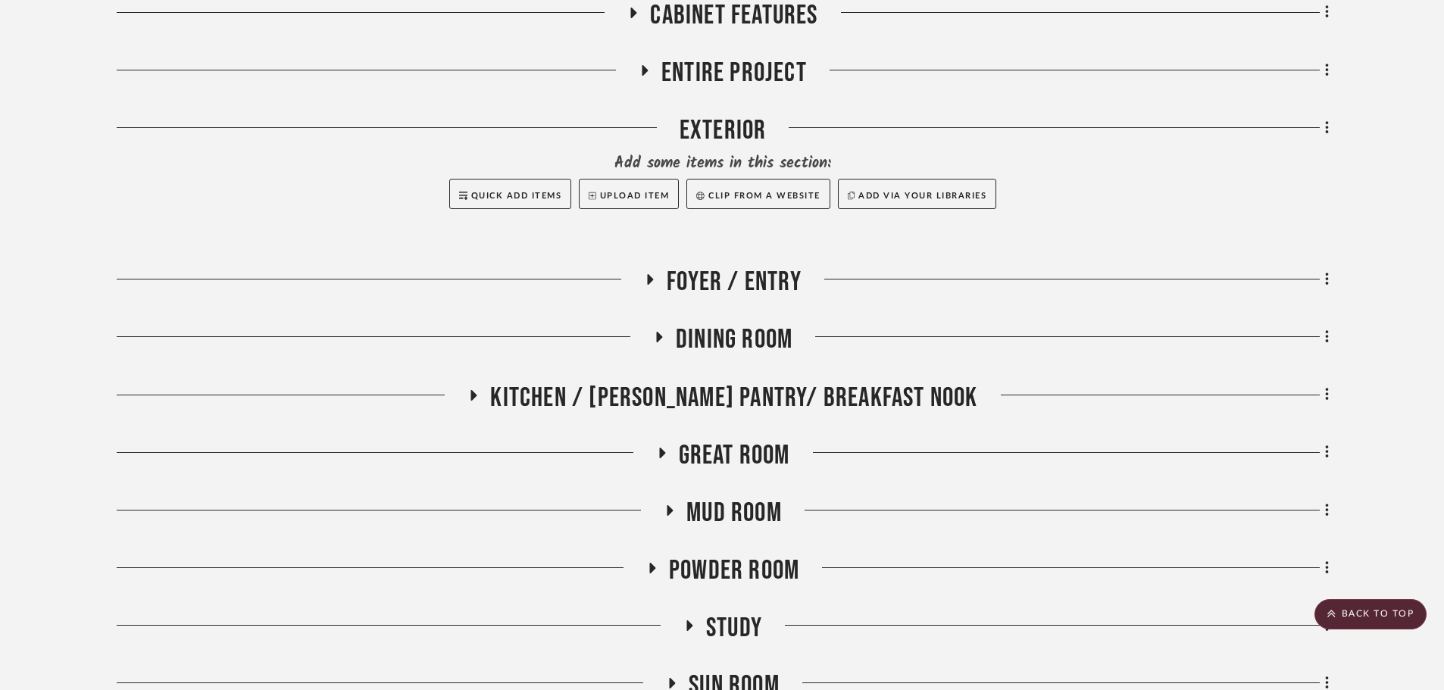
click at [687, 396] on span "Kitchen / Butler's Pantry/ Breakfast Nook" at bounding box center [733, 398] width 487 height 33
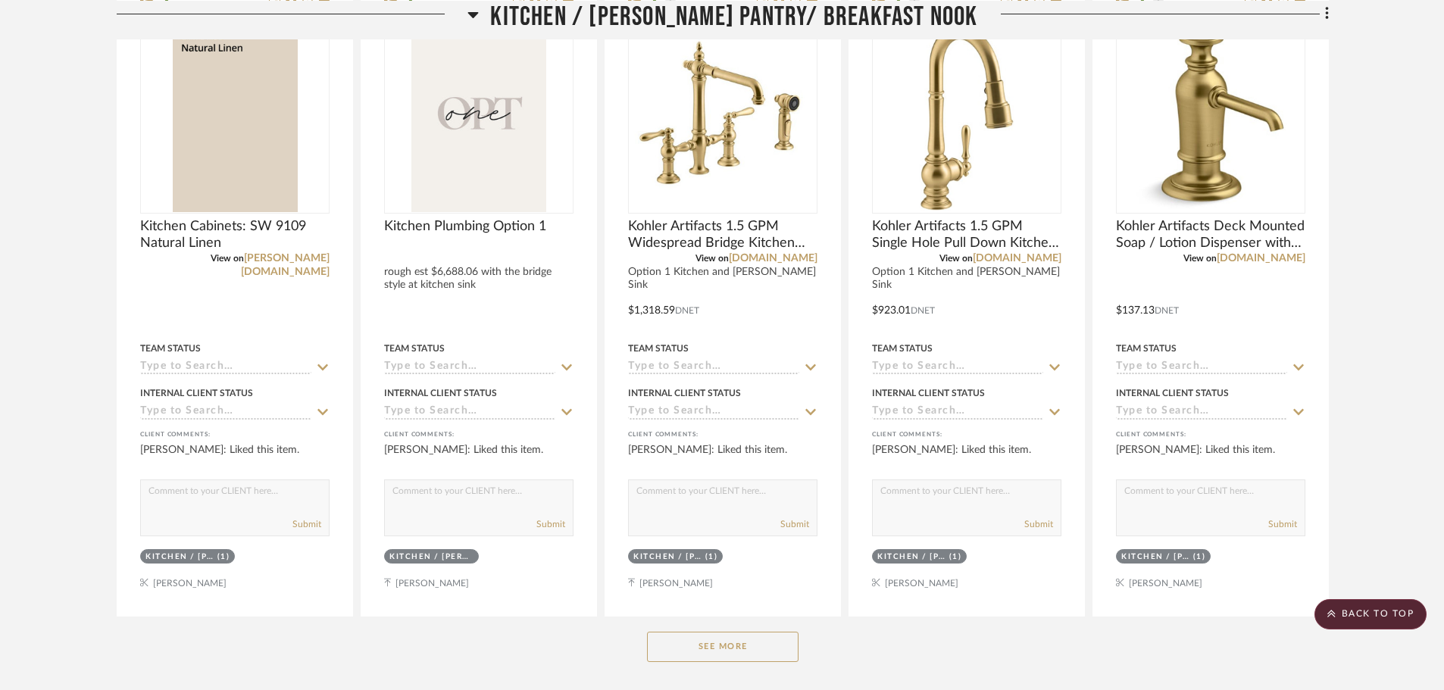
scroll to position [985, 0]
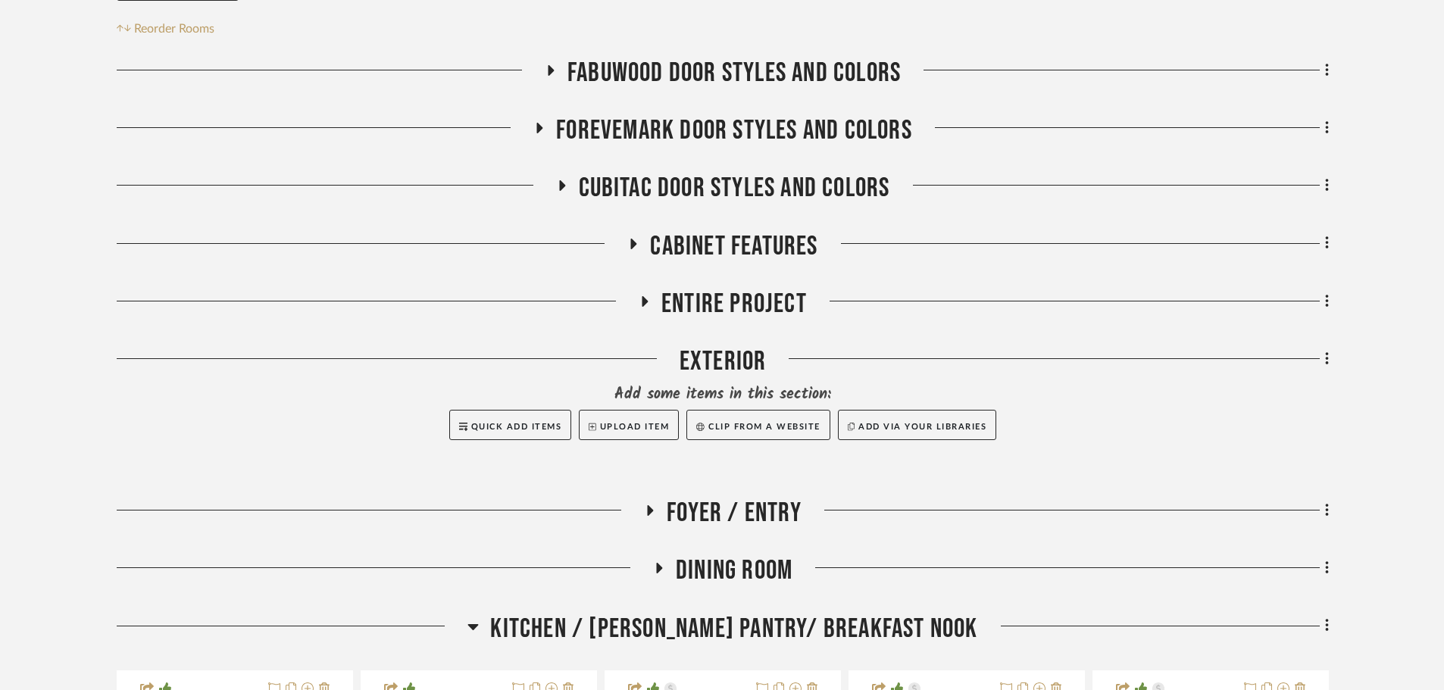
scroll to position [379, 0]
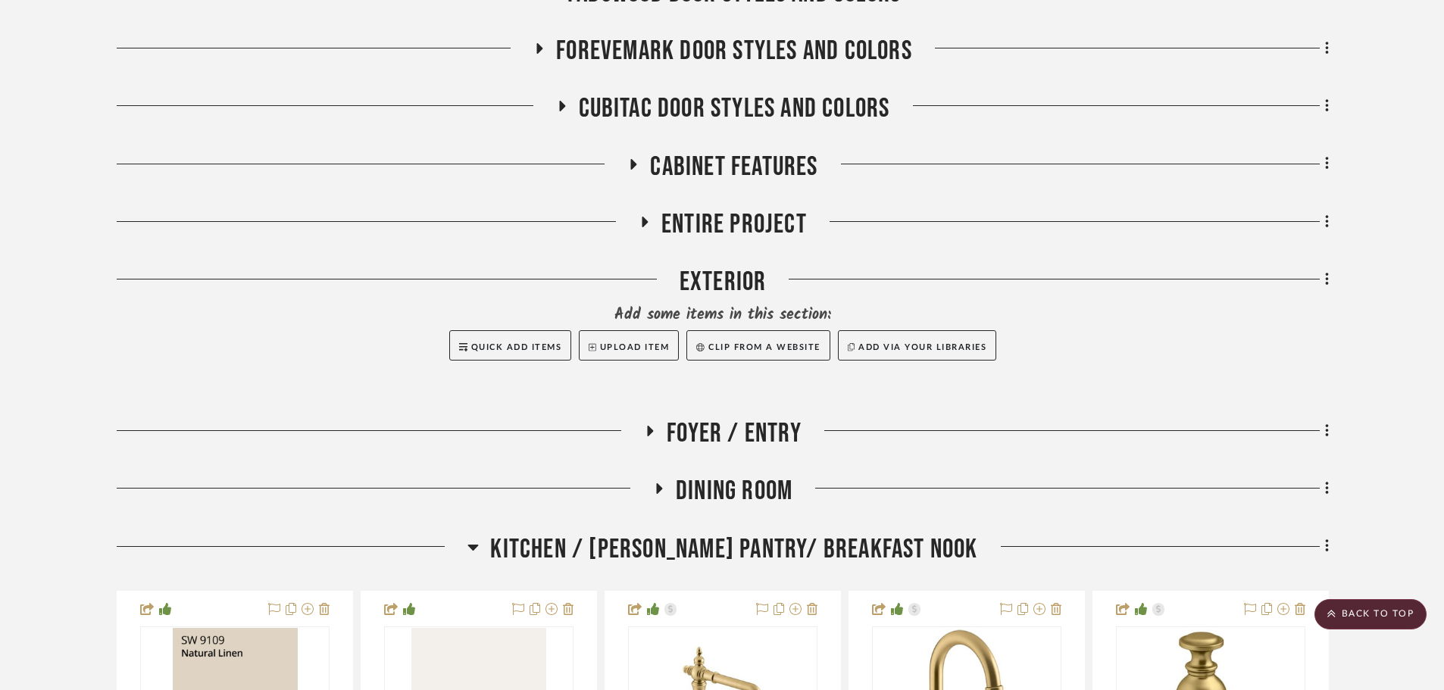
click at [751, 437] on span "Foyer / Entry" at bounding box center [734, 434] width 135 height 33
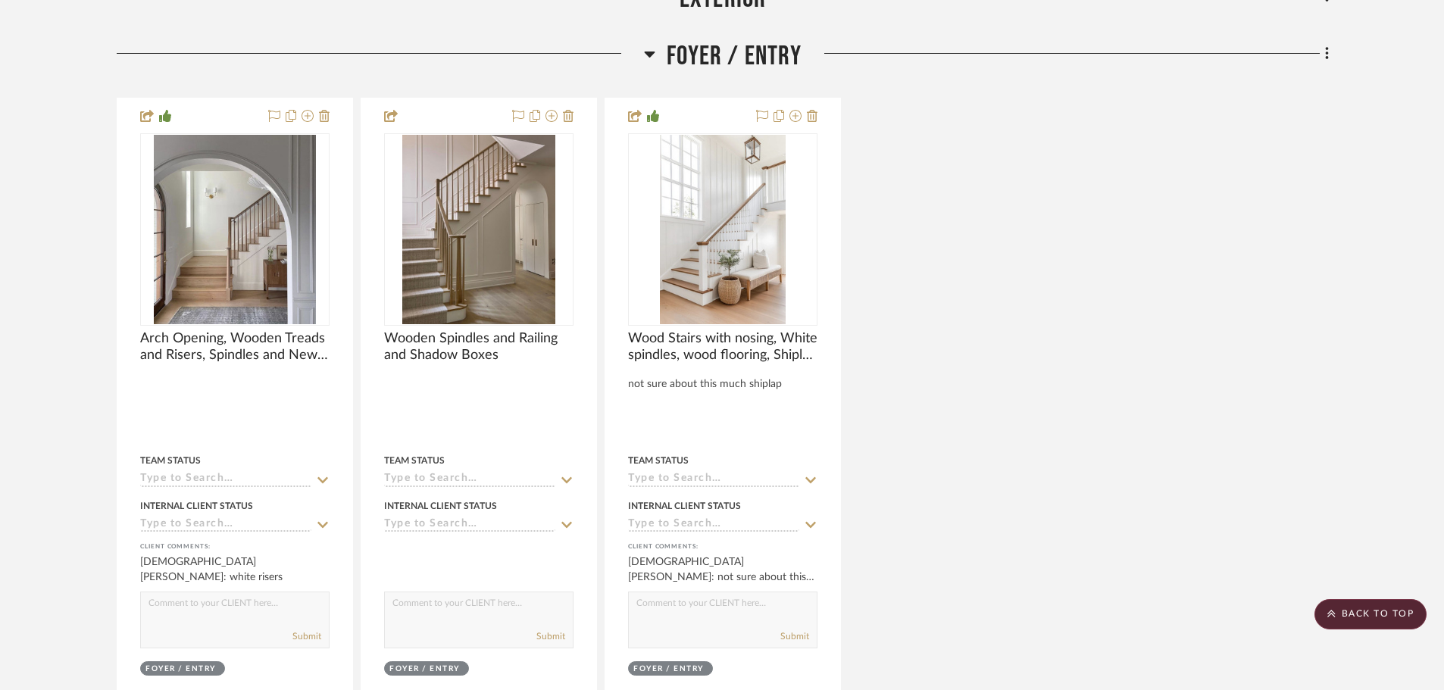
scroll to position [758, 0]
